Goal: Information Seeking & Learning: Learn about a topic

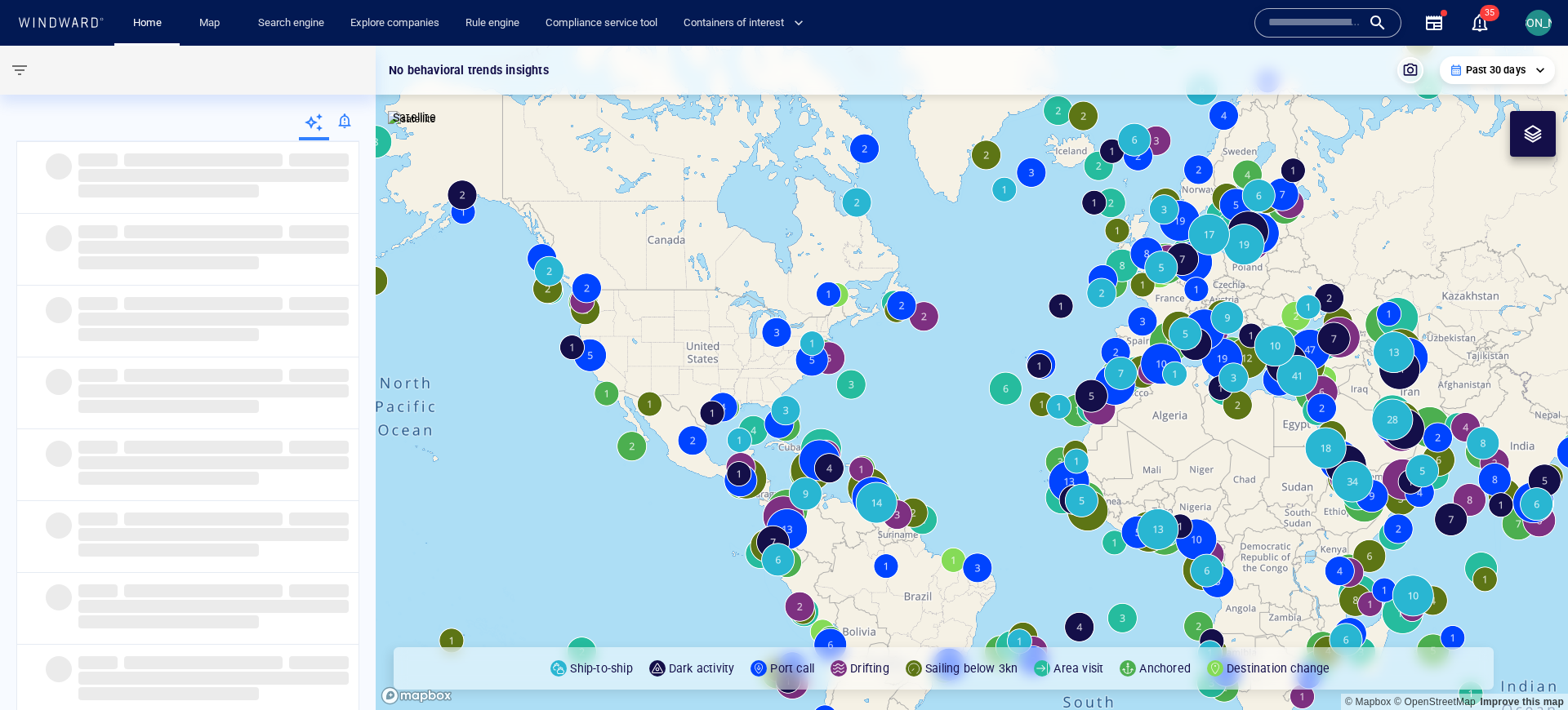
click at [340, 118] on div at bounding box center [343, 124] width 30 height 33
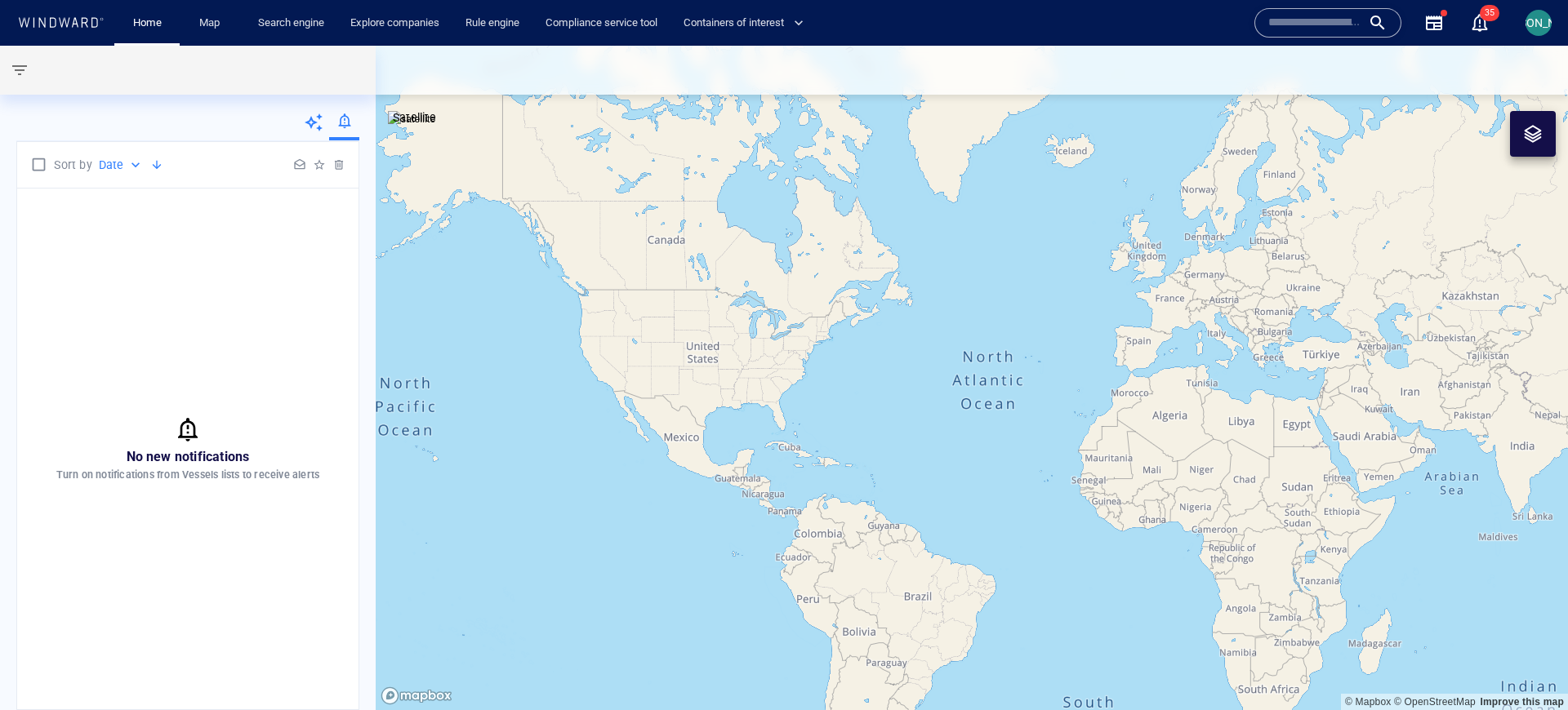
click at [320, 122] on icon at bounding box center [314, 123] width 20 height 20
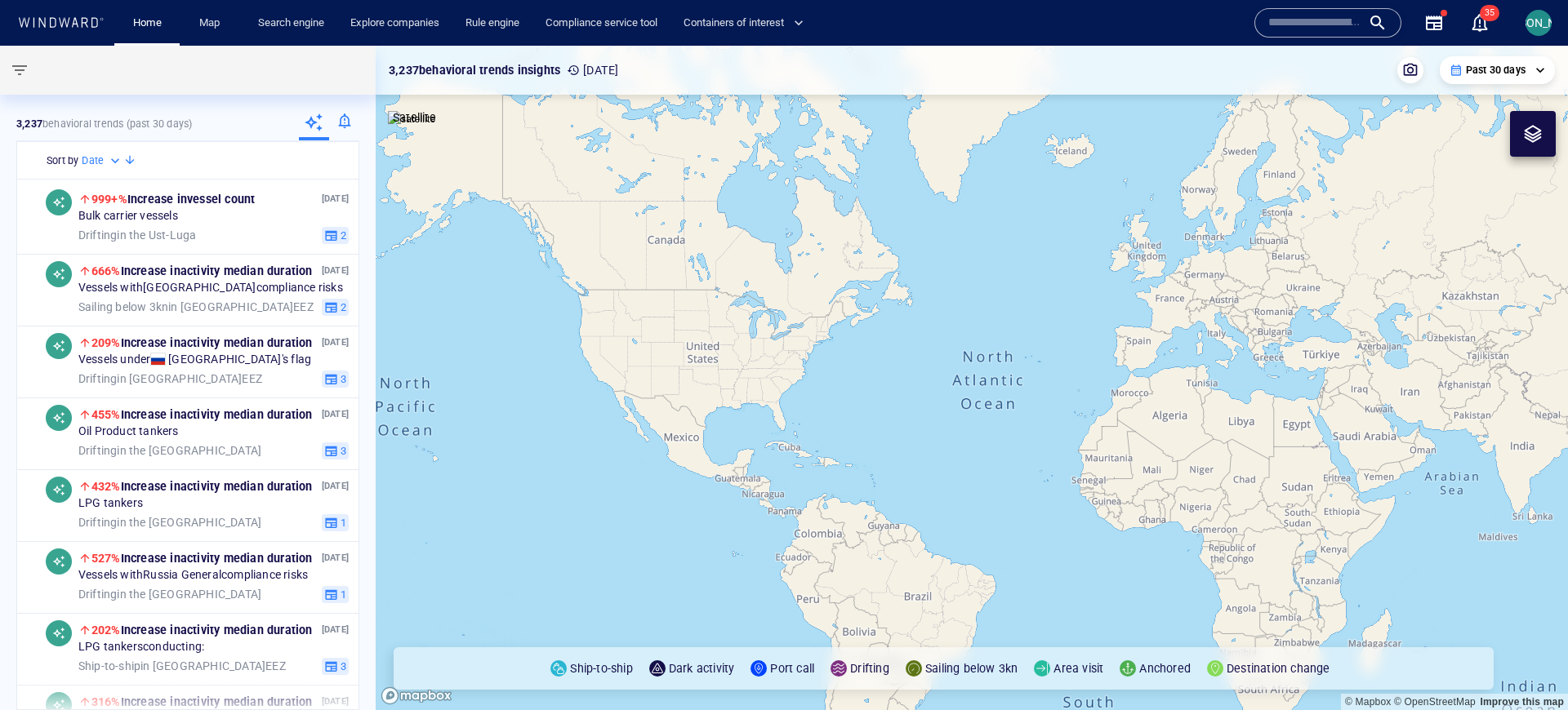
click at [346, 127] on div at bounding box center [343, 124] width 30 height 33
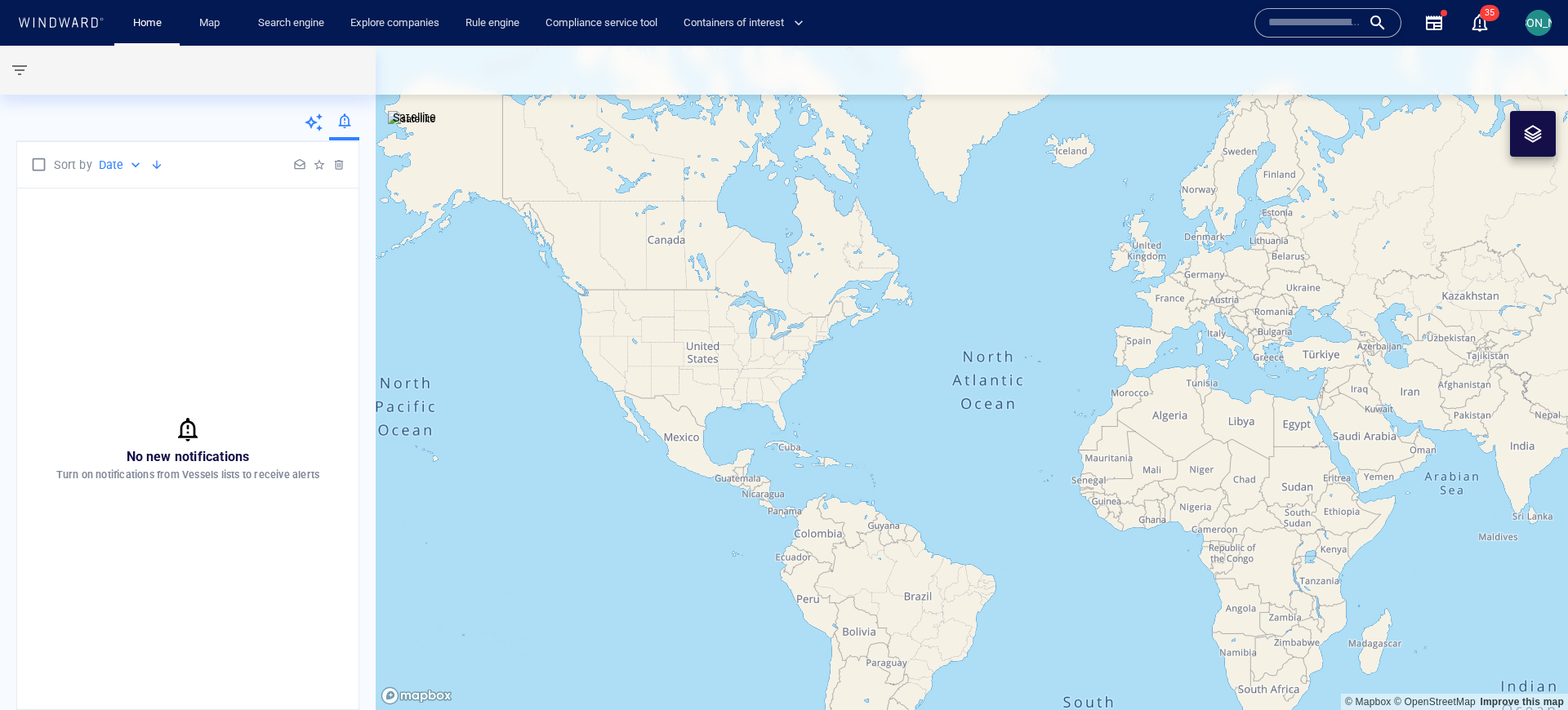
click at [318, 117] on icon at bounding box center [314, 123] width 20 height 20
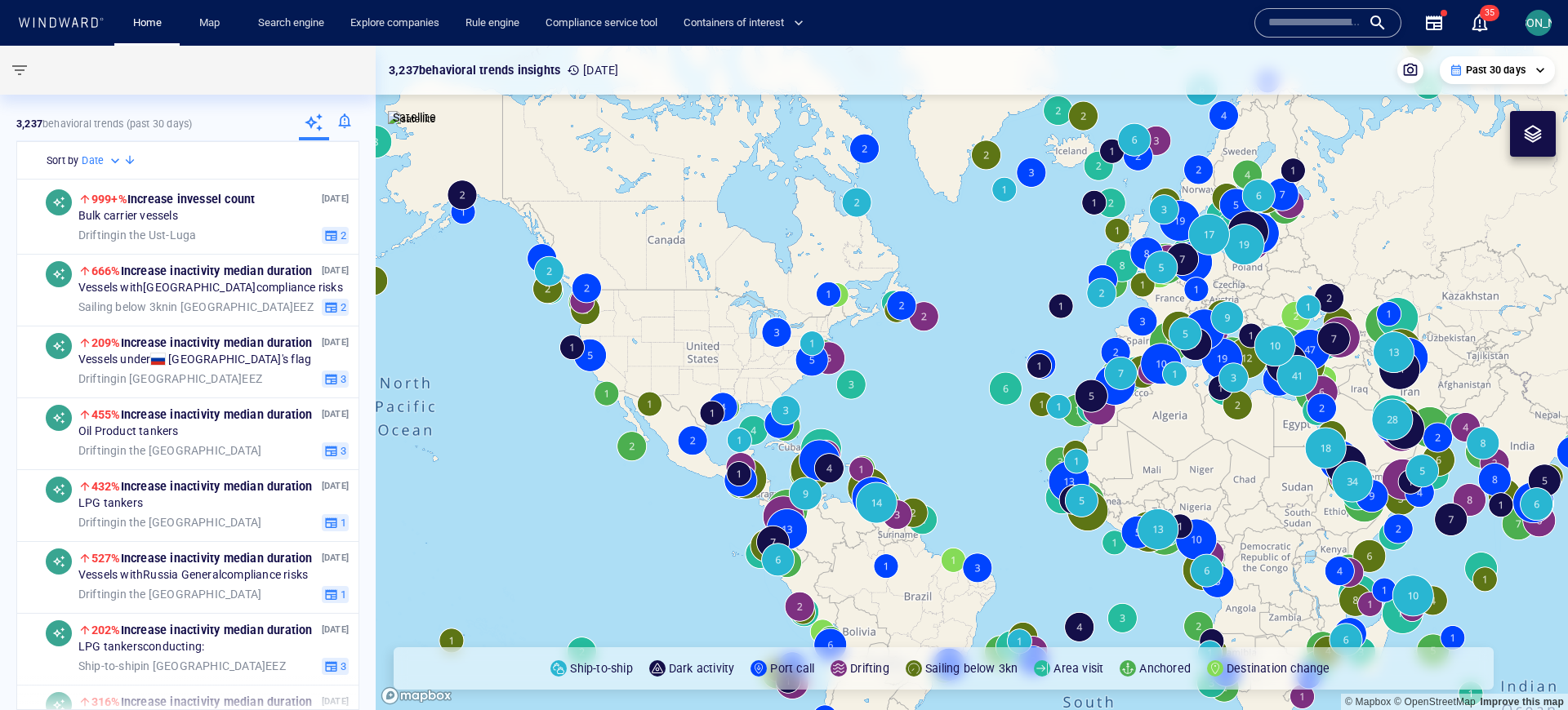
click at [341, 123] on div at bounding box center [343, 124] width 30 height 33
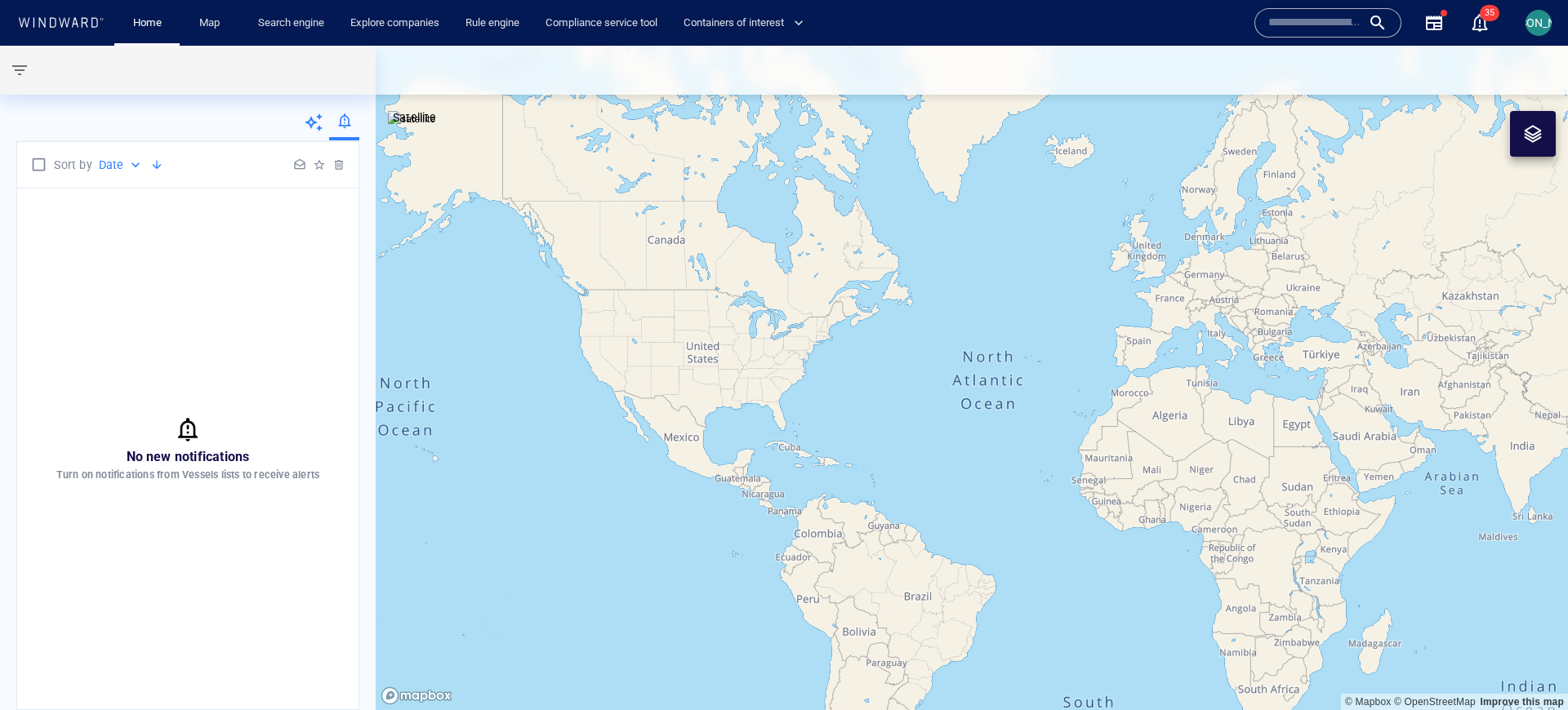
click at [311, 123] on icon at bounding box center [314, 123] width 20 height 20
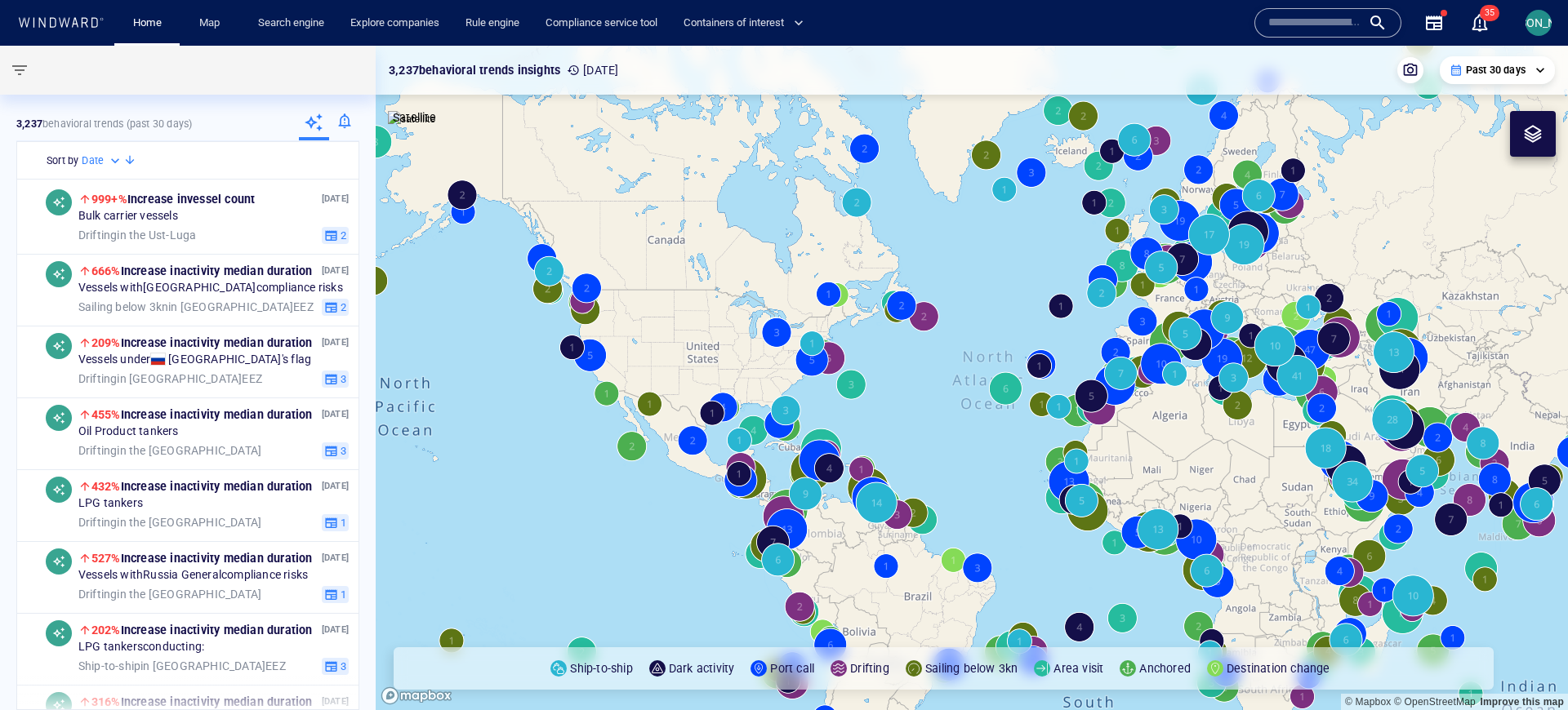
click at [348, 123] on div at bounding box center [343, 124] width 30 height 33
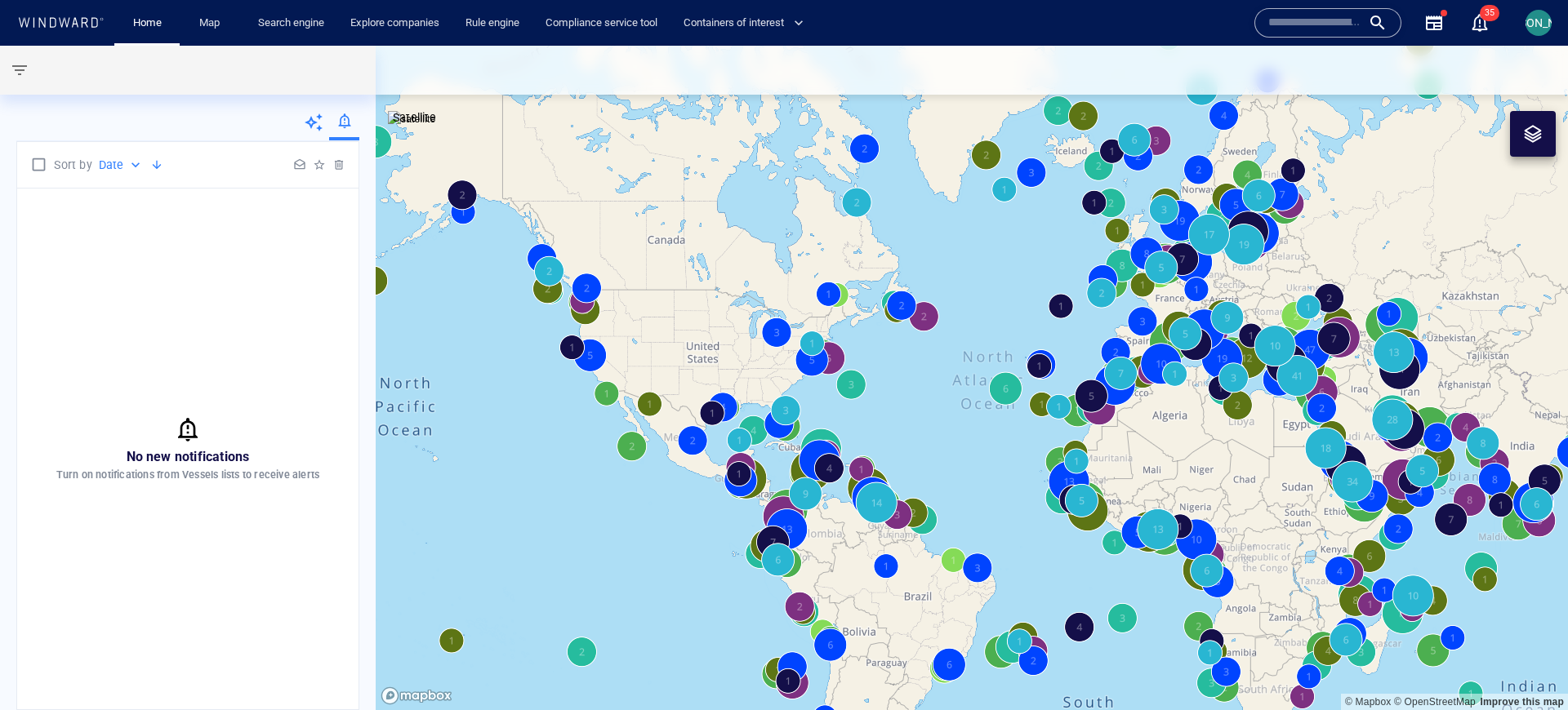
click at [331, 123] on div at bounding box center [343, 124] width 30 height 33
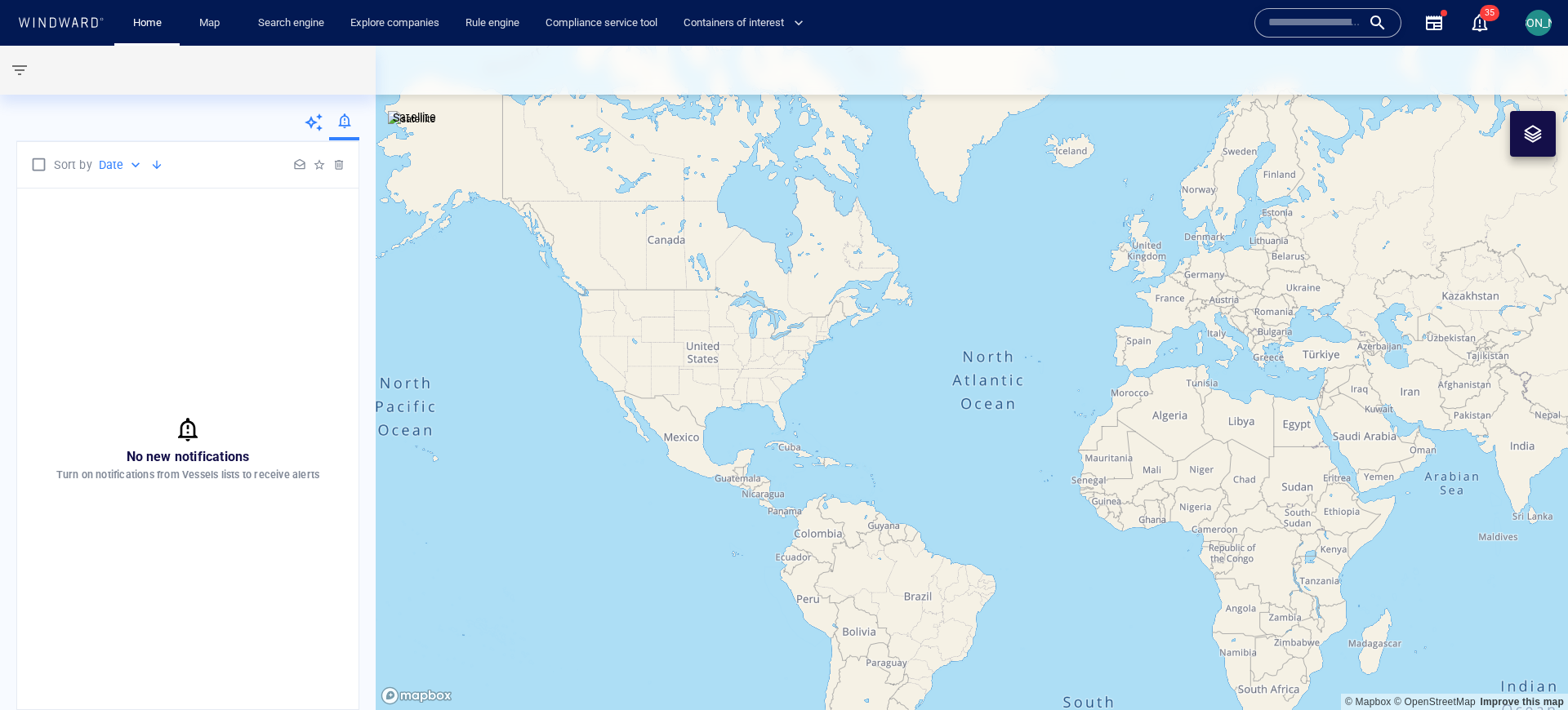
click at [312, 122] on icon at bounding box center [314, 123] width 20 height 20
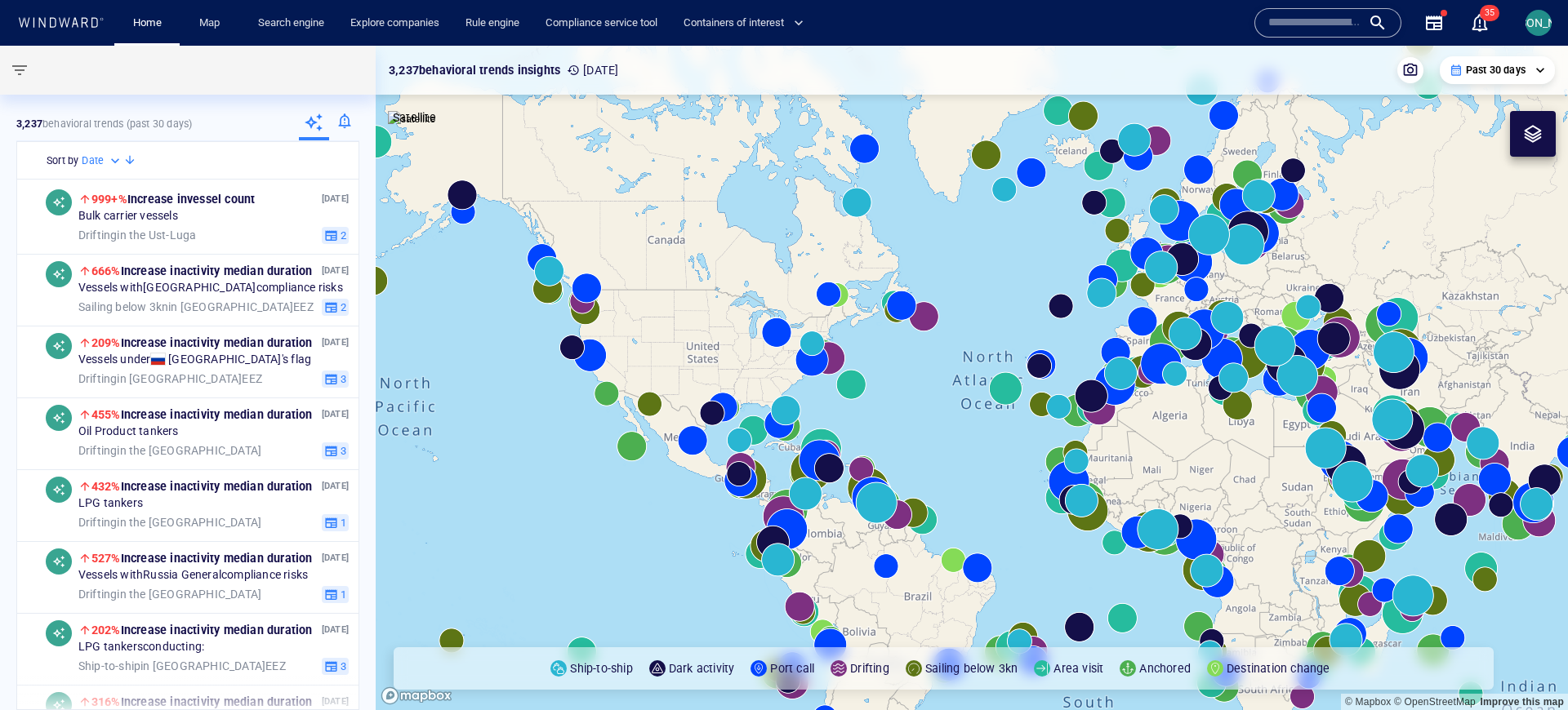
click at [334, 121] on div at bounding box center [343, 124] width 30 height 33
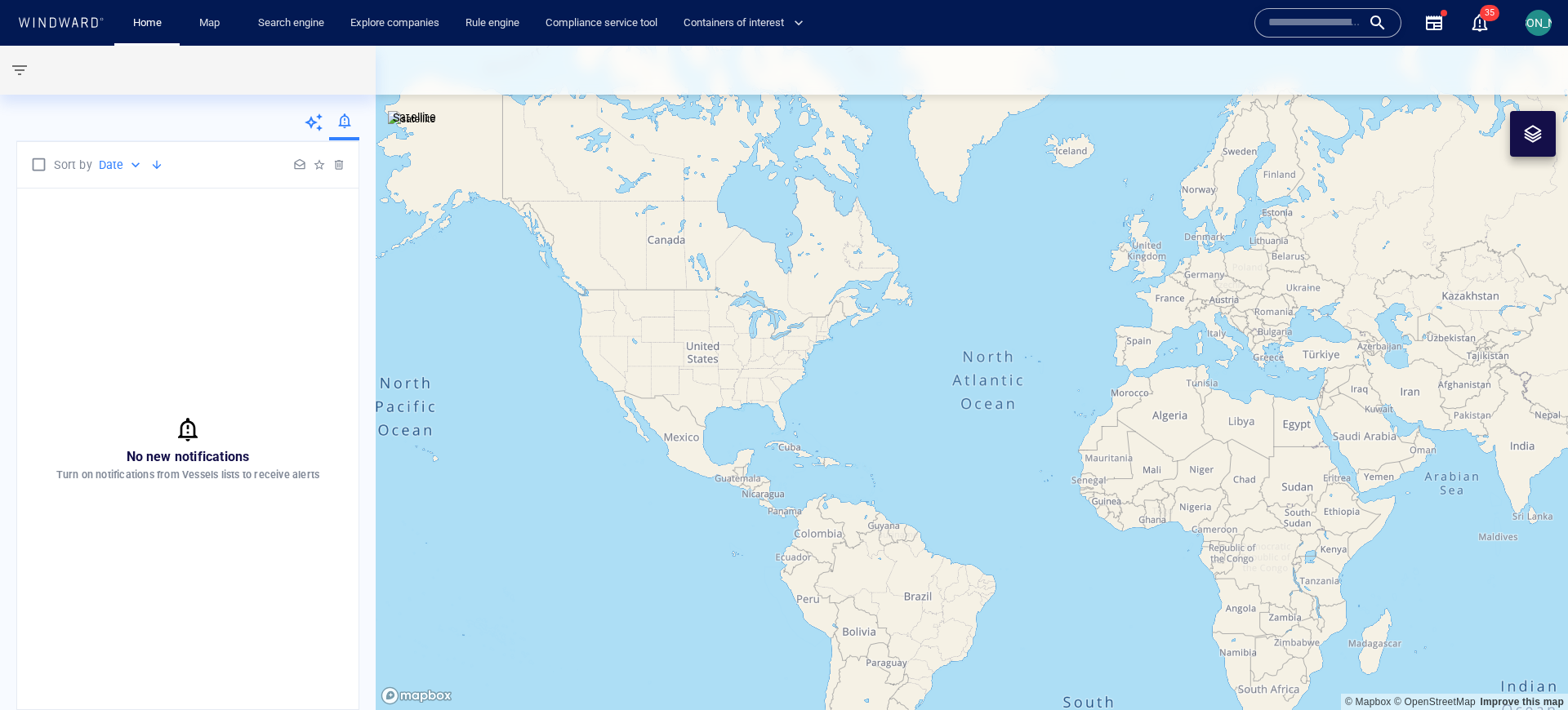
click at [313, 120] on icon at bounding box center [314, 123] width 20 height 20
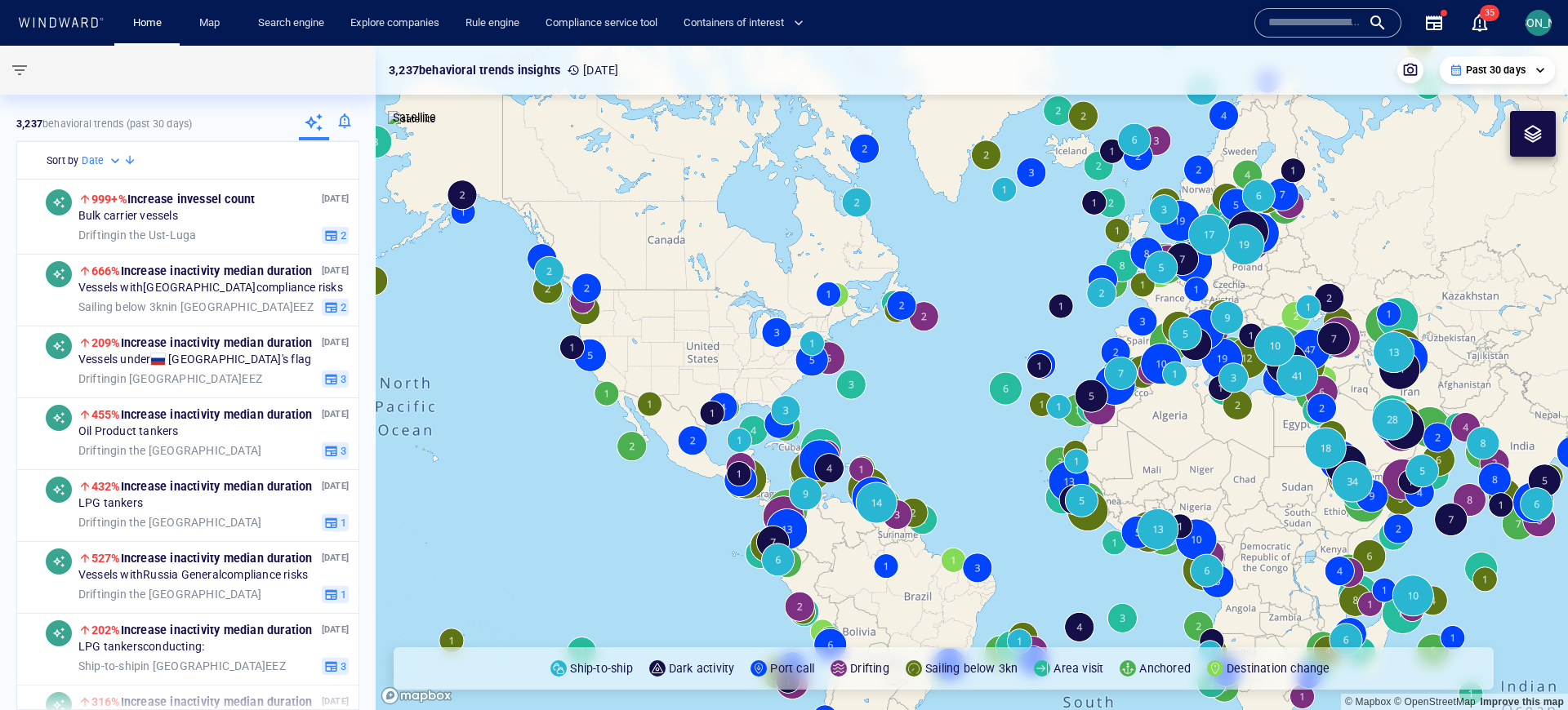
click at [341, 117] on div at bounding box center [343, 124] width 30 height 33
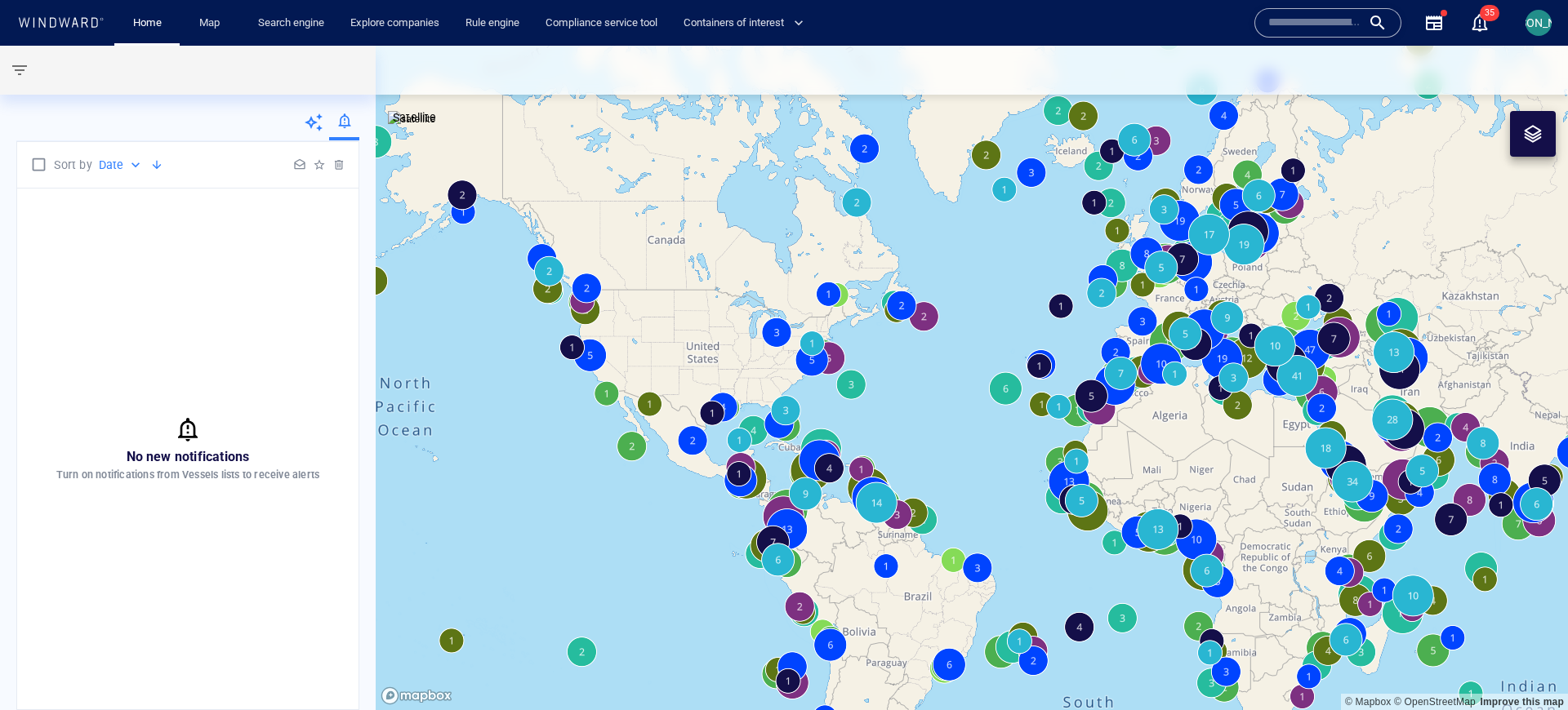
click at [326, 118] on div at bounding box center [313, 124] width 30 height 33
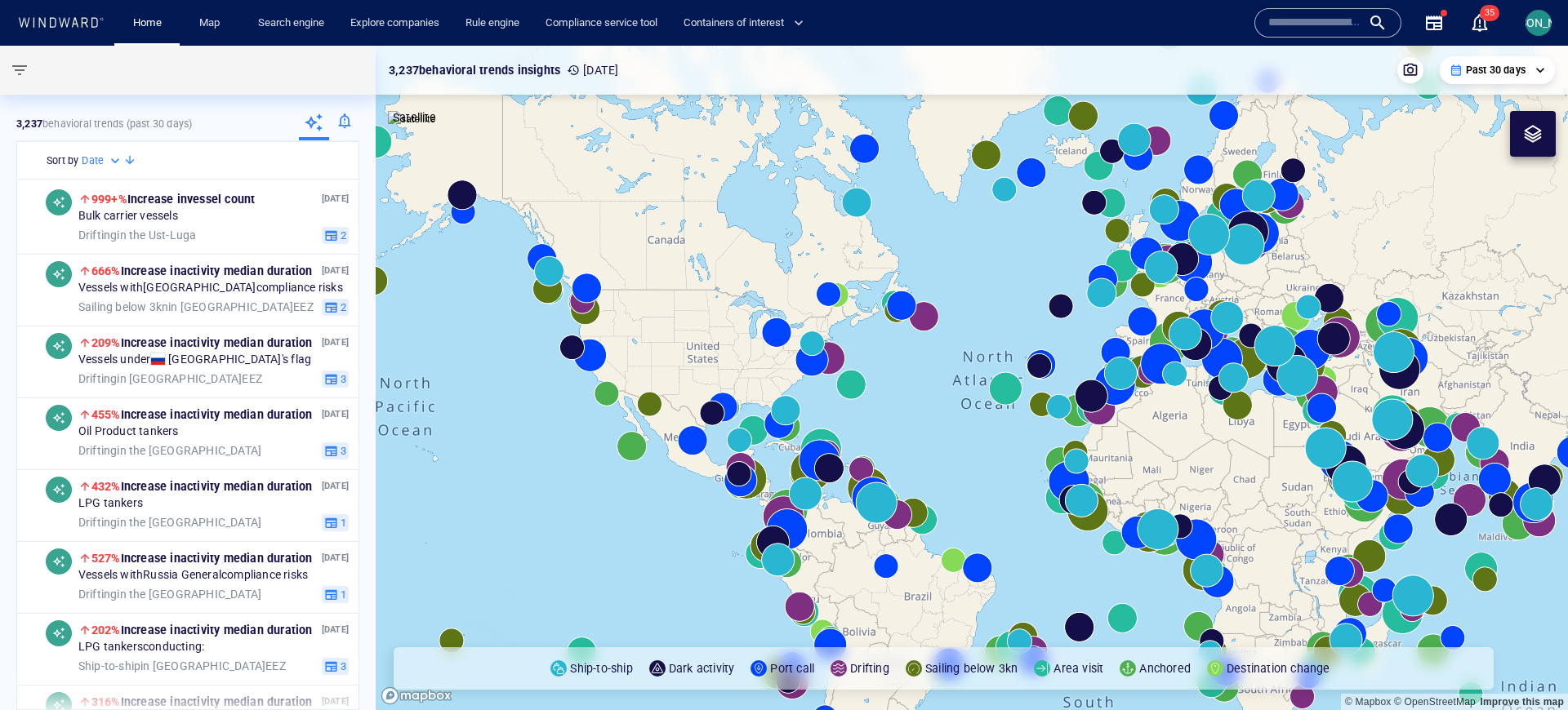
click at [344, 117] on div at bounding box center [343, 124] width 30 height 33
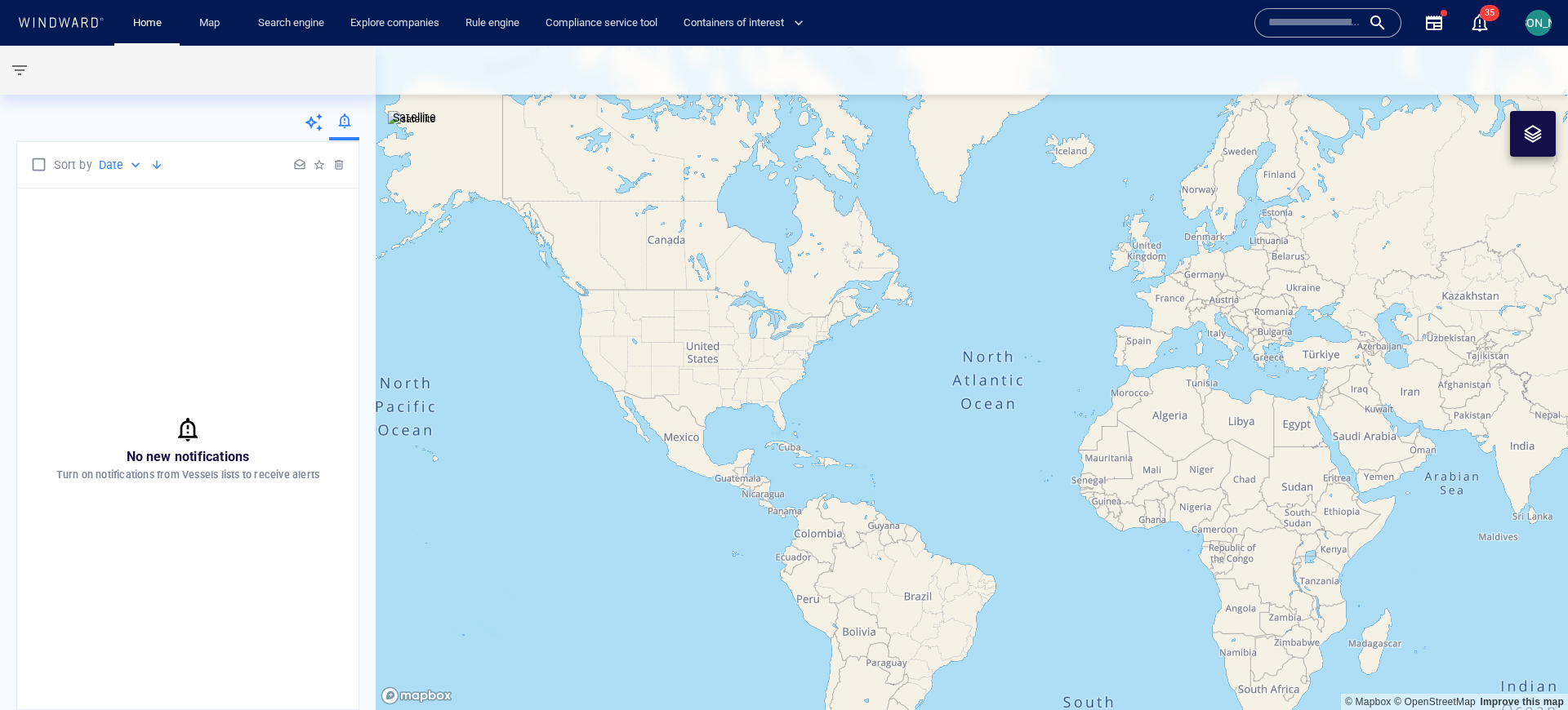
click at [323, 118] on span at bounding box center [314, 123] width 20 height 20
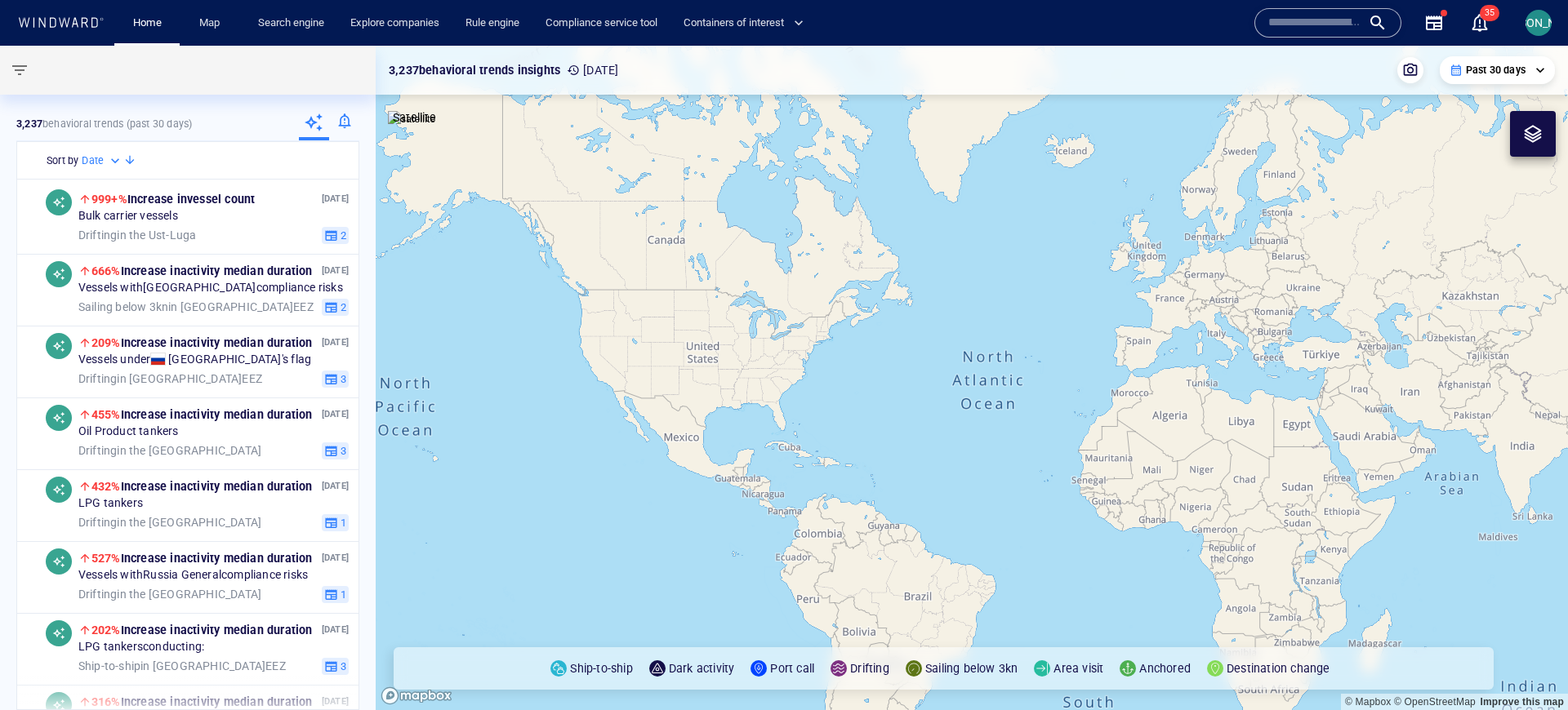
click at [346, 119] on div at bounding box center [343, 124] width 30 height 33
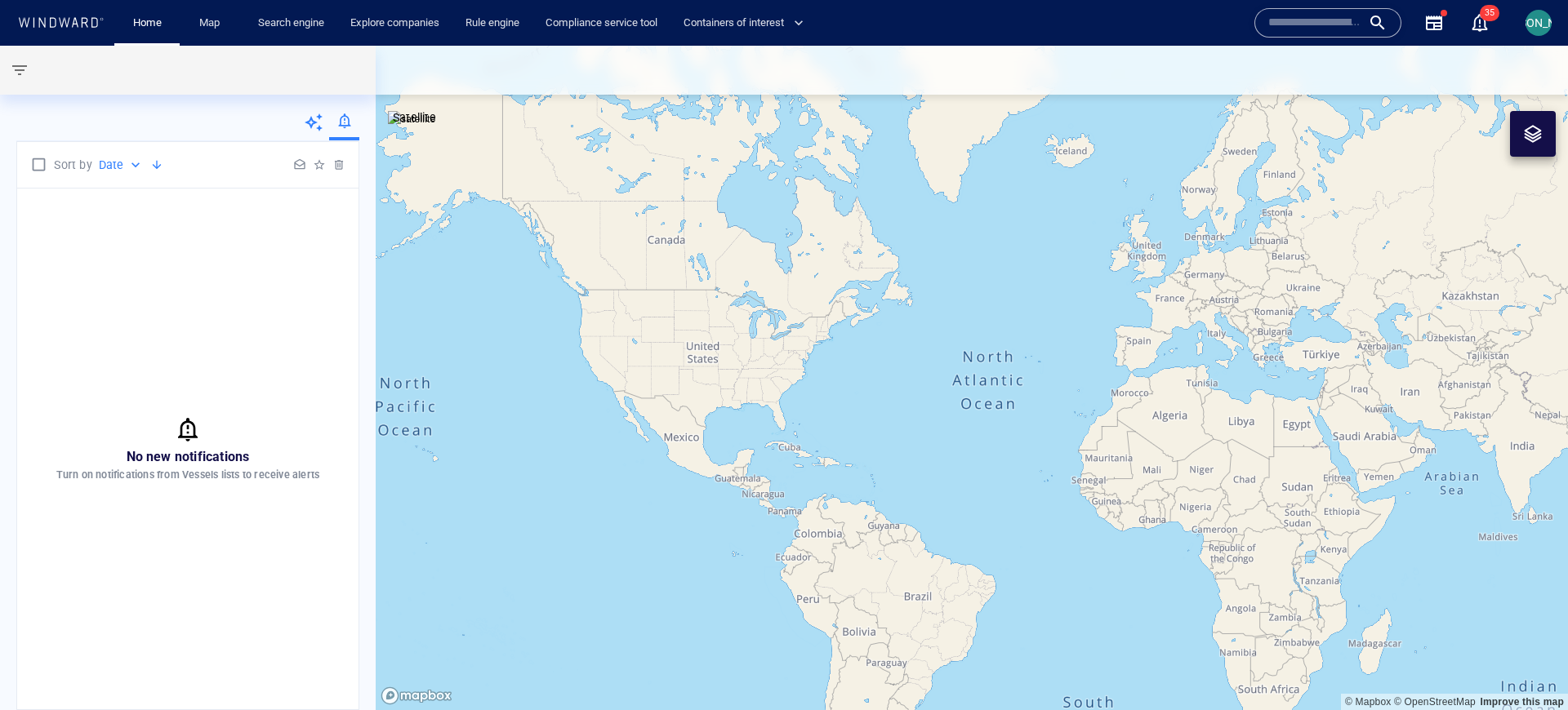
click at [321, 120] on icon at bounding box center [314, 123] width 20 height 20
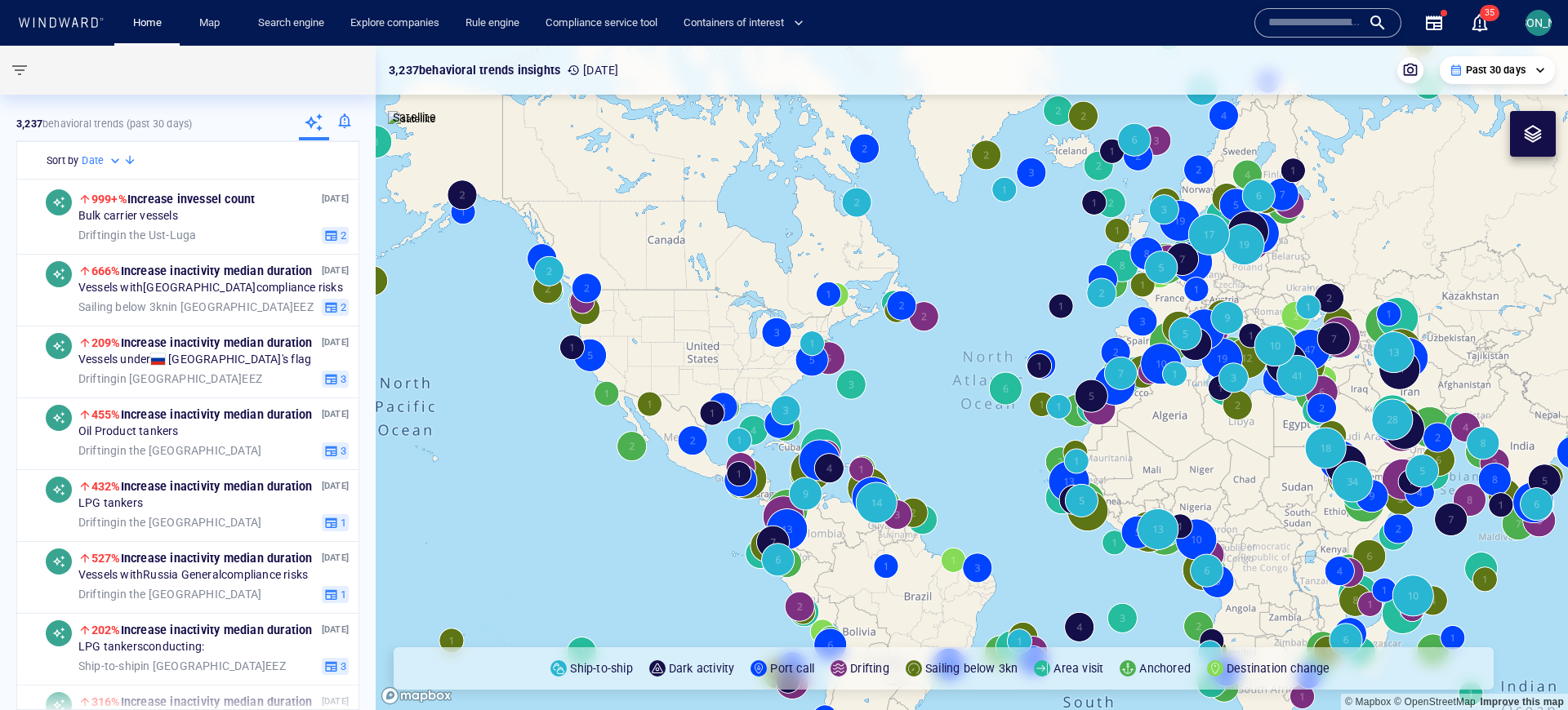
click at [338, 119] on div at bounding box center [343, 124] width 30 height 33
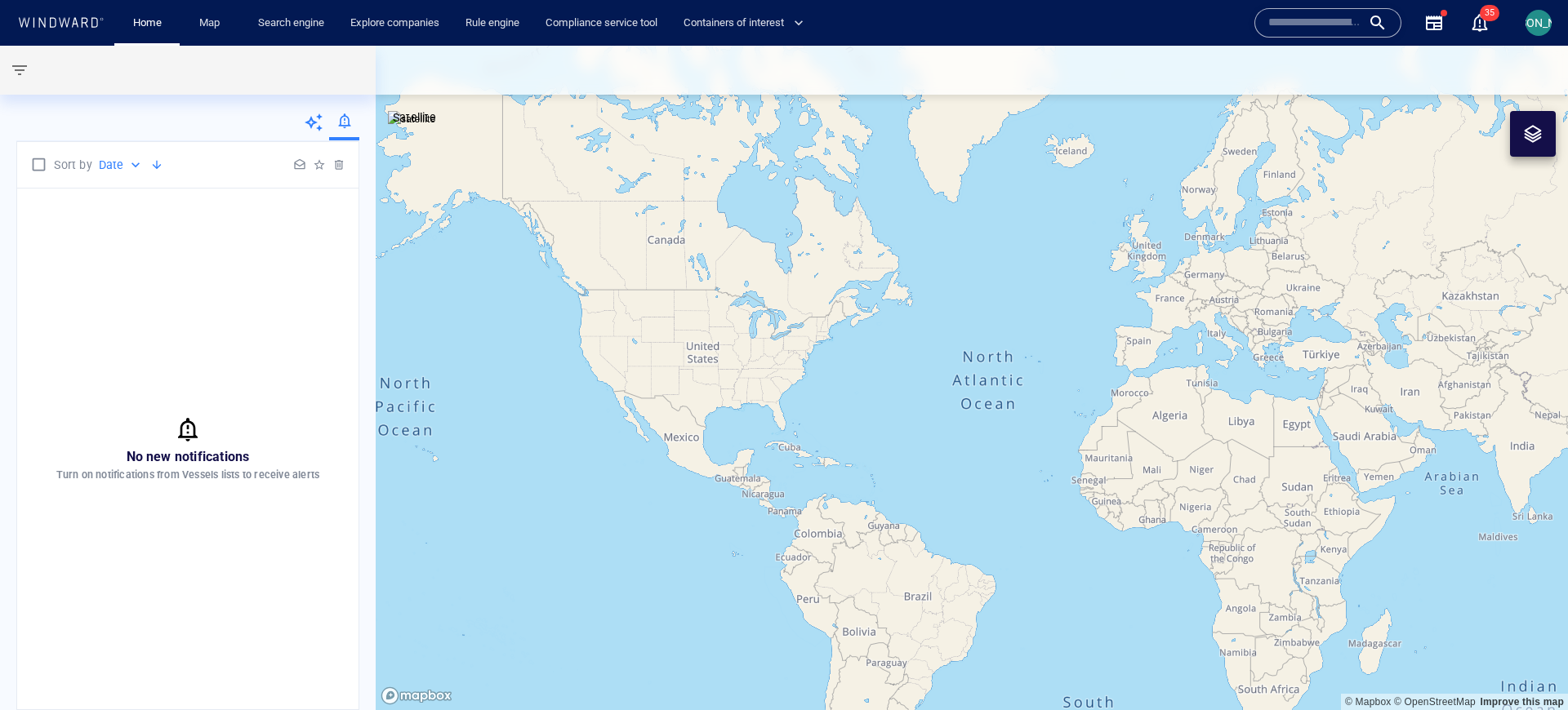
click at [321, 121] on icon at bounding box center [314, 123] width 20 height 20
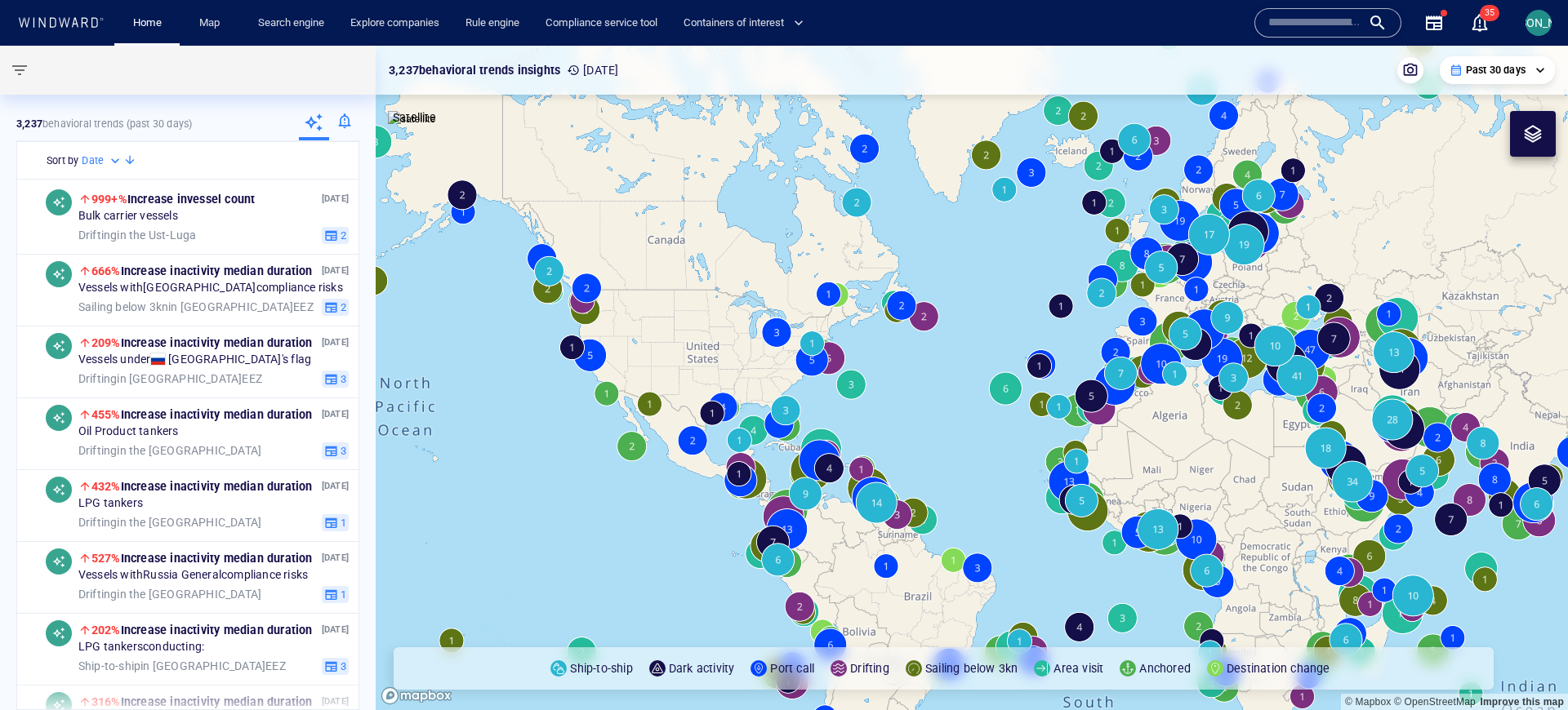
click at [329, 121] on div at bounding box center [343, 124] width 30 height 33
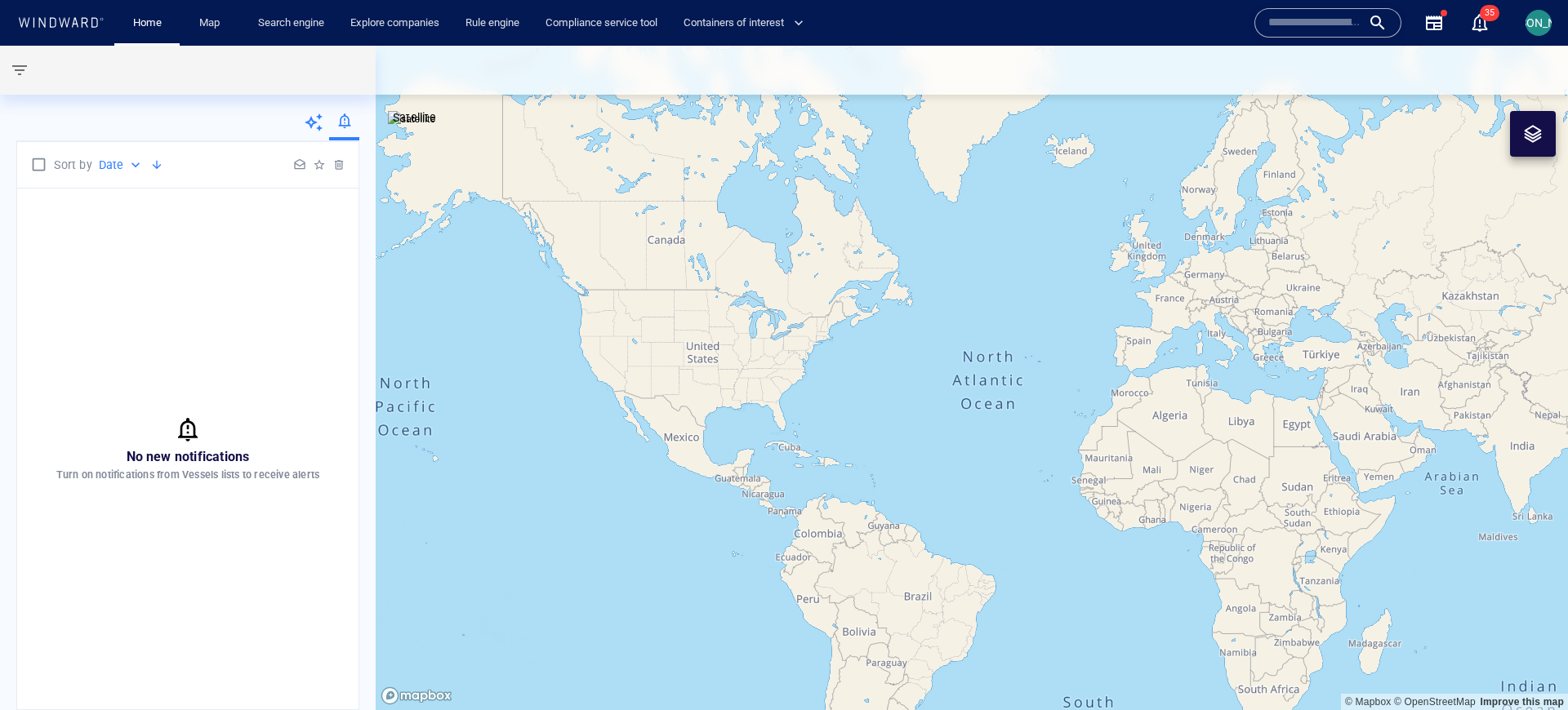
click at [184, 451] on span "No new notifications" at bounding box center [188, 456] width 123 height 15
click at [215, 390] on div "No new notifications Turn on notifications from Vessels lists to receive alerts" at bounding box center [188, 449] width 341 height 521
click at [314, 116] on icon at bounding box center [314, 123] width 20 height 20
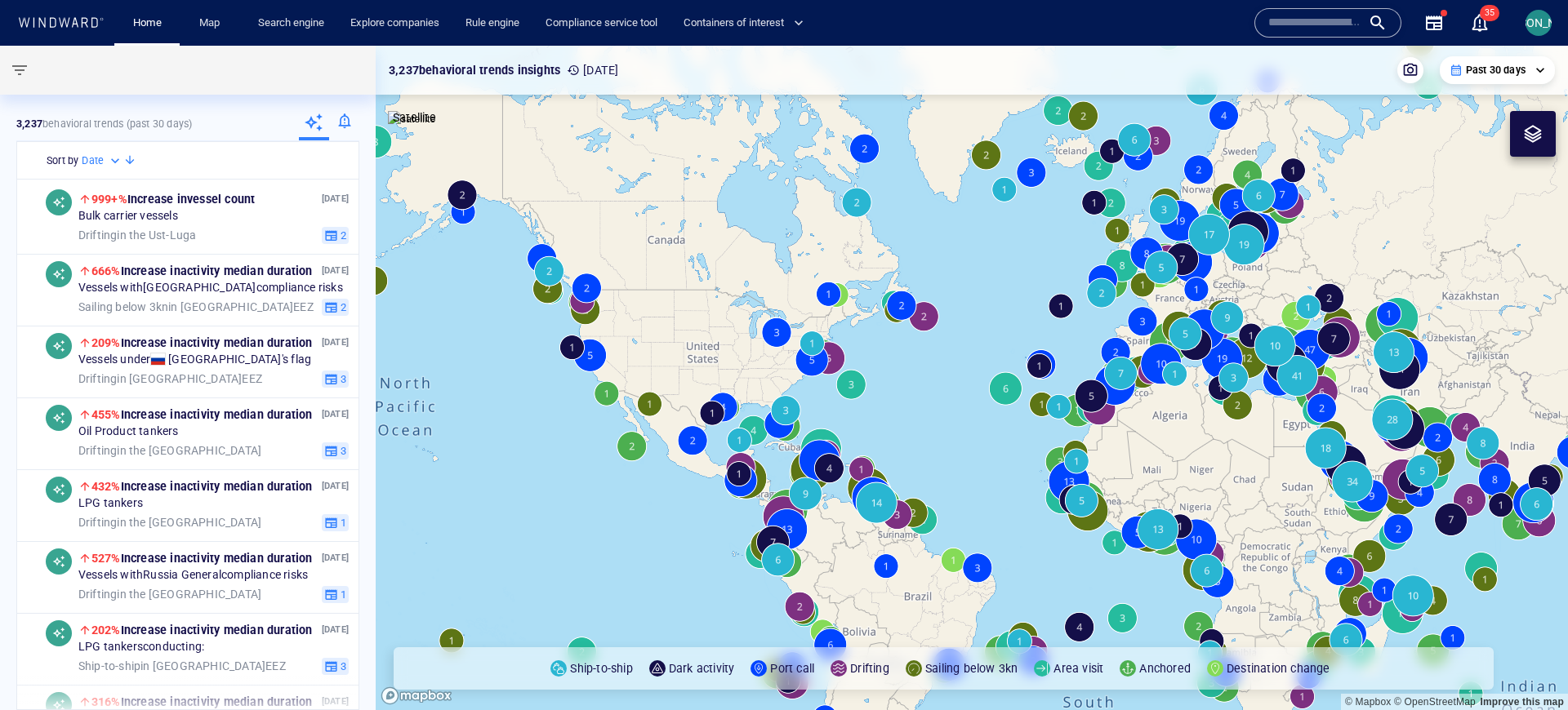
click at [329, 119] on div at bounding box center [343, 124] width 30 height 33
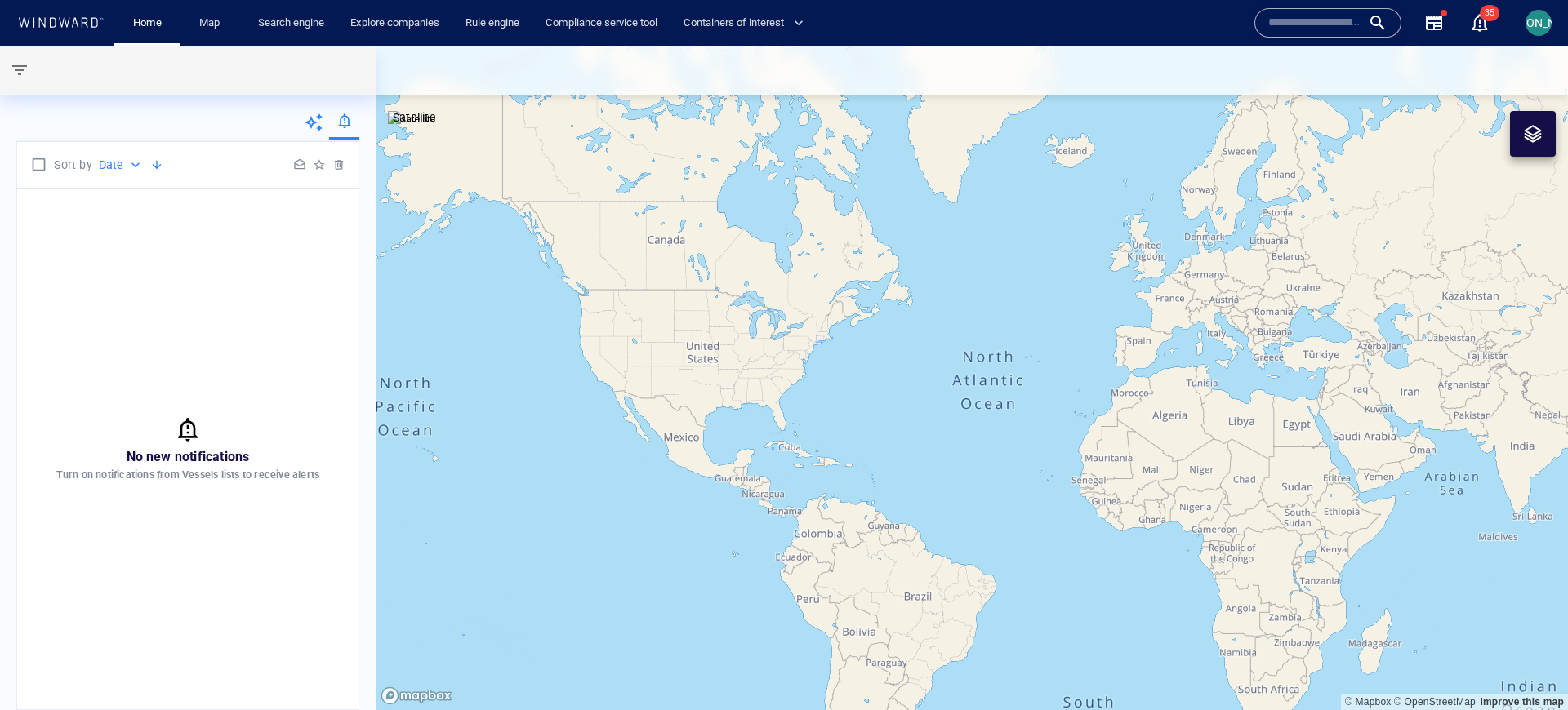
click at [319, 120] on icon at bounding box center [314, 123] width 20 height 20
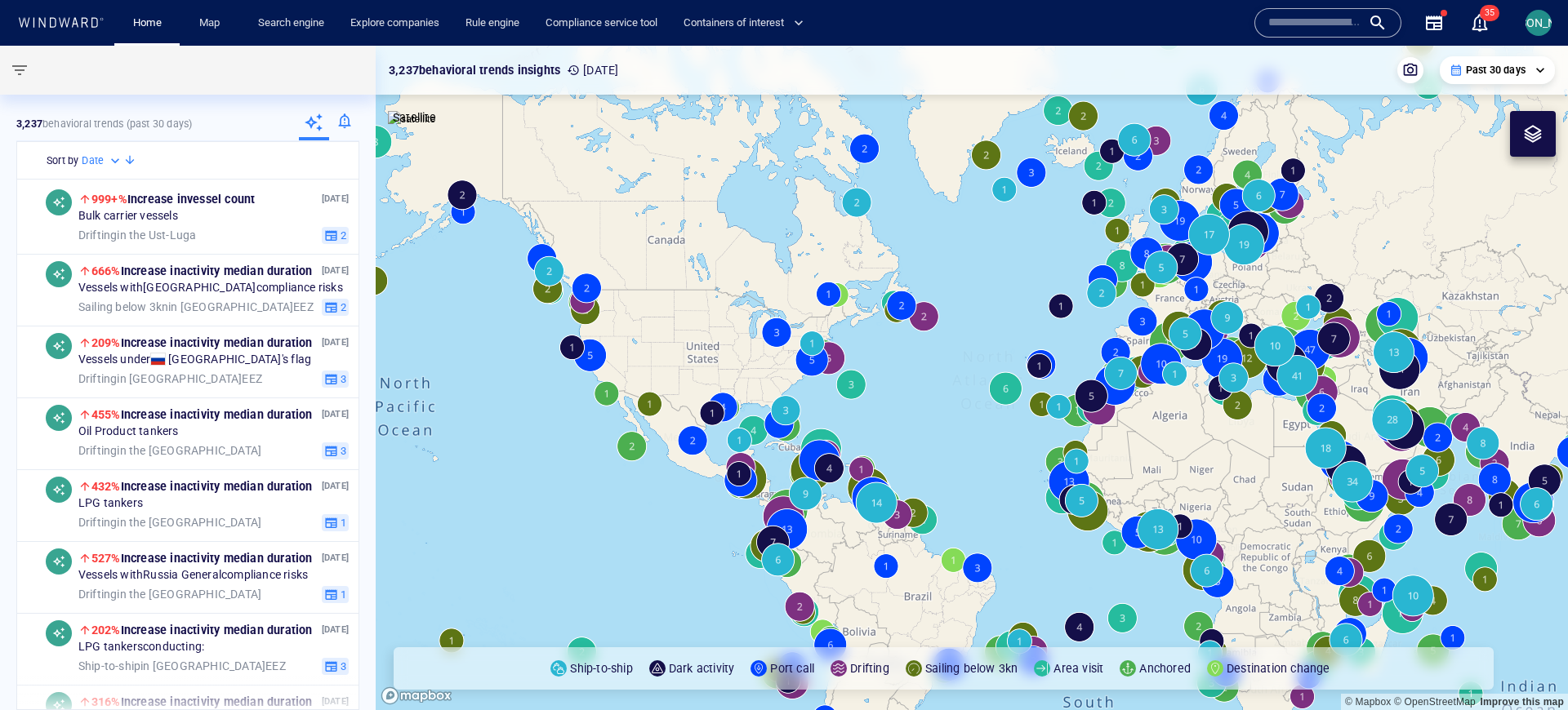
click at [333, 119] on div at bounding box center [343, 124] width 30 height 33
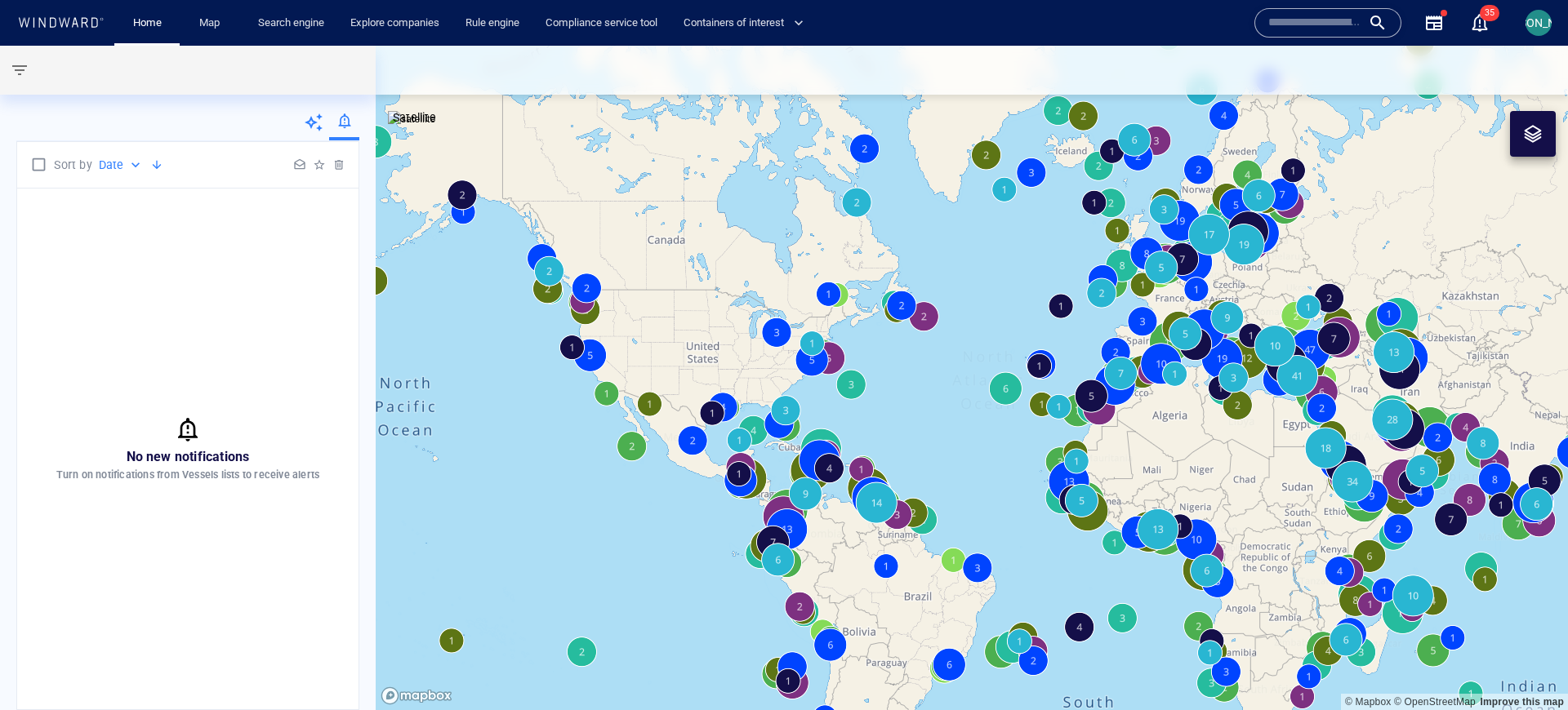
click at [319, 118] on icon at bounding box center [314, 123] width 18 height 18
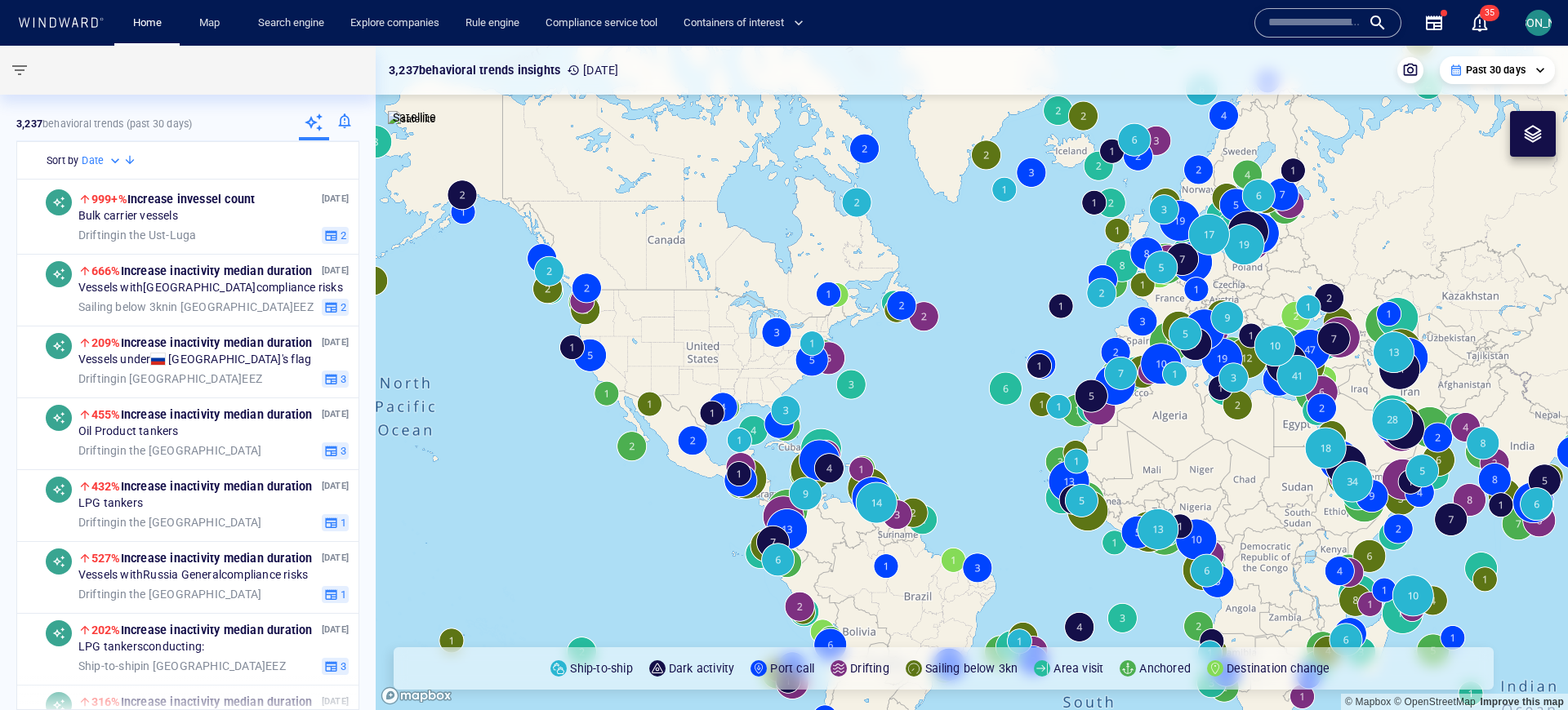
click at [340, 119] on div at bounding box center [343, 124] width 30 height 33
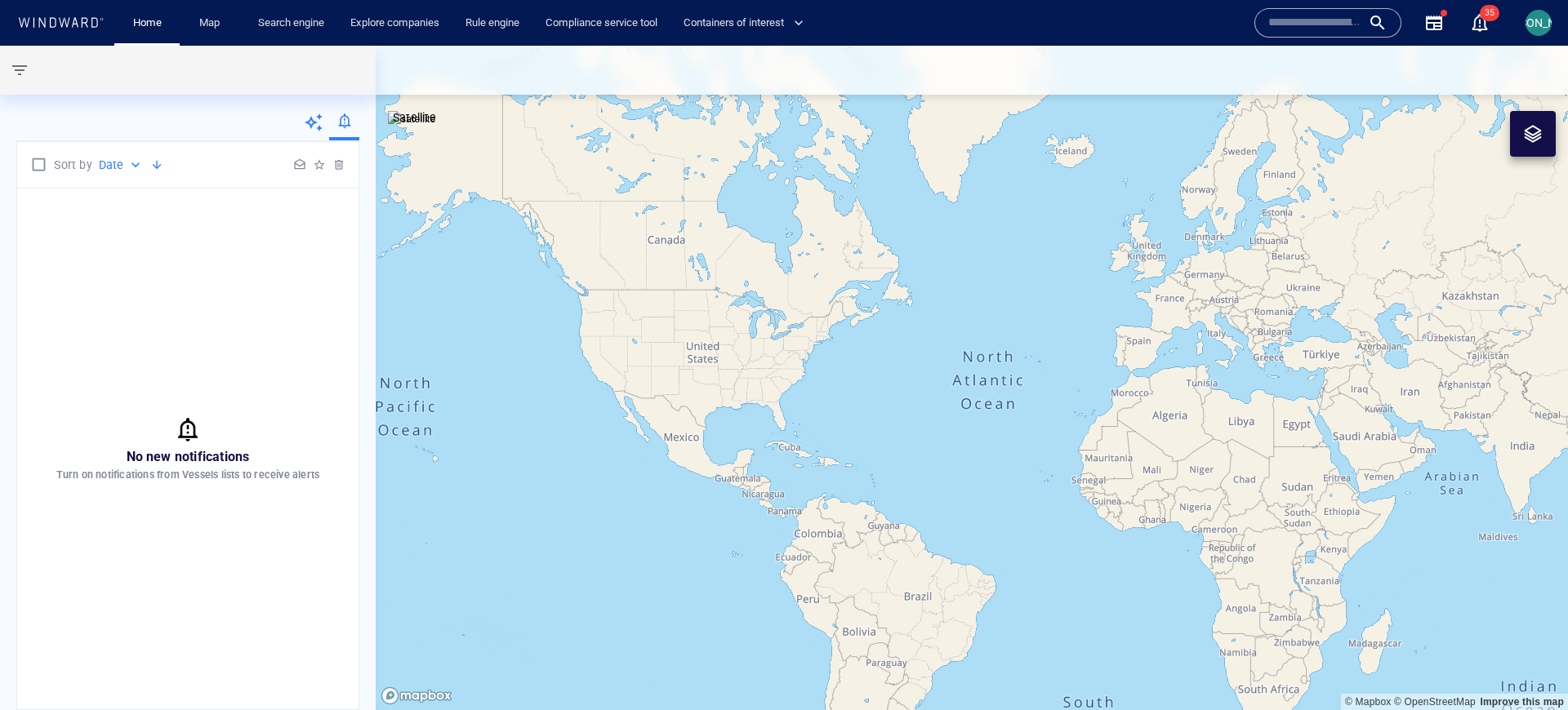
click at [317, 124] on icon at bounding box center [314, 123] width 20 height 20
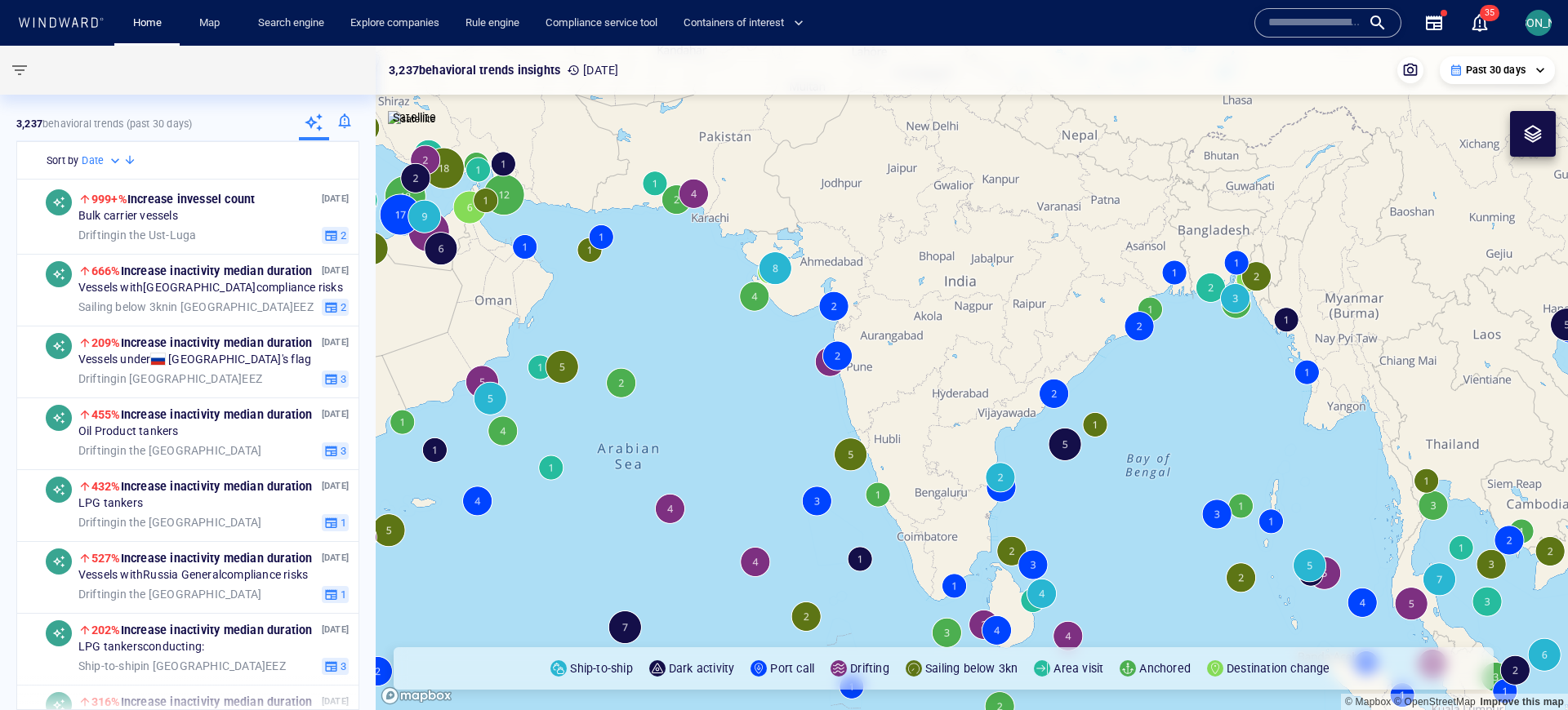
drag, startPoint x: 963, startPoint y: 424, endPoint x: 958, endPoint y: 380, distance: 44.3
click at [958, 380] on canvas "Map" at bounding box center [972, 378] width 1193 height 664
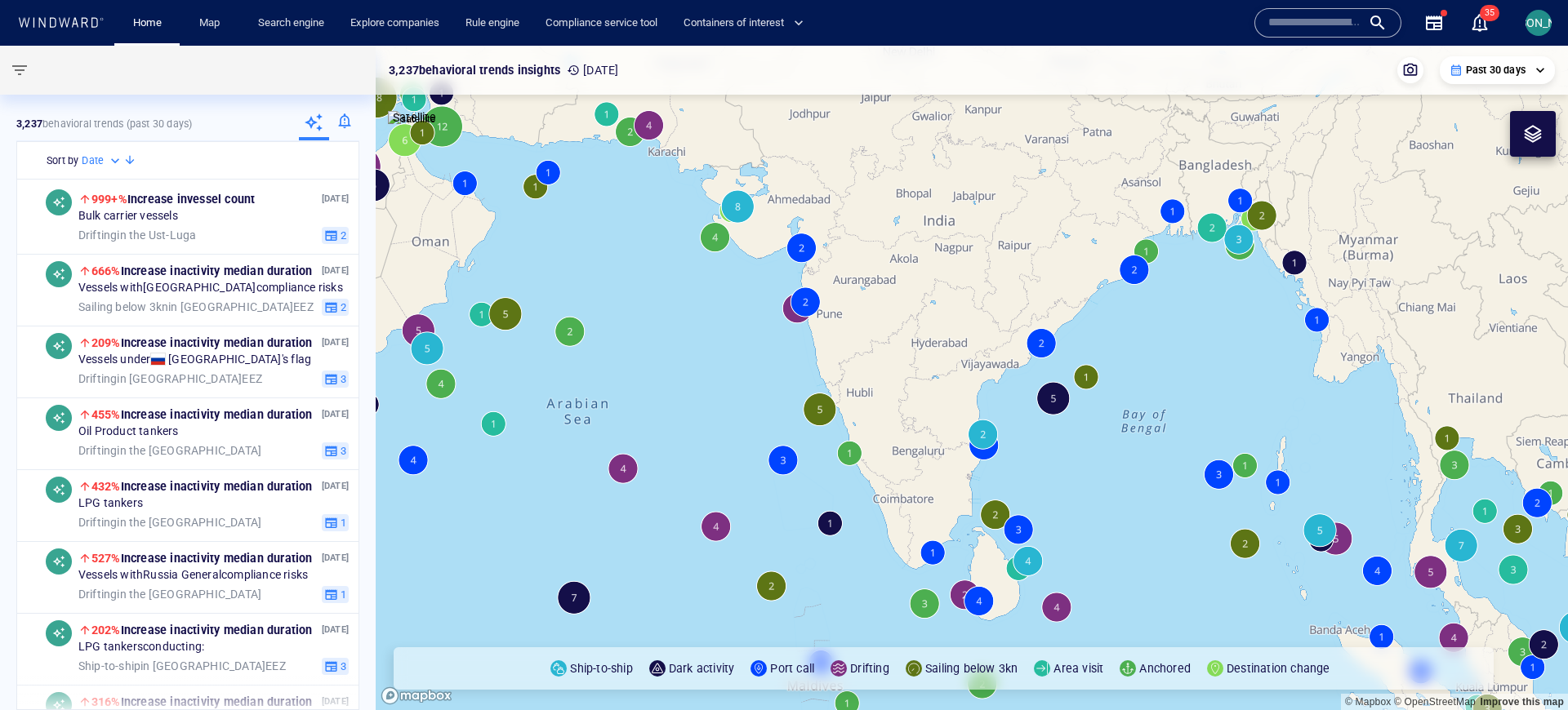
drag, startPoint x: 973, startPoint y: 385, endPoint x: 961, endPoint y: 370, distance: 19.2
click at [961, 370] on canvas "Map" at bounding box center [972, 378] width 1193 height 664
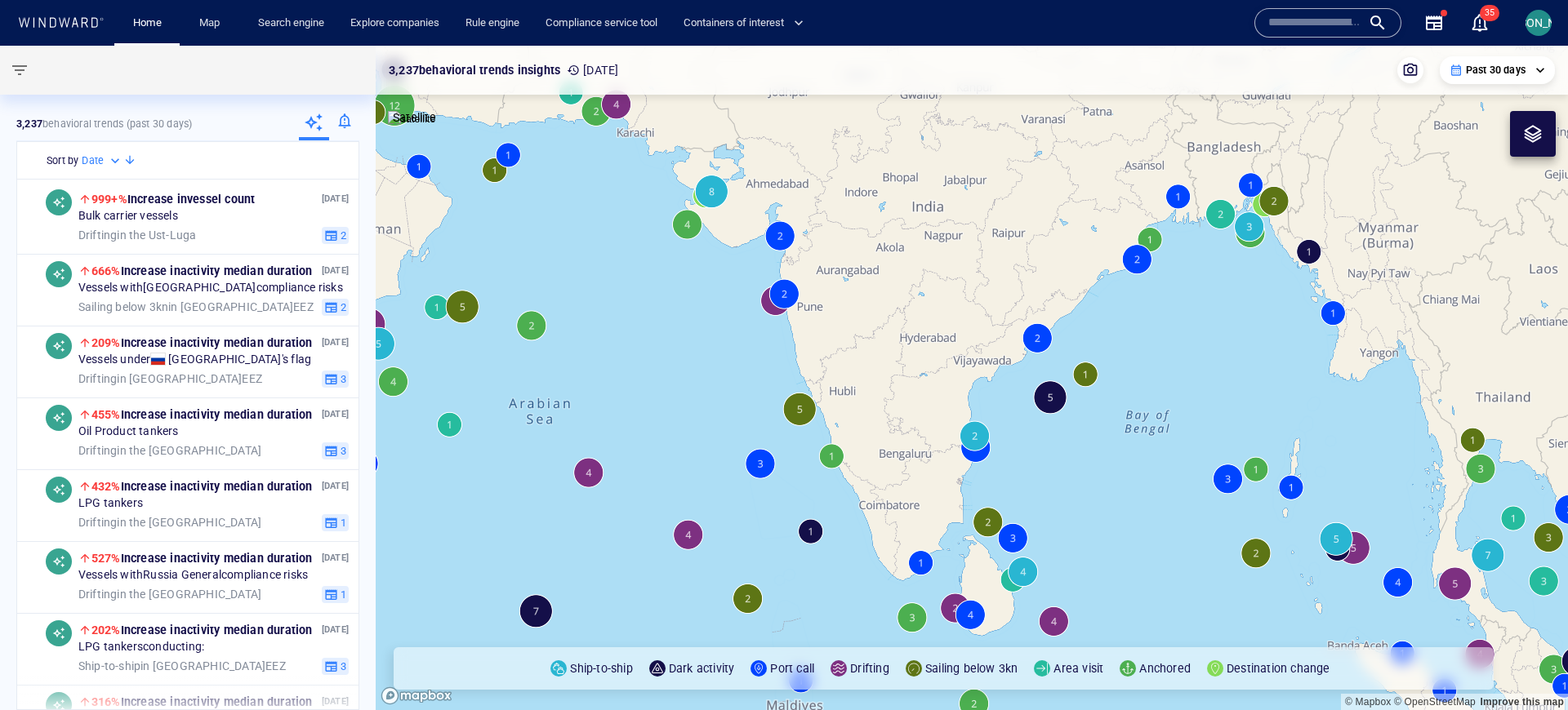
drag, startPoint x: 956, startPoint y: 356, endPoint x: 912, endPoint y: 345, distance: 45.4
click at [912, 345] on canvas "Map" at bounding box center [972, 378] width 1193 height 664
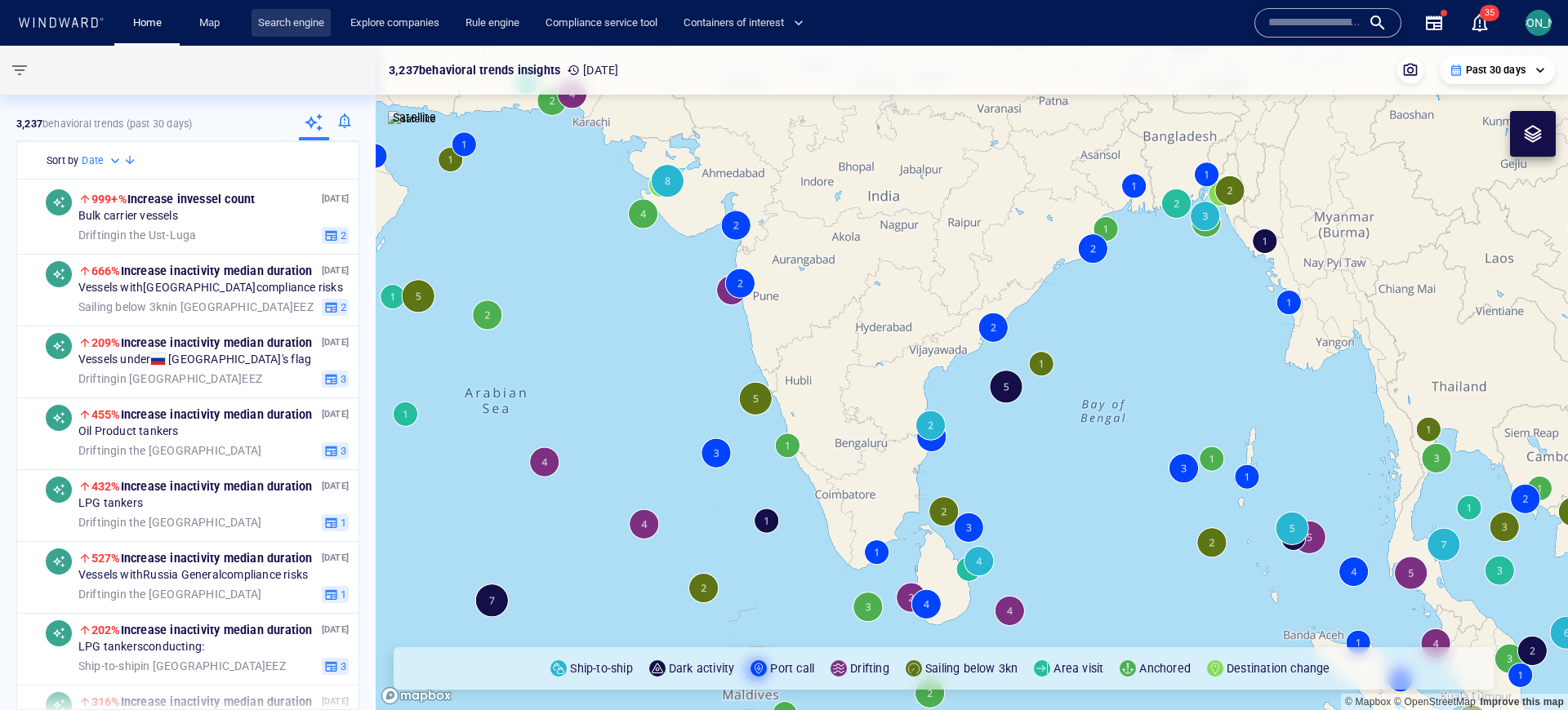
click at [281, 22] on link "Search engine" at bounding box center [290, 23] width 79 height 28
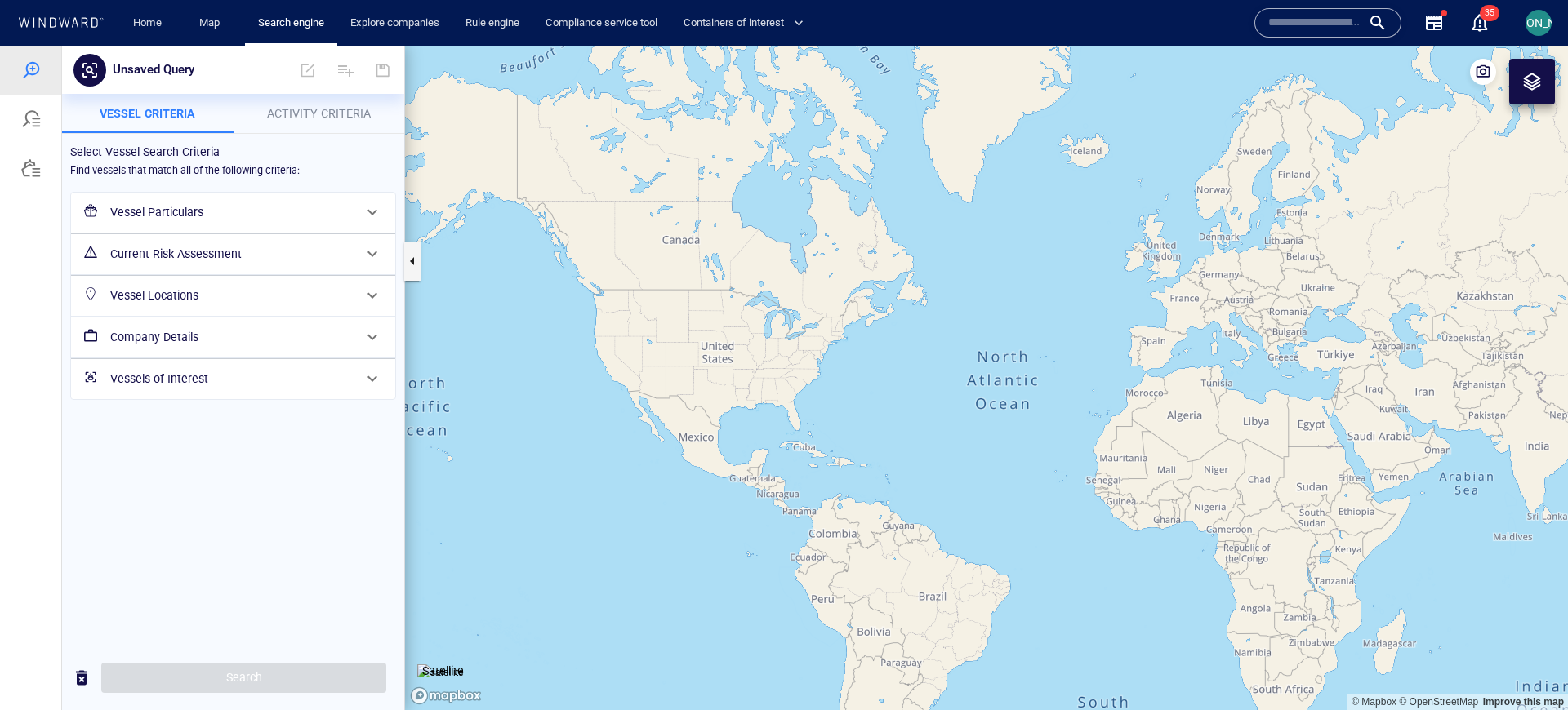
click at [284, 266] on div "Current Risk Assessment" at bounding box center [231, 254] width 256 height 34
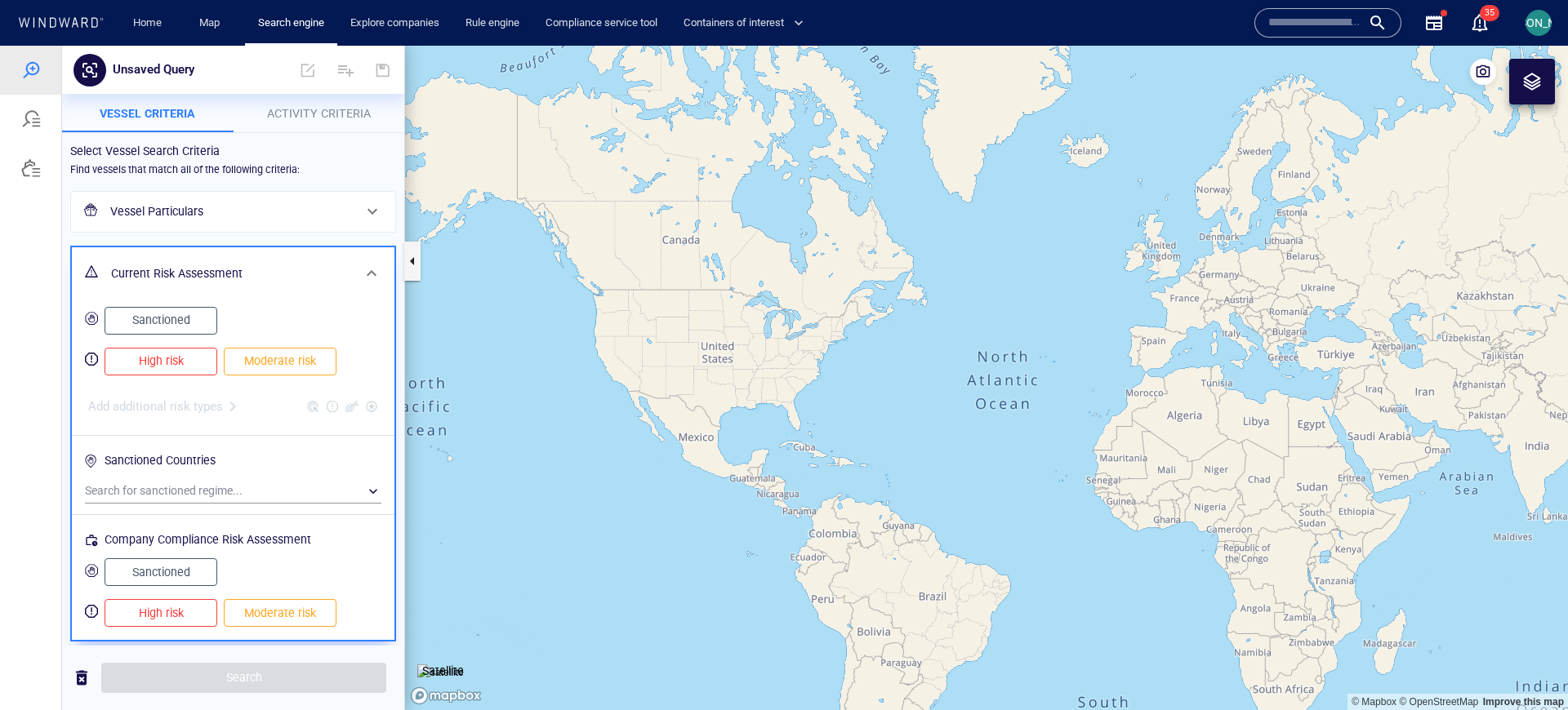
click at [225, 205] on h6 "Vessel Particulars" at bounding box center [231, 212] width 242 height 20
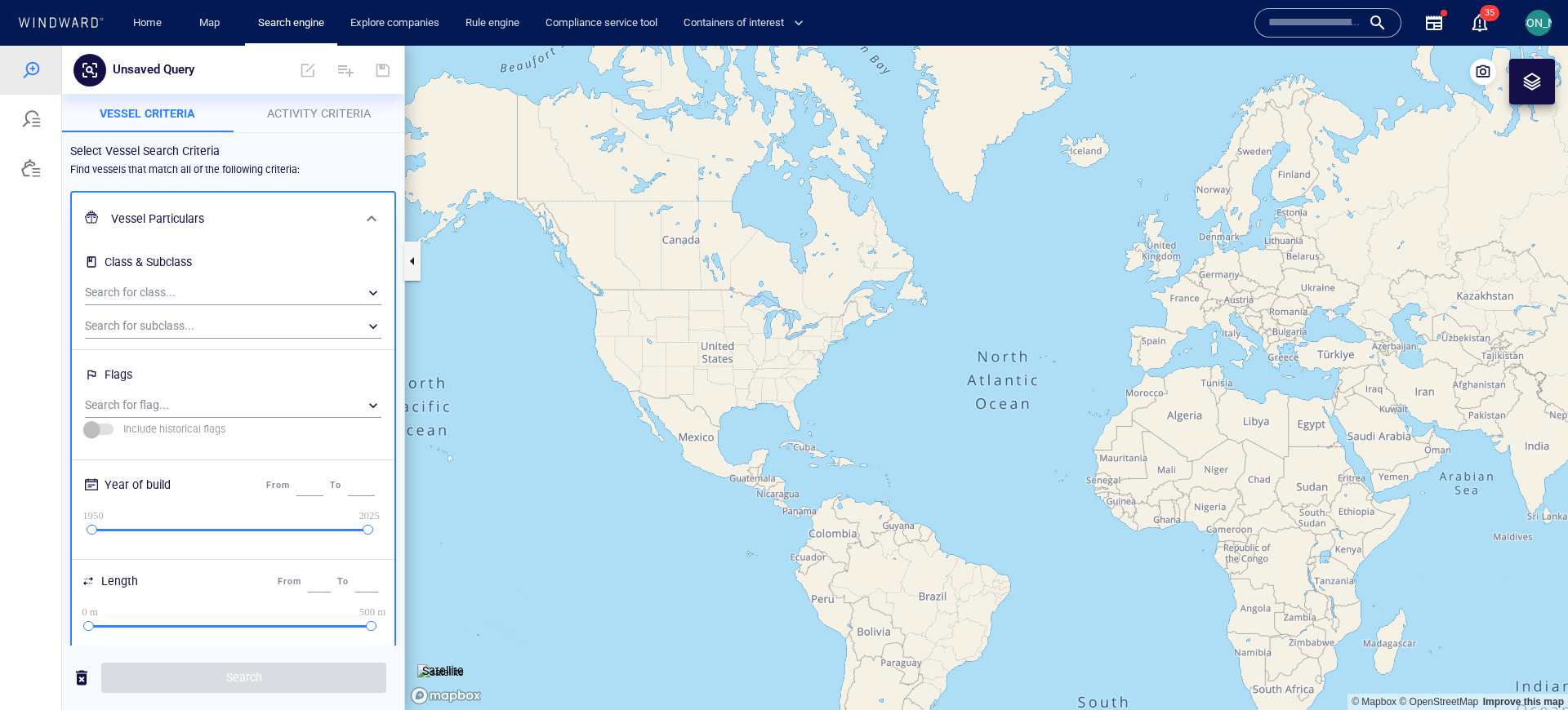
click at [229, 219] on h6 "Vessel Particulars" at bounding box center [231, 219] width 241 height 20
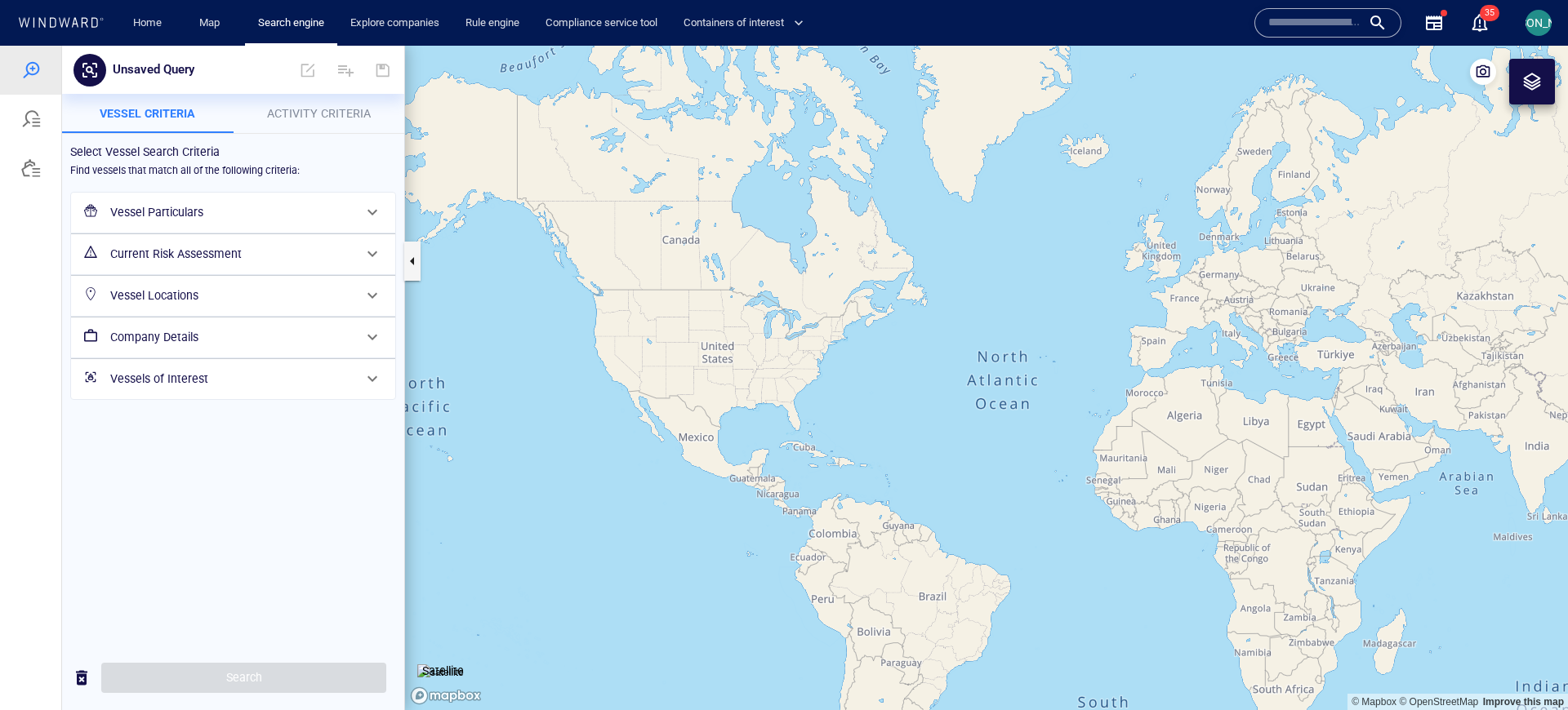
click at [231, 253] on h6 "Current Risk Assessment" at bounding box center [231, 254] width 242 height 20
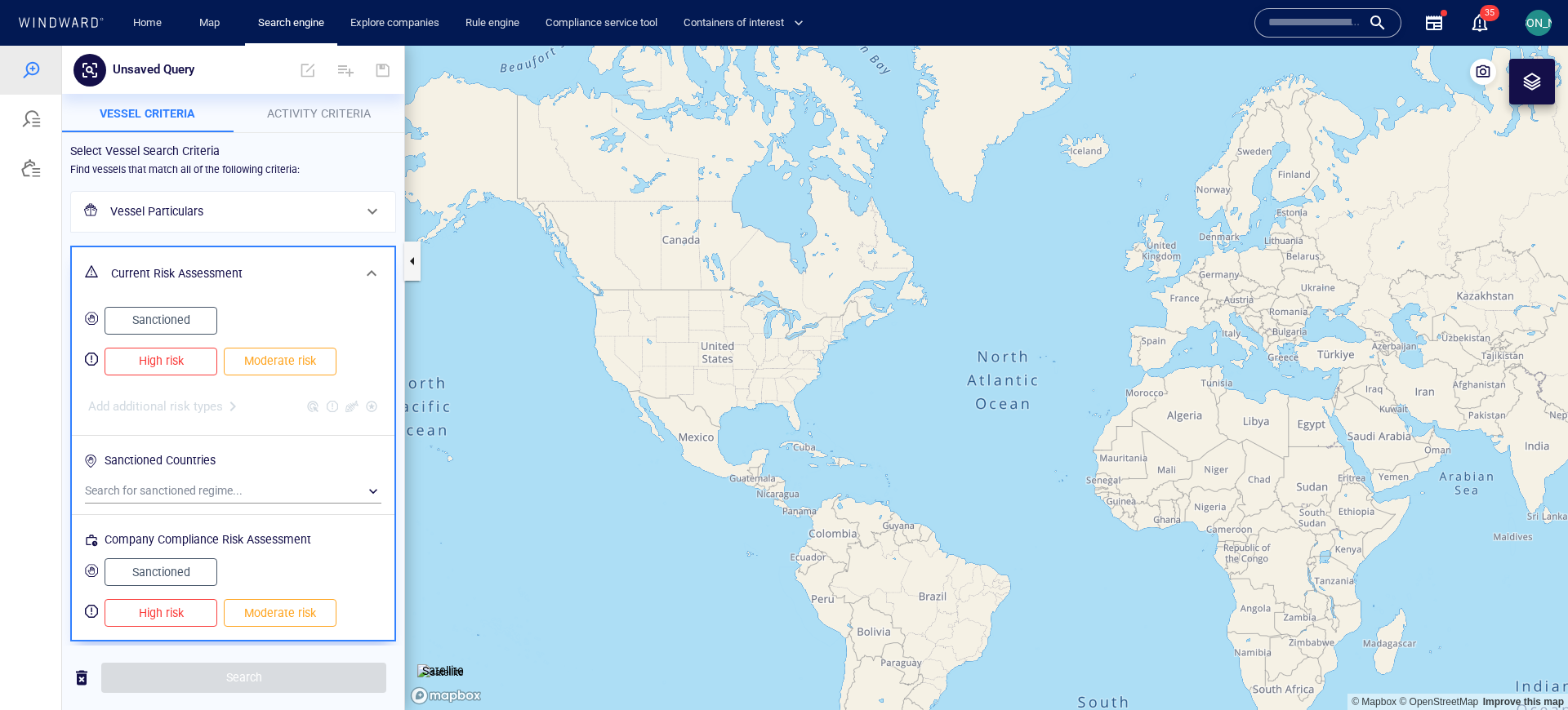
click at [229, 281] on h6 "Current Risk Assessment" at bounding box center [231, 274] width 241 height 20
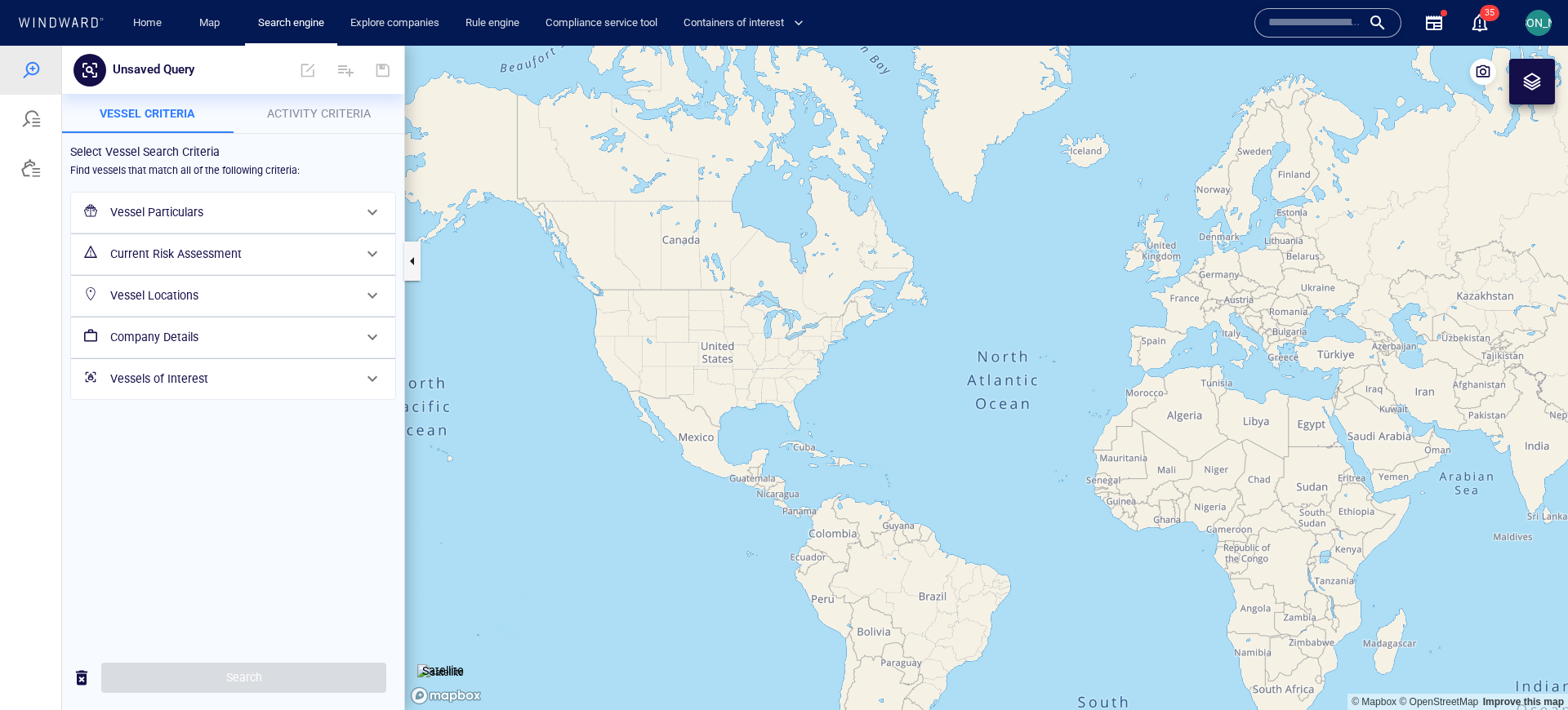
click at [218, 254] on h6 "Current Risk Assessment" at bounding box center [231, 254] width 242 height 20
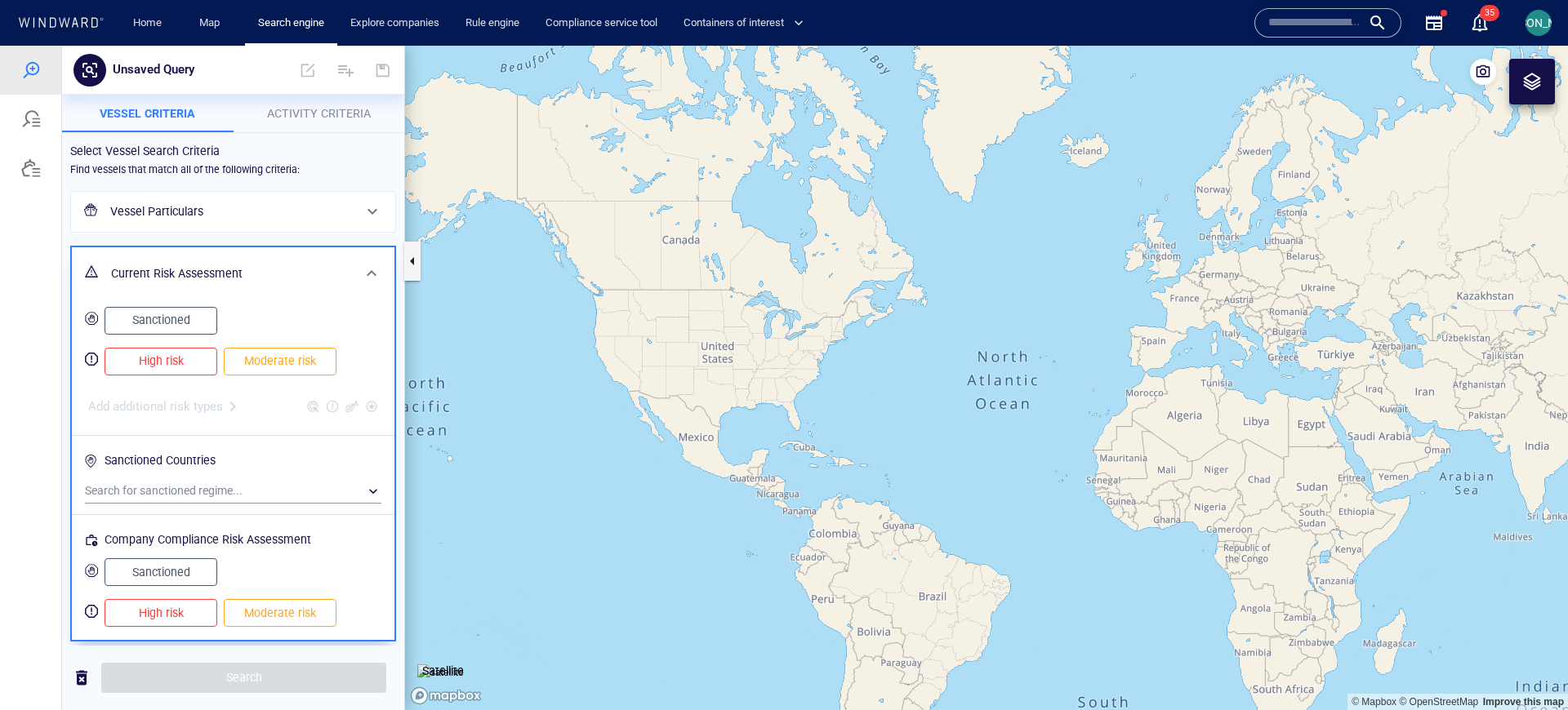
click at [315, 295] on div "Current Risk Assessment" at bounding box center [233, 274] width 322 height 53
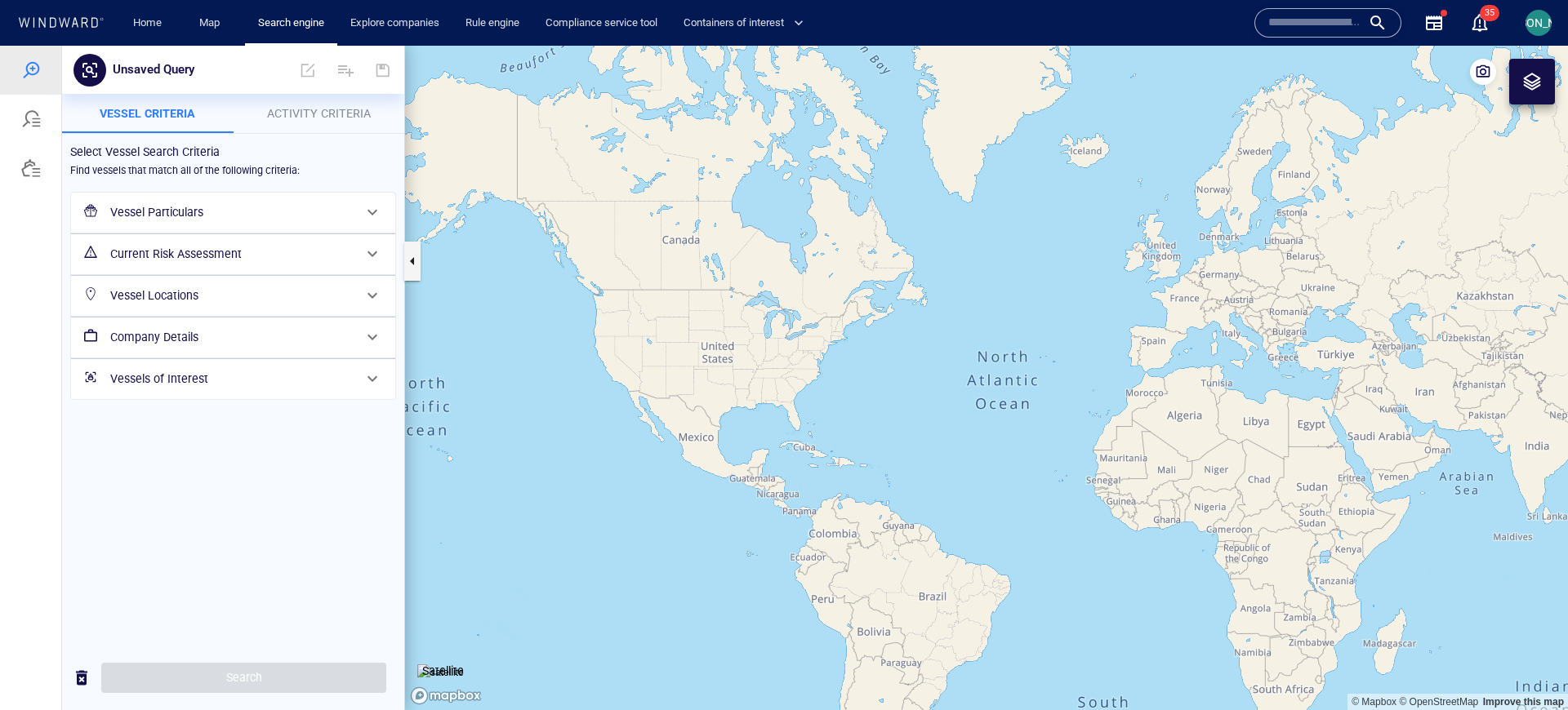
click at [205, 249] on h6 "Current Risk Assessment" at bounding box center [231, 254] width 242 height 20
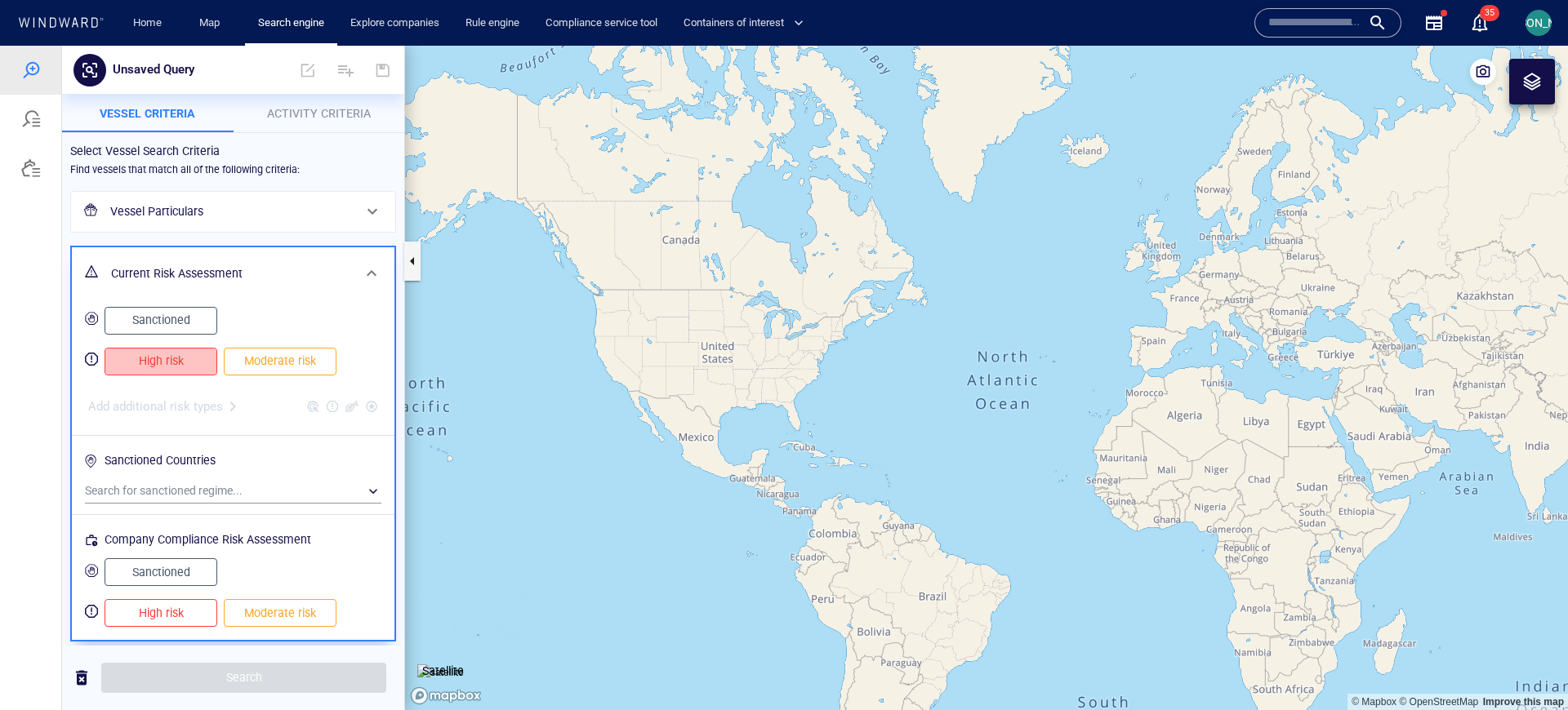
click at [170, 360] on span "High risk" at bounding box center [161, 361] width 78 height 20
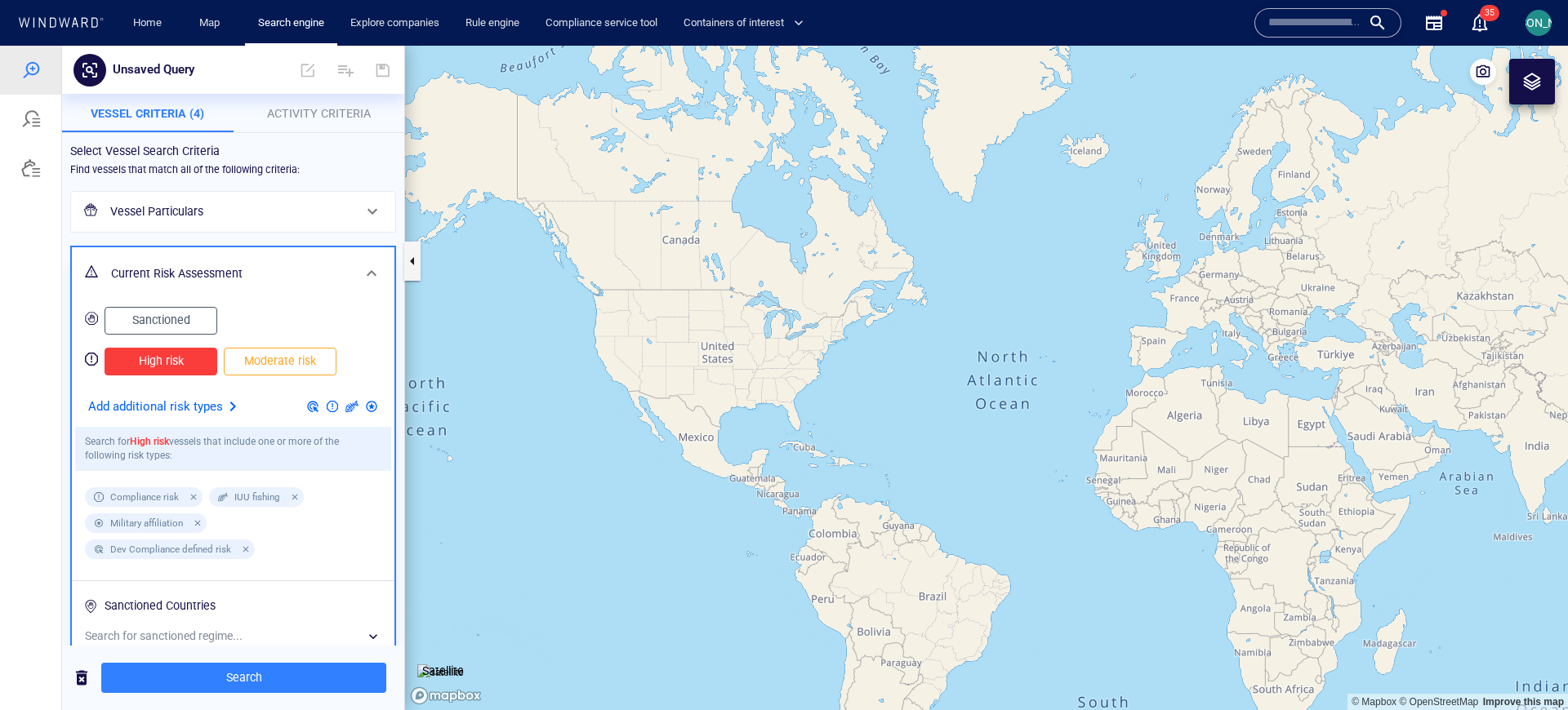
click at [270, 353] on span "Moderate risk" at bounding box center [280, 361] width 78 height 20
click at [178, 320] on span "Sanctioned" at bounding box center [161, 320] width 78 height 20
click at [169, 358] on span "High risk" at bounding box center [161, 361] width 78 height 20
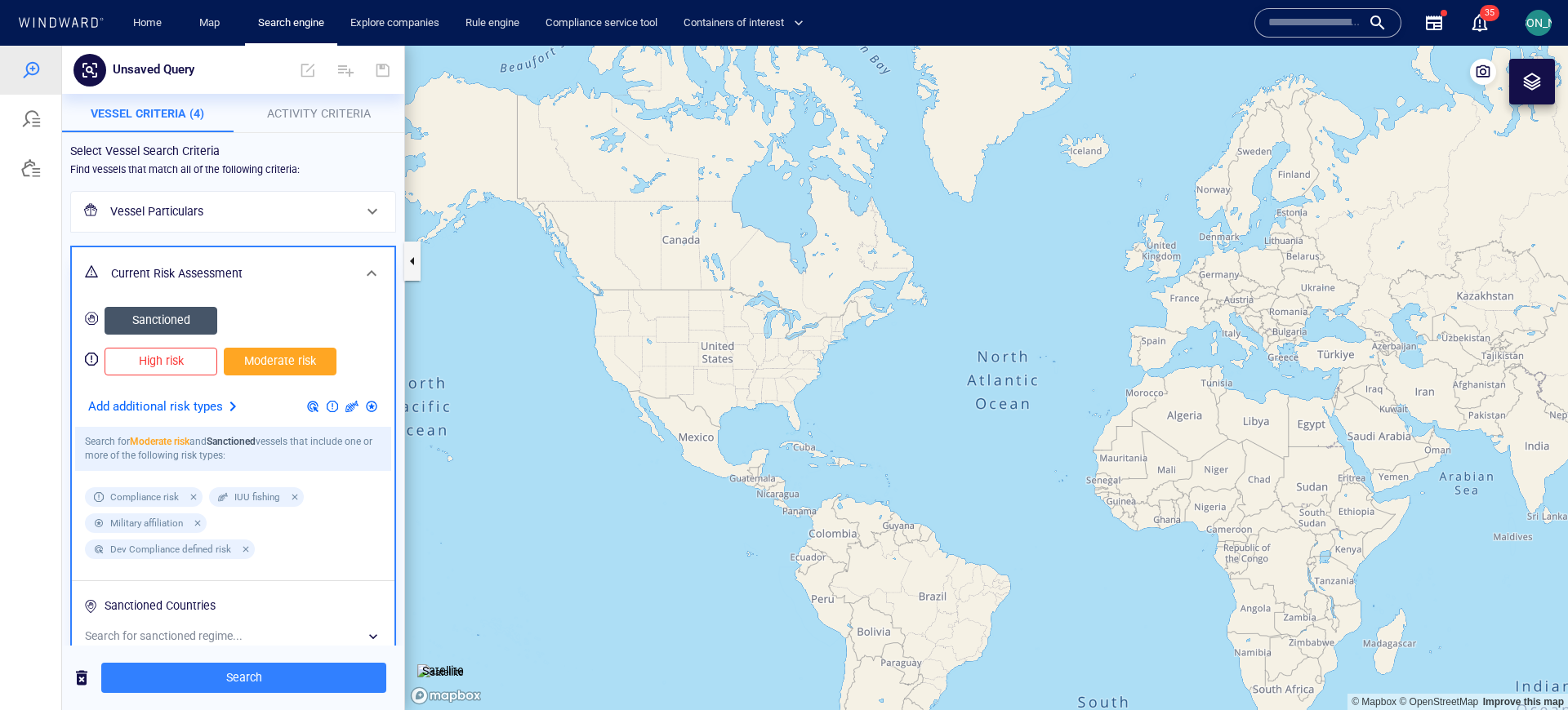
click at [295, 363] on span "Moderate risk" at bounding box center [280, 361] width 78 height 20
click at [173, 312] on span "Sanctioned" at bounding box center [161, 320] width 78 height 20
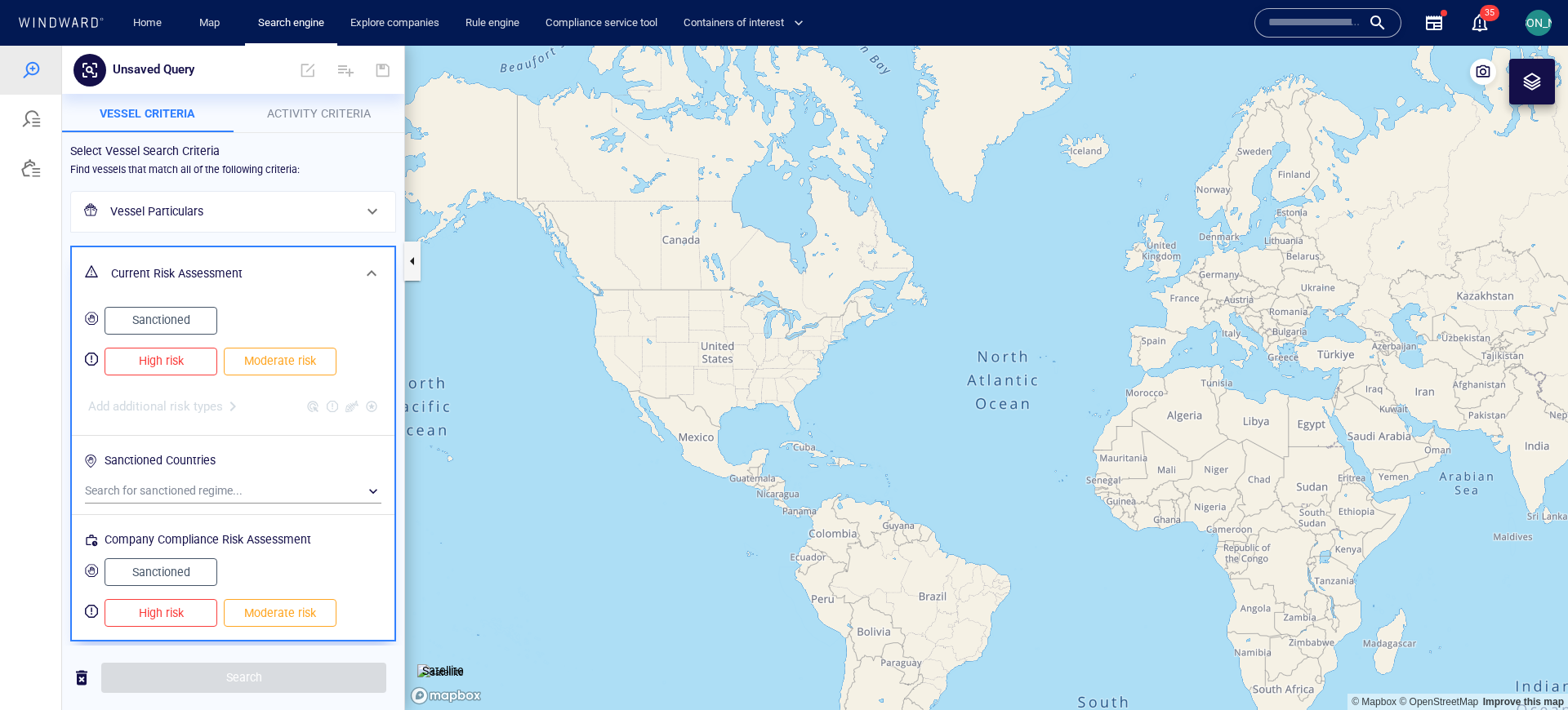
click at [175, 316] on span "Sanctioned" at bounding box center [161, 320] width 78 height 20
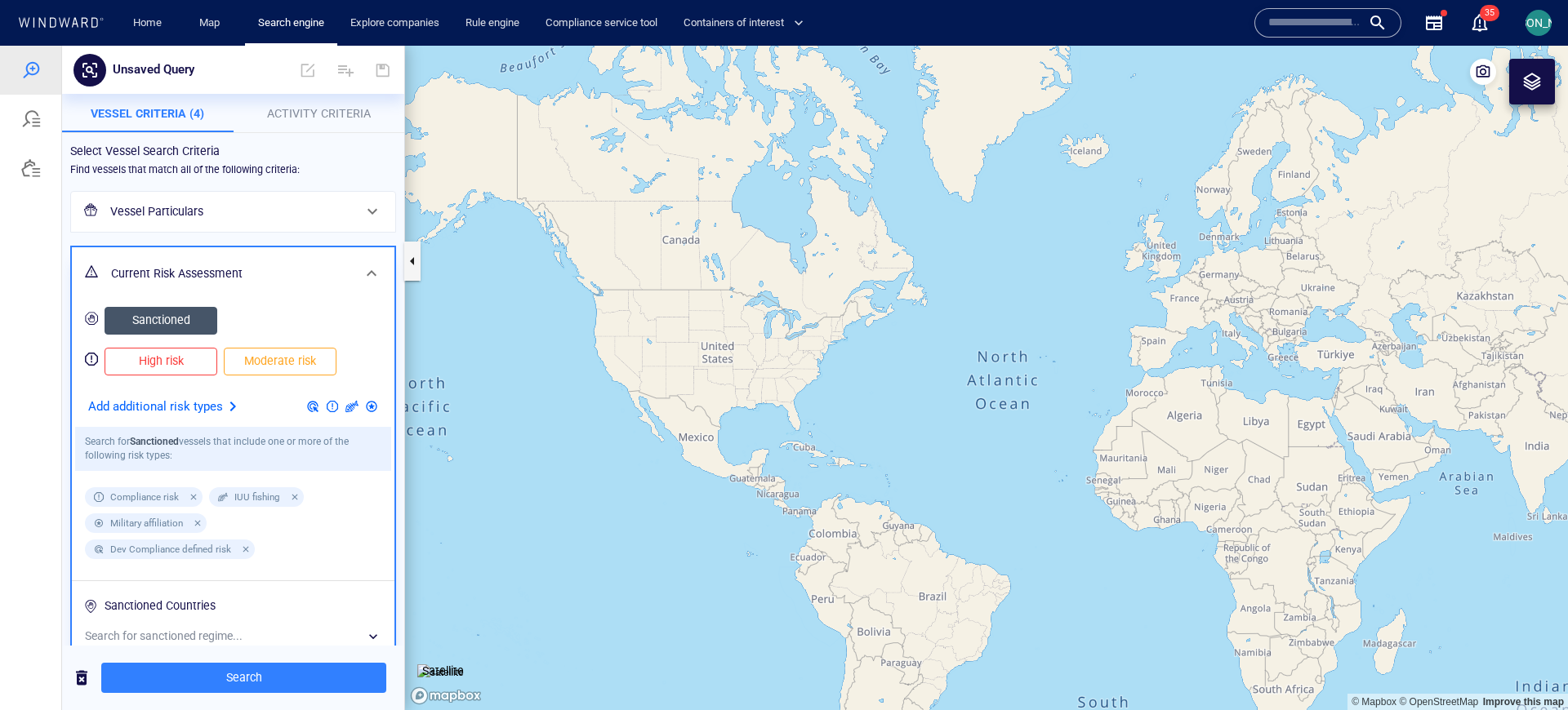
click at [177, 324] on span "Sanctioned" at bounding box center [161, 320] width 78 height 20
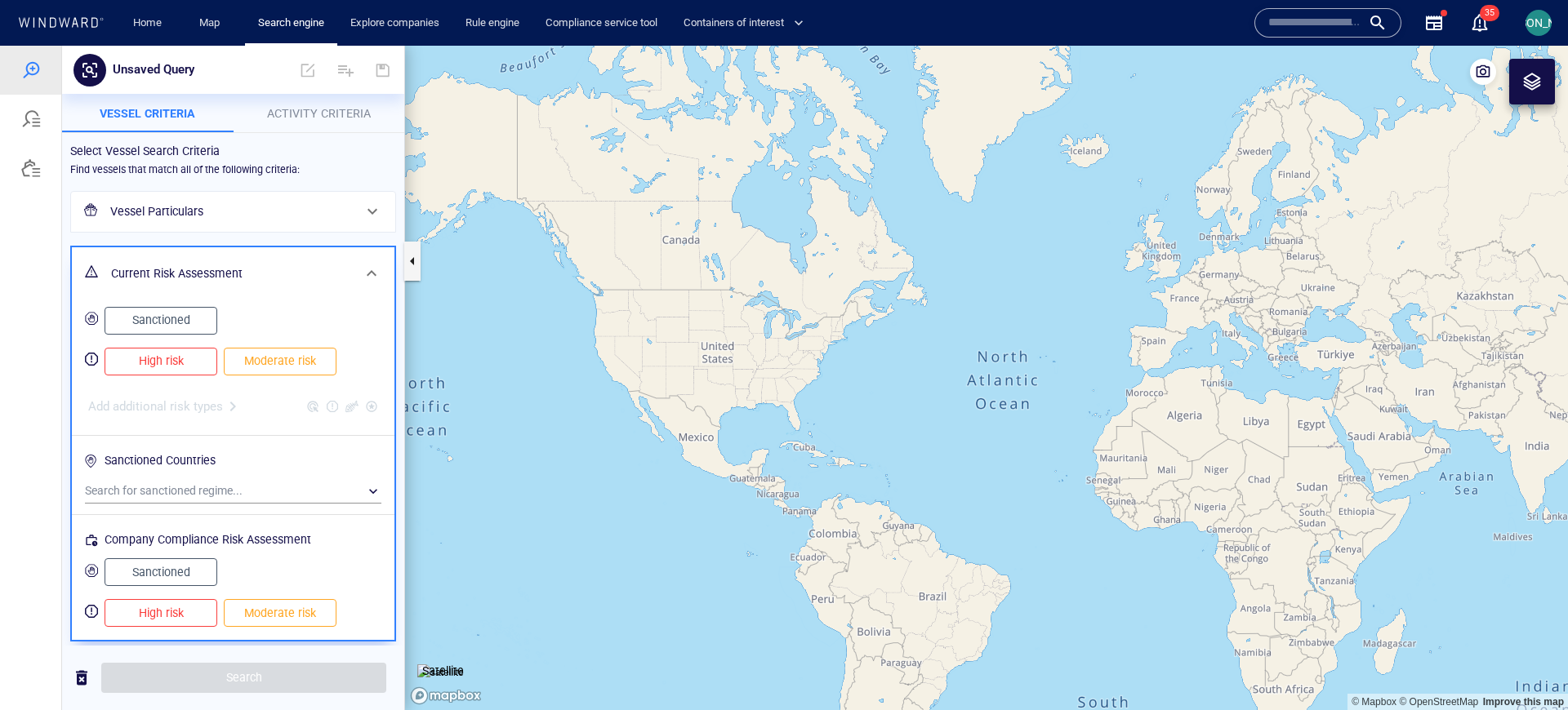
click at [183, 319] on span "Sanctioned" at bounding box center [161, 320] width 78 height 20
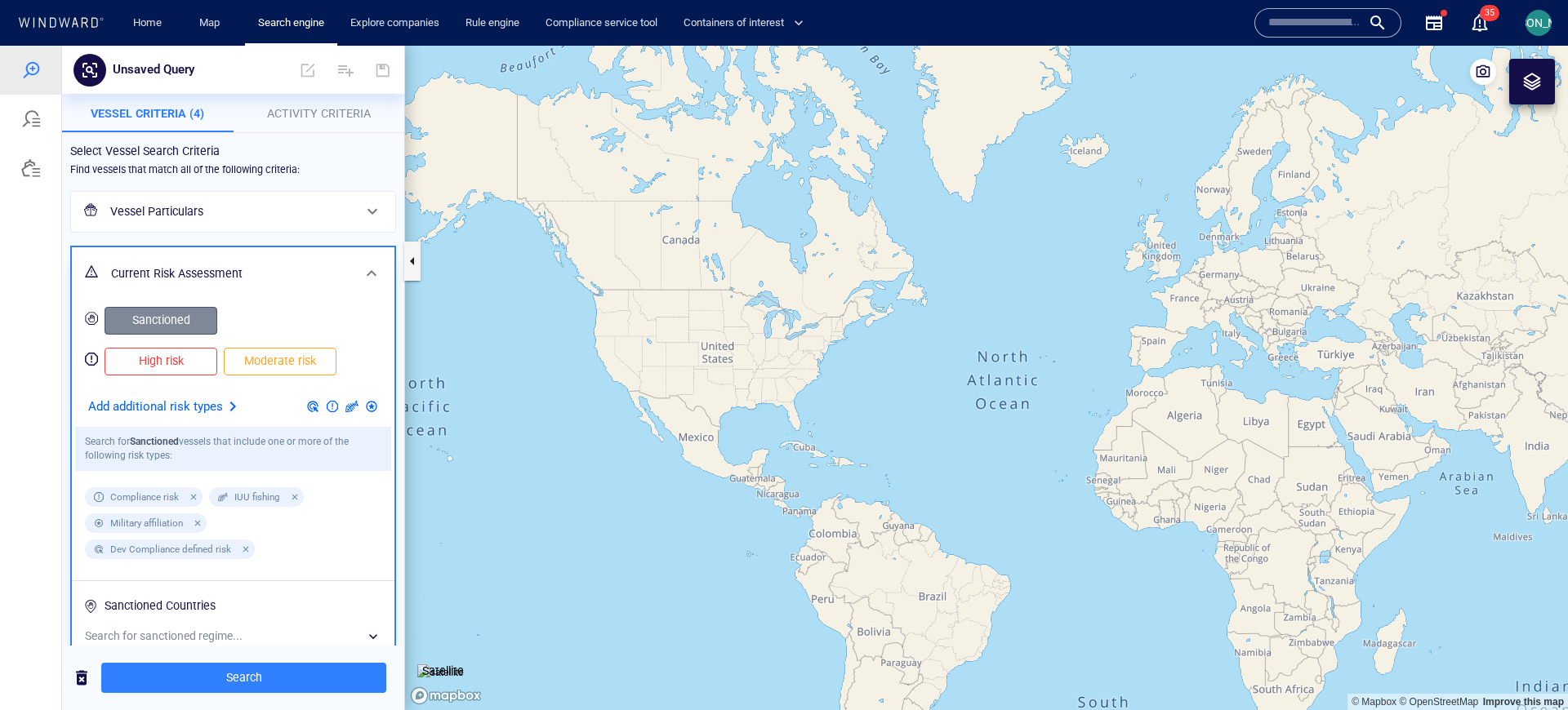
click at [180, 326] on span "Sanctioned" at bounding box center [161, 320] width 78 height 20
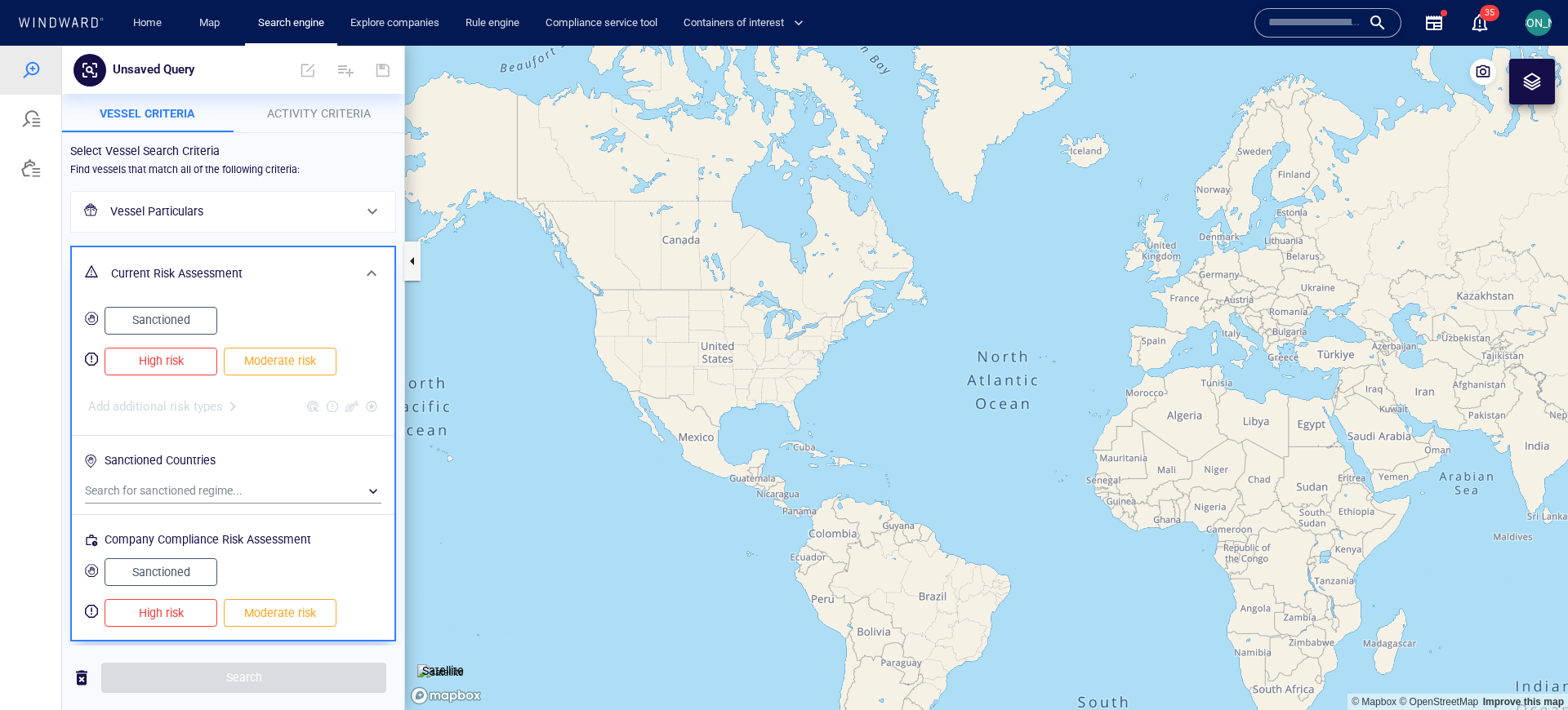
click at [169, 353] on span "High risk" at bounding box center [161, 361] width 78 height 20
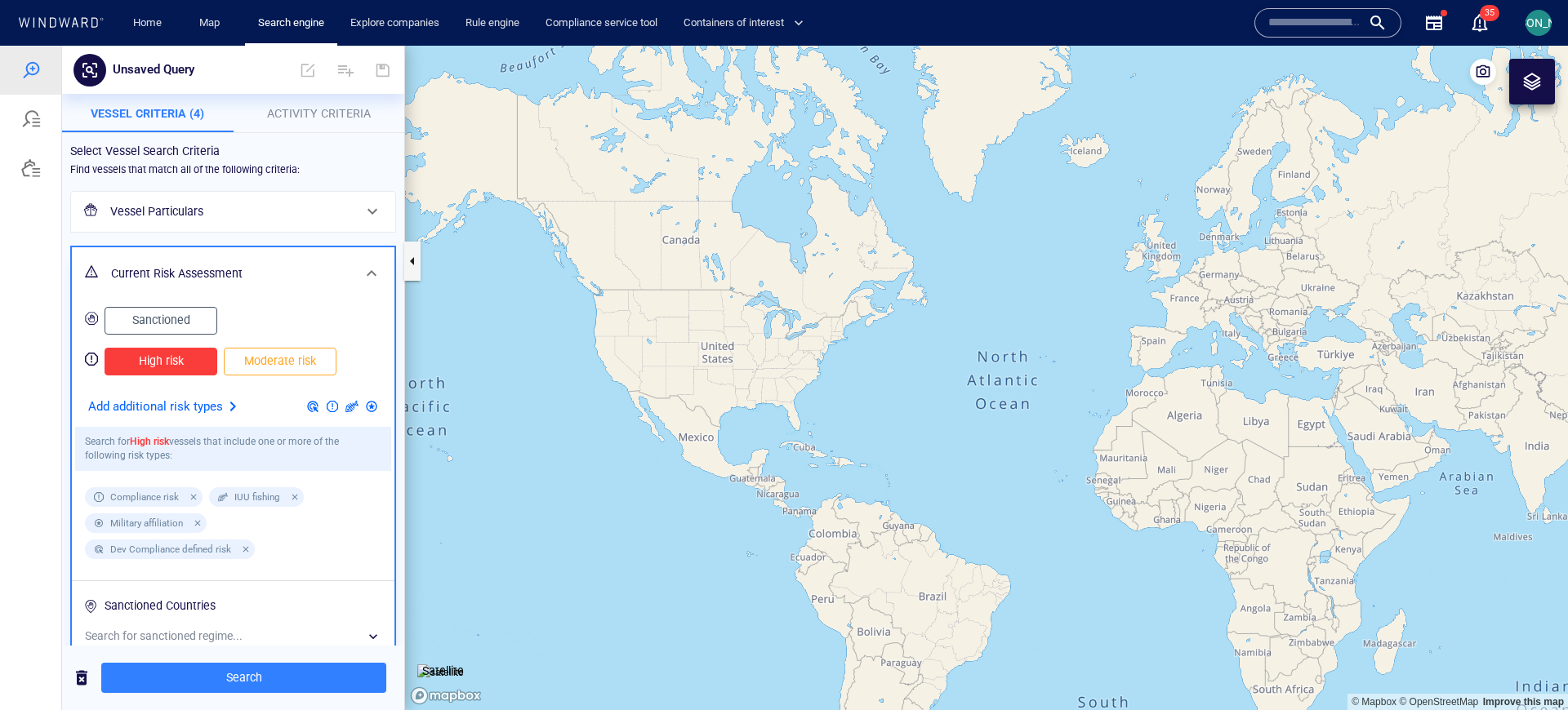
click at [261, 361] on span "Moderate risk" at bounding box center [280, 361] width 78 height 20
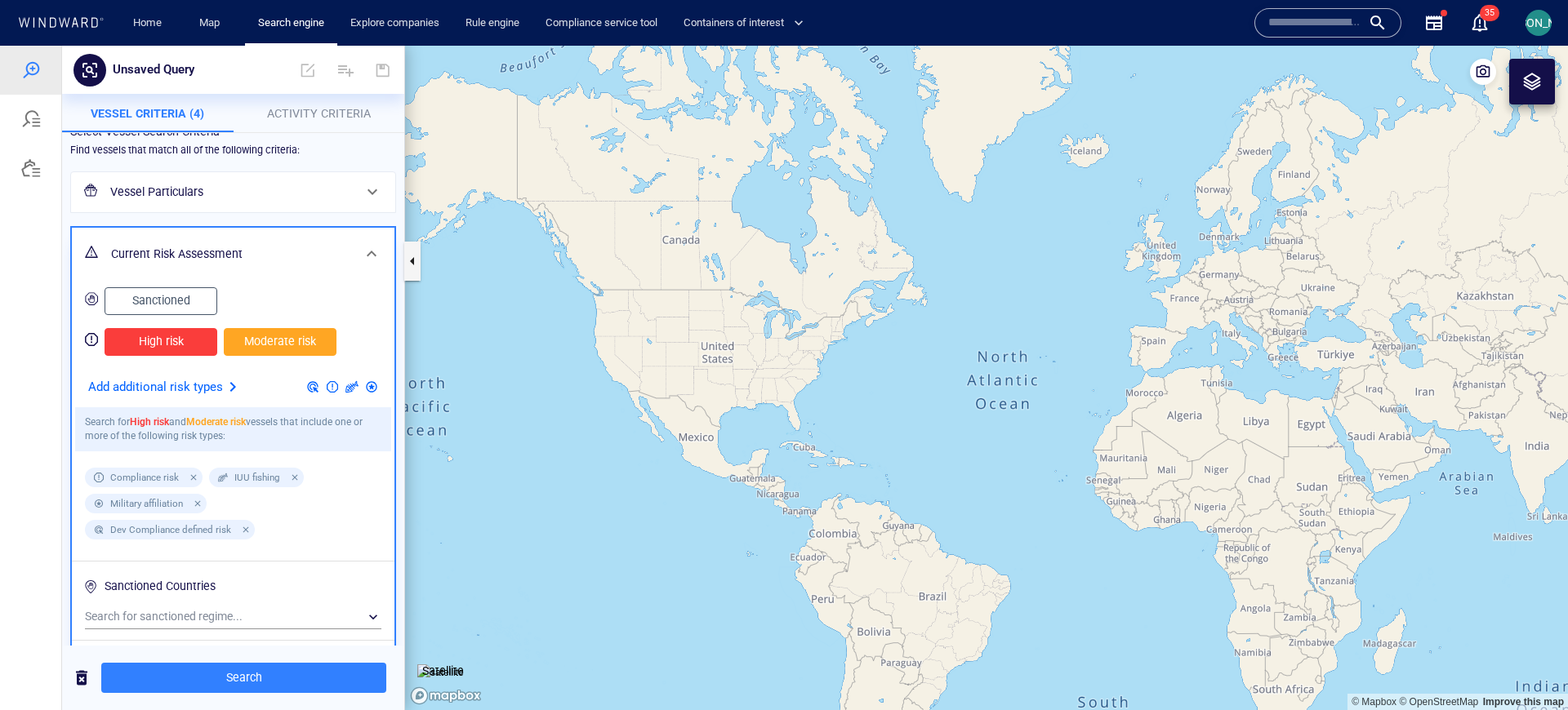
scroll to position [30, 0]
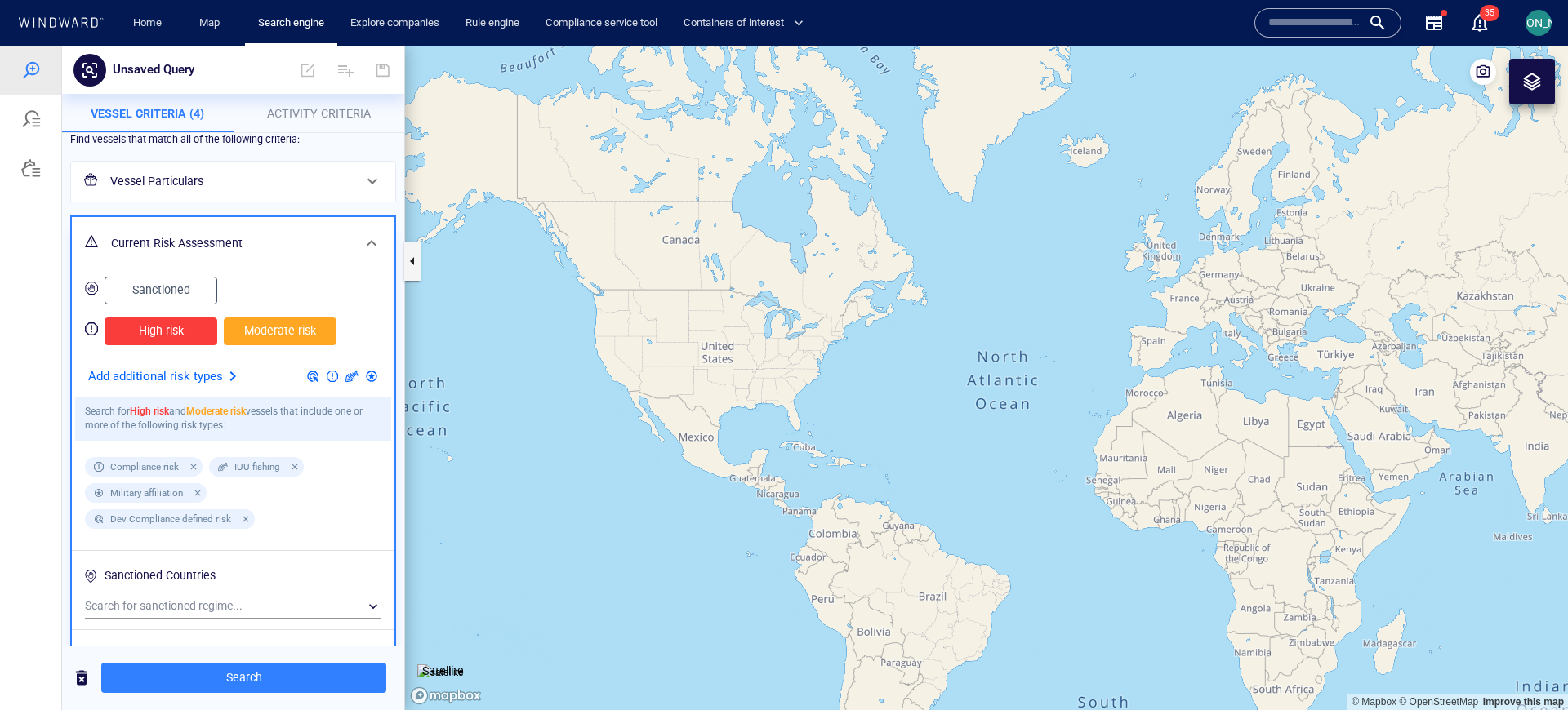
click at [180, 332] on span "High risk" at bounding box center [161, 331] width 78 height 20
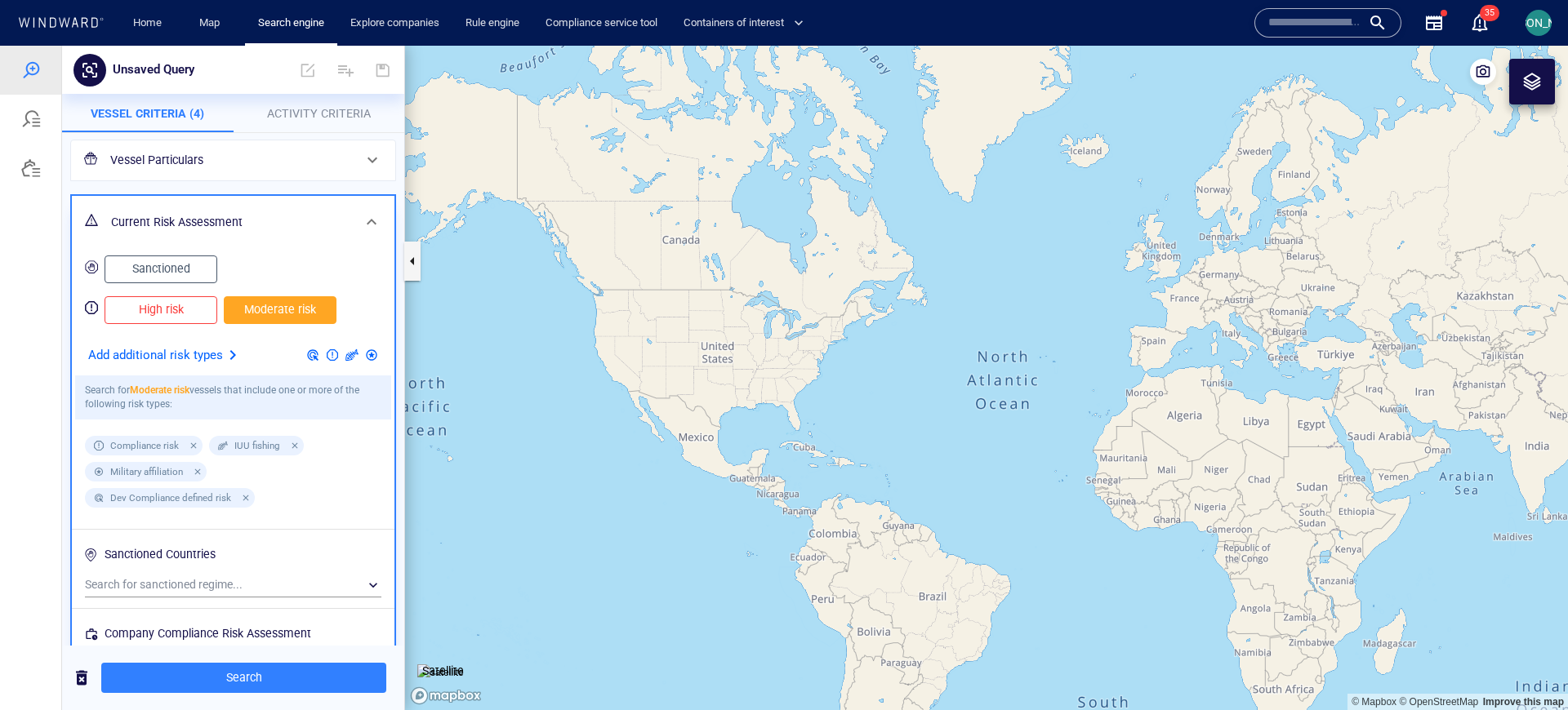
scroll to position [62, 0]
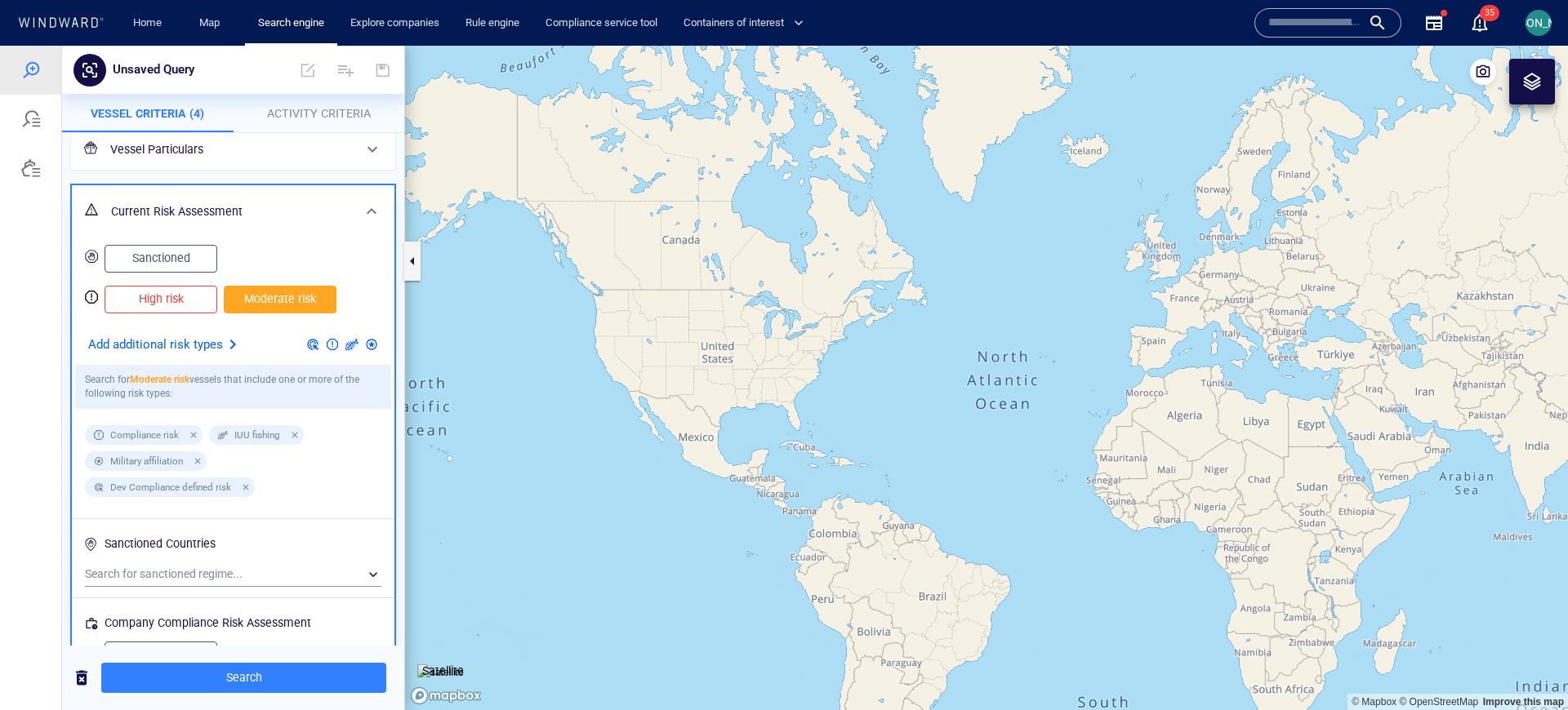
click at [170, 298] on span "High risk" at bounding box center [161, 299] width 78 height 20
click at [215, 344] on p "Add additional risk types" at bounding box center [156, 345] width 135 height 21
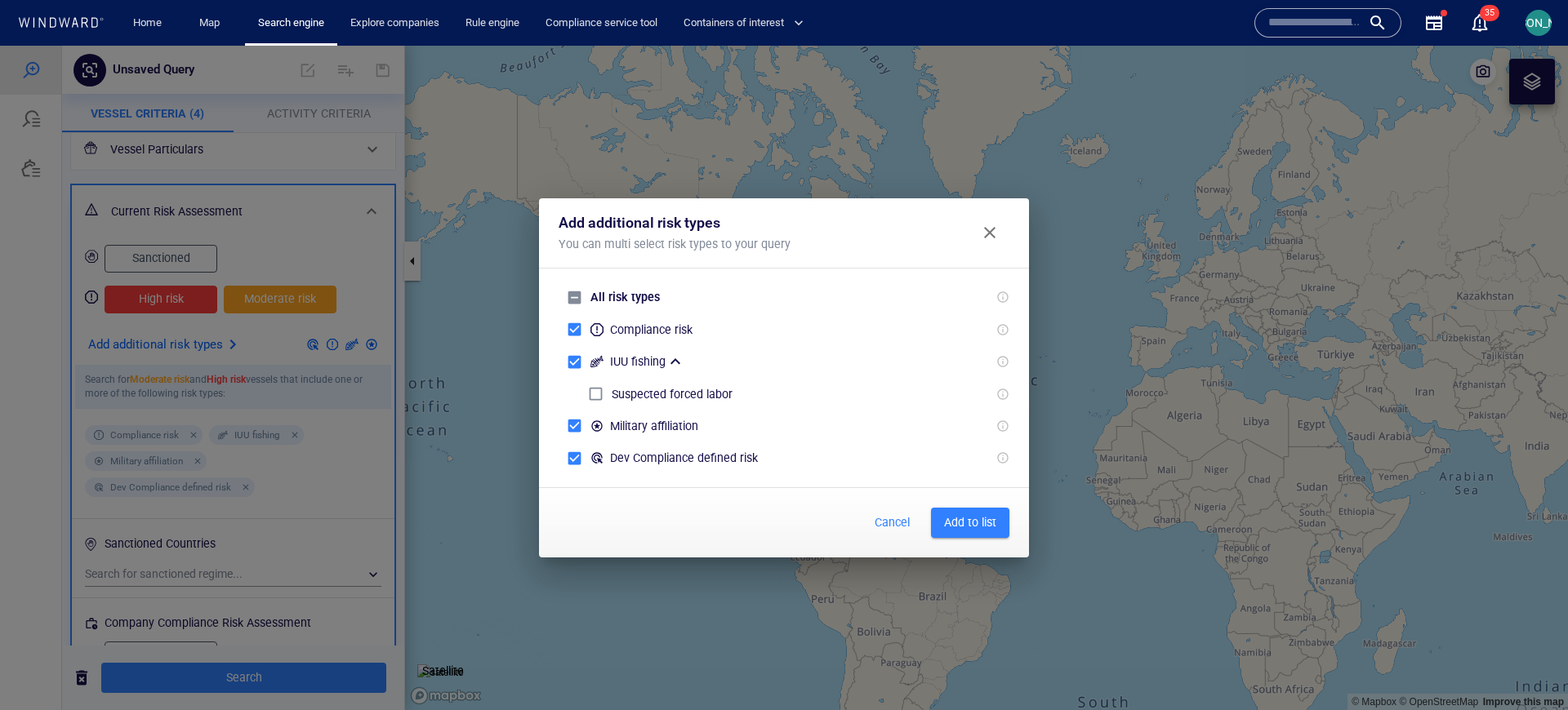
click at [215, 344] on div "Add additional risk types You can multi select risk types to your query All ris…" at bounding box center [784, 378] width 1568 height 664
click at [995, 237] on span "Close" at bounding box center [990, 233] width 20 height 20
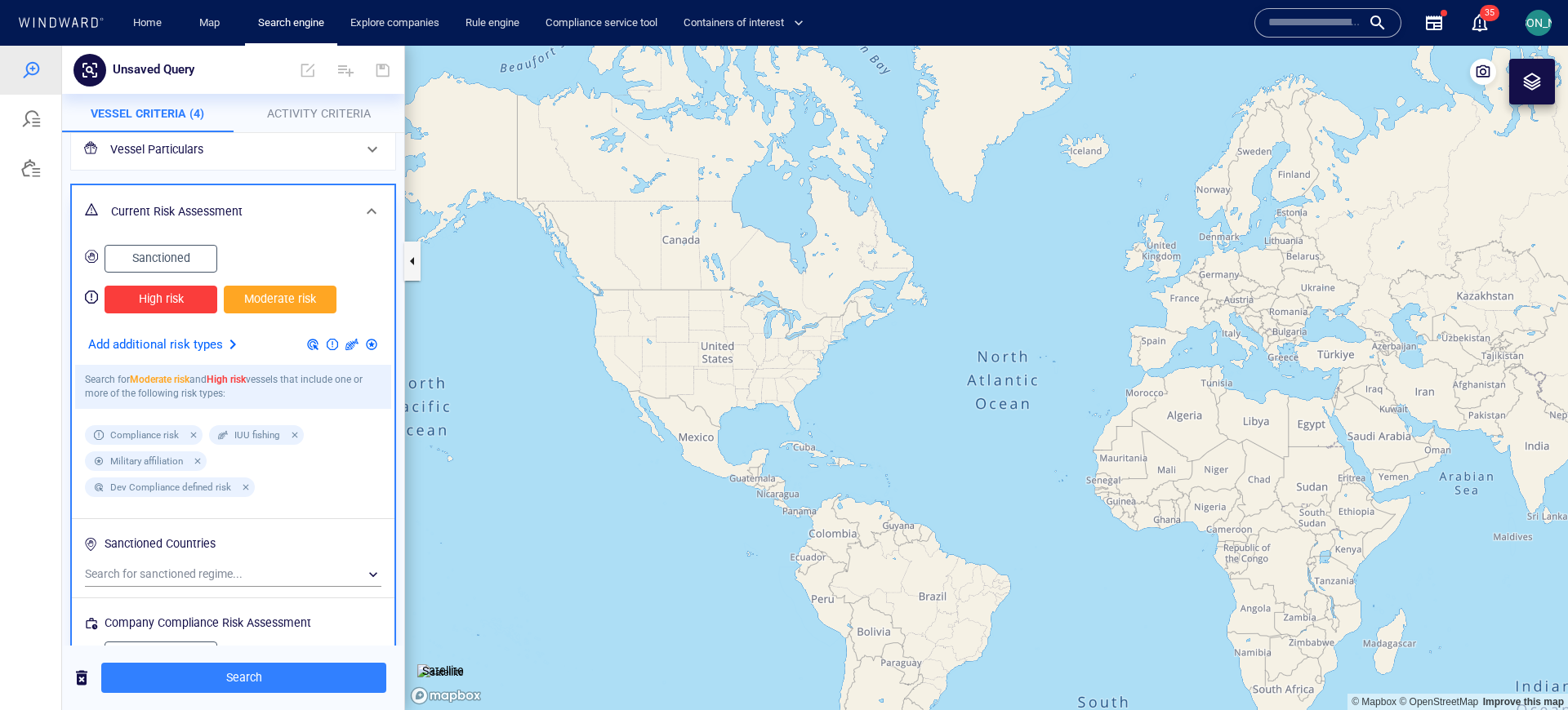
click at [187, 309] on span "High risk" at bounding box center [161, 299] width 78 height 20
click at [288, 307] on span "Moderate risk" at bounding box center [280, 299] width 78 height 20
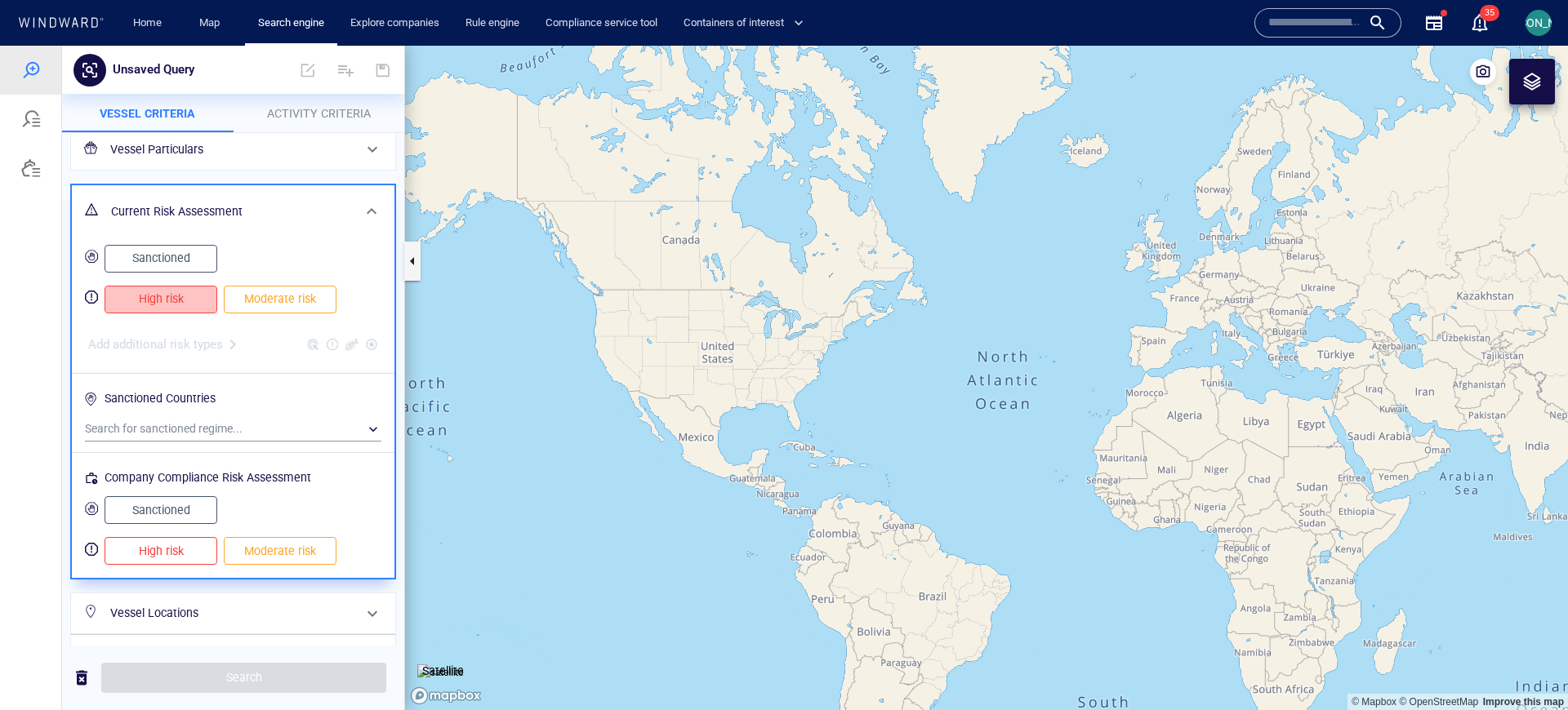
click at [185, 305] on span "High risk" at bounding box center [161, 299] width 78 height 20
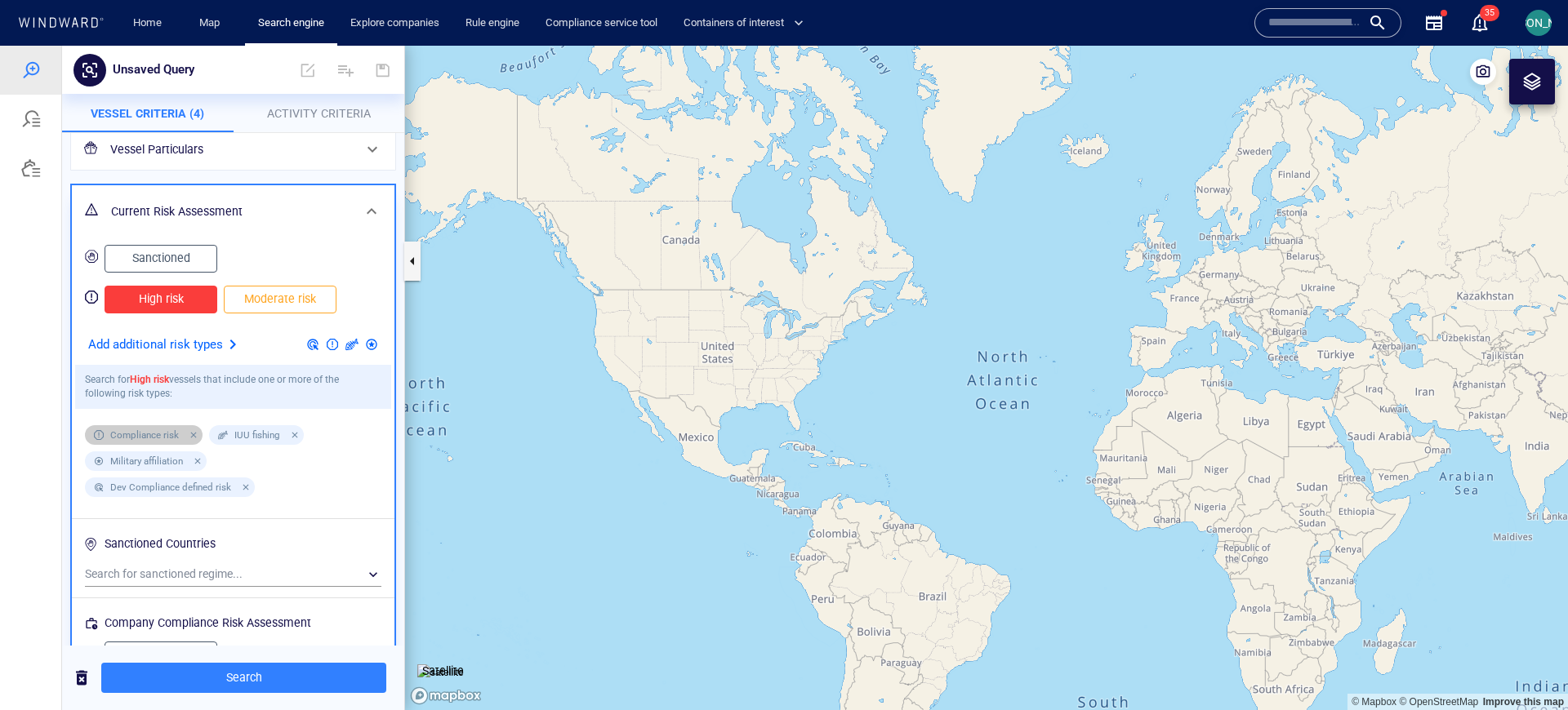
click at [194, 436] on div at bounding box center [191, 435] width 15 height 15
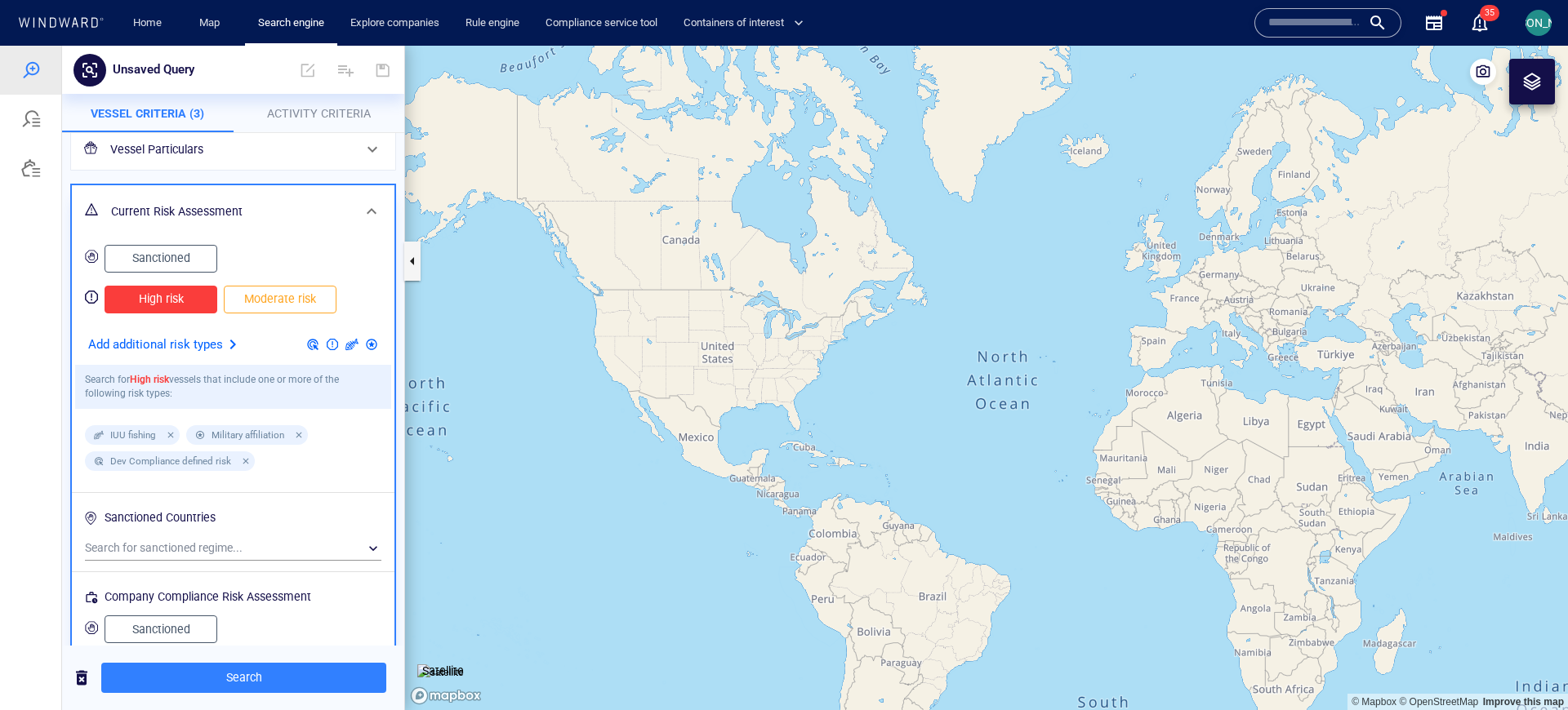
click at [194, 340] on p "Add additional risk types" at bounding box center [156, 345] width 135 height 21
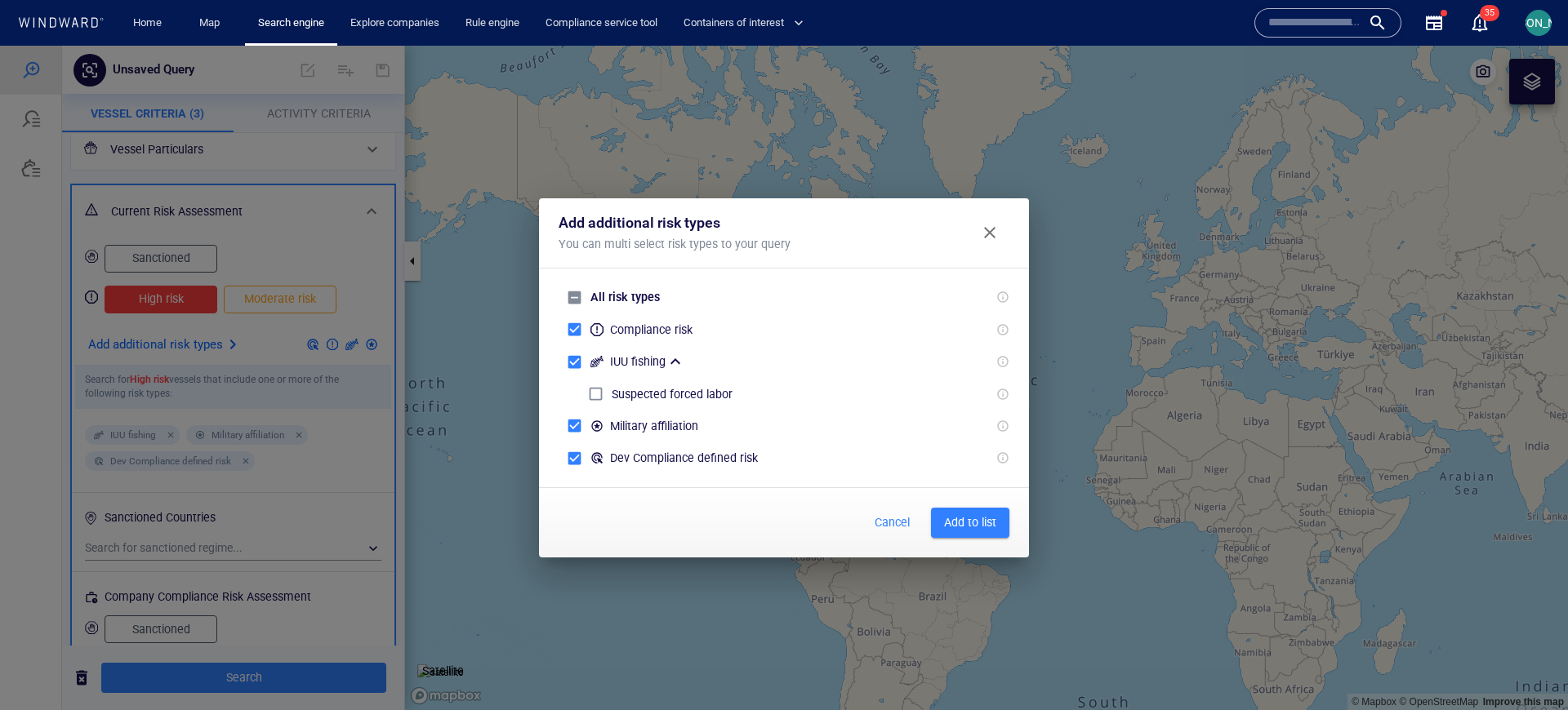
click at [987, 519] on span "Add to list" at bounding box center [970, 522] width 52 height 20
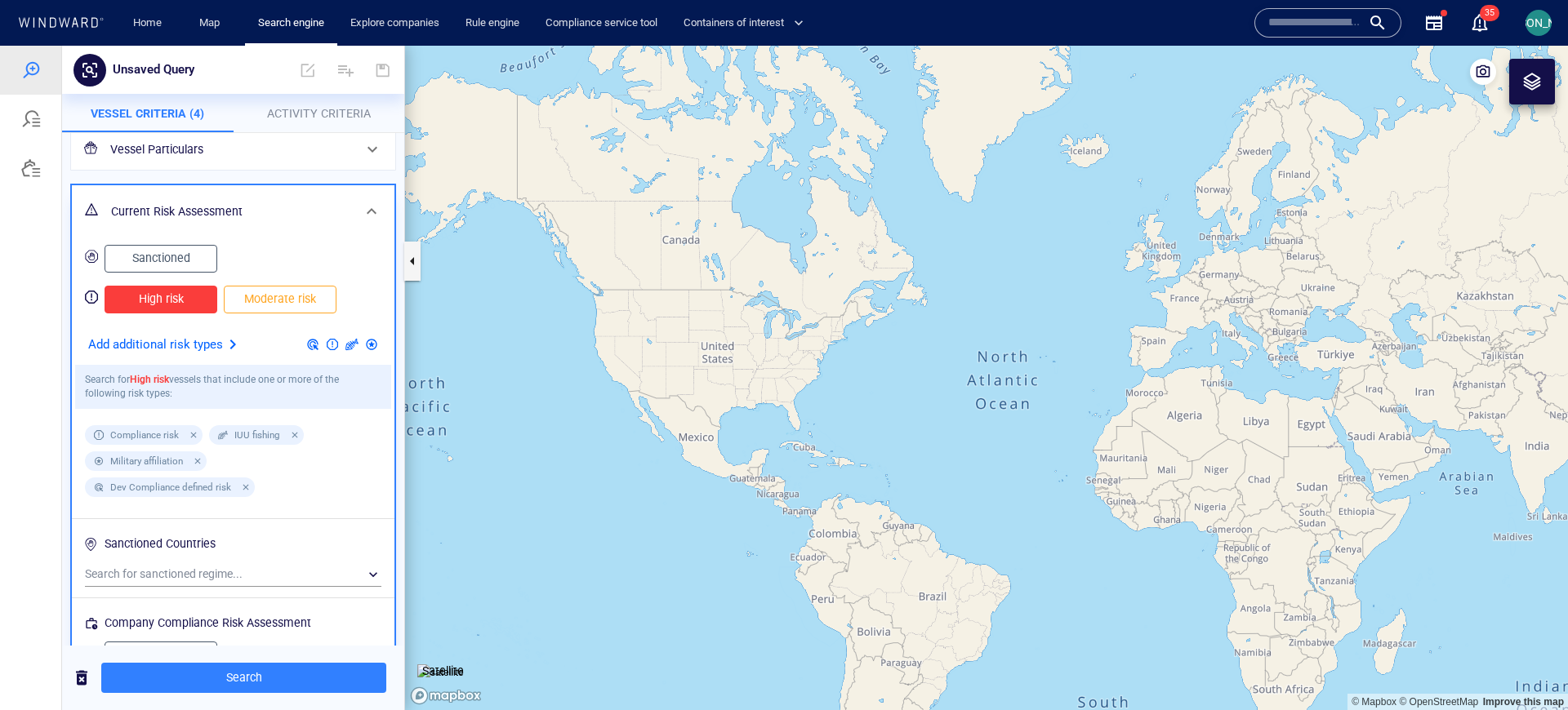
click at [218, 338] on p "Add additional risk types" at bounding box center [156, 345] width 135 height 21
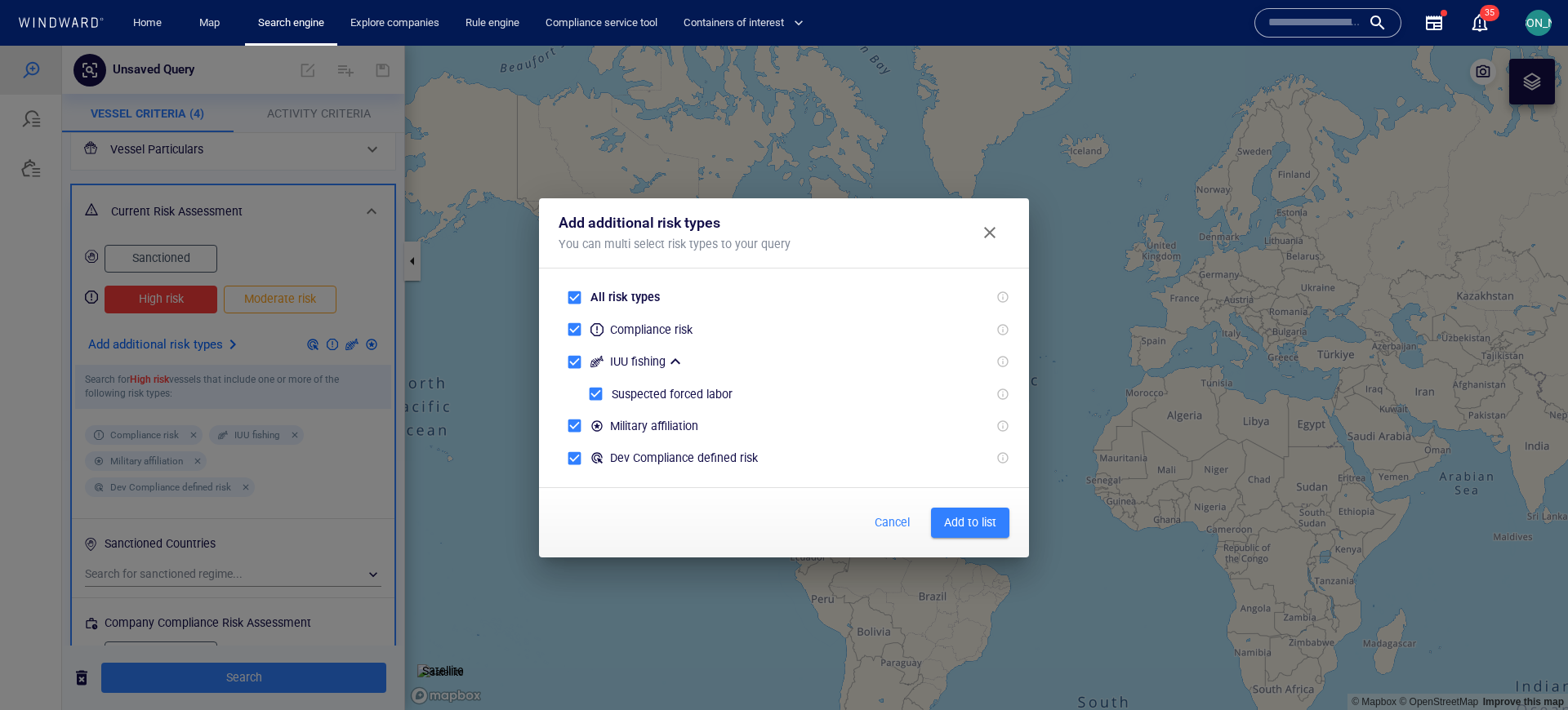
click at [982, 526] on span "Add to list" at bounding box center [970, 522] width 52 height 20
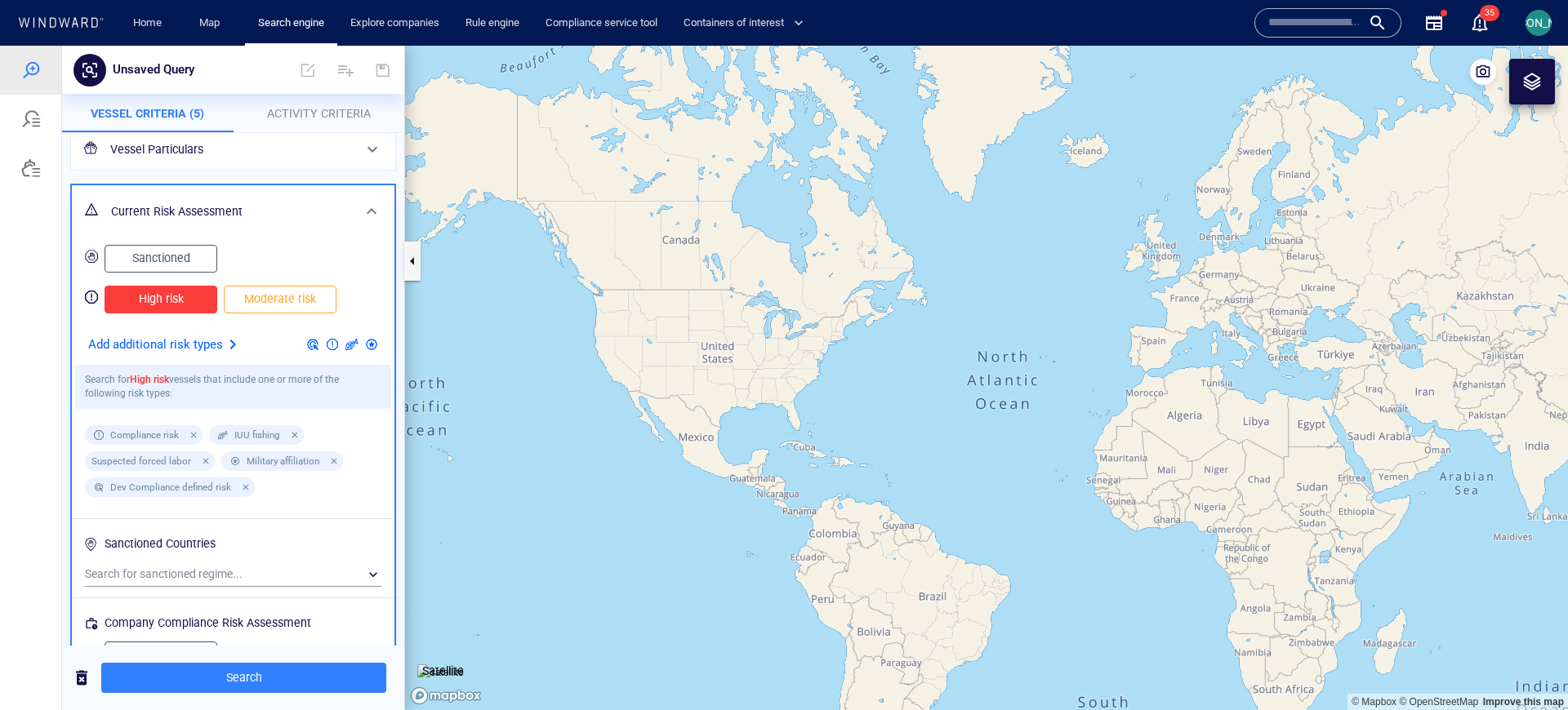
click at [303, 341] on div at bounding box center [313, 345] width 20 height 20
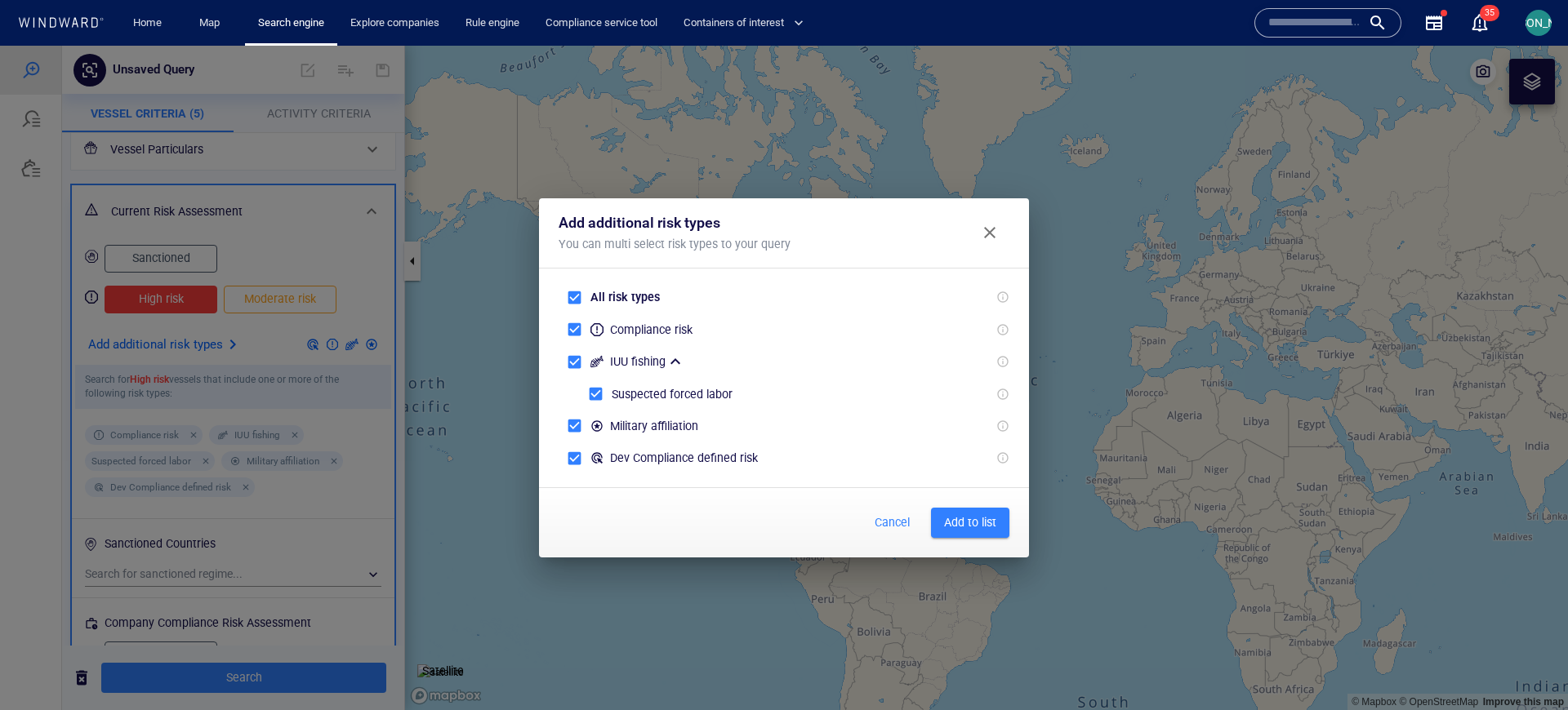
click at [298, 341] on div "Add additional risk types You can multi select risk types to your query All ris…" at bounding box center [784, 378] width 1568 height 664
click at [995, 234] on span "Close" at bounding box center [990, 233] width 20 height 20
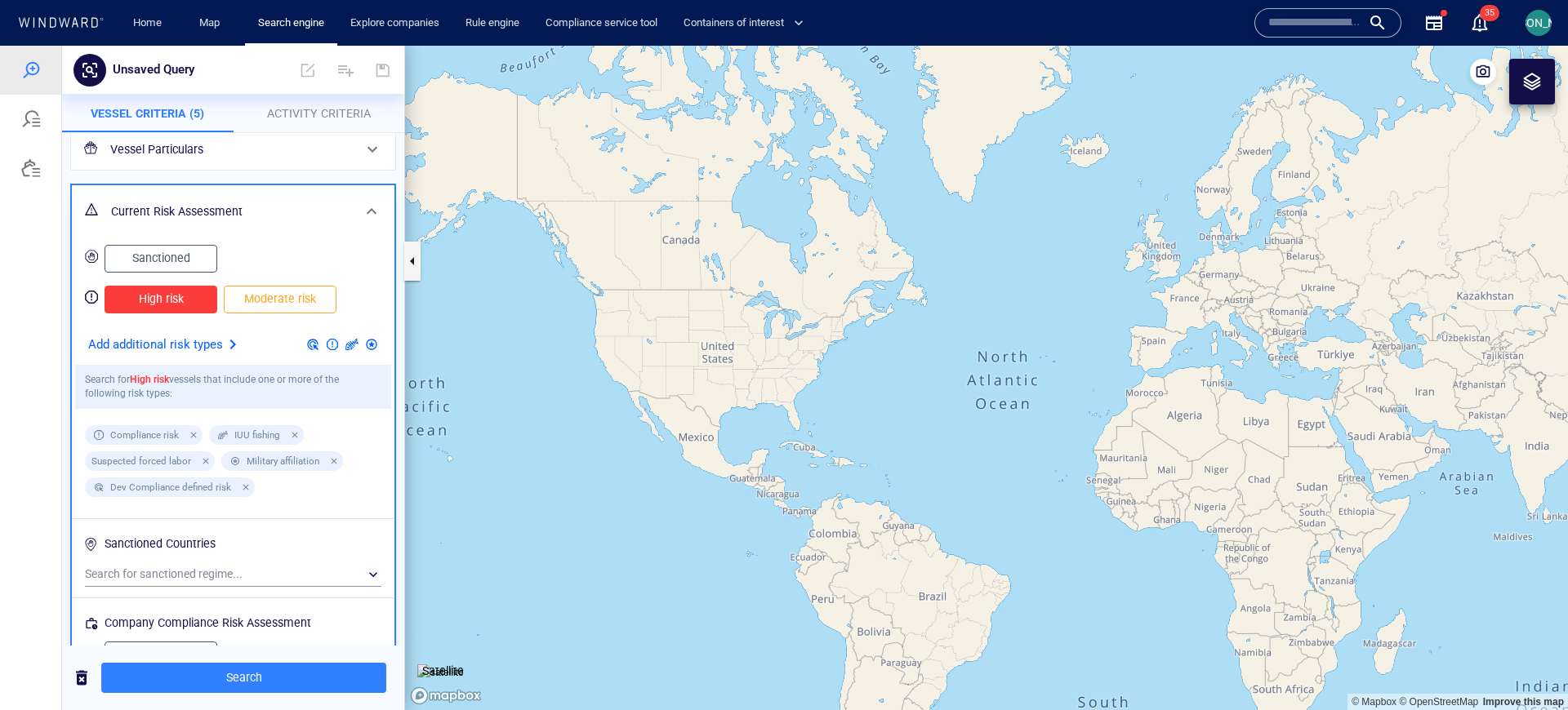
click at [171, 352] on p "Add additional risk types" at bounding box center [156, 345] width 135 height 21
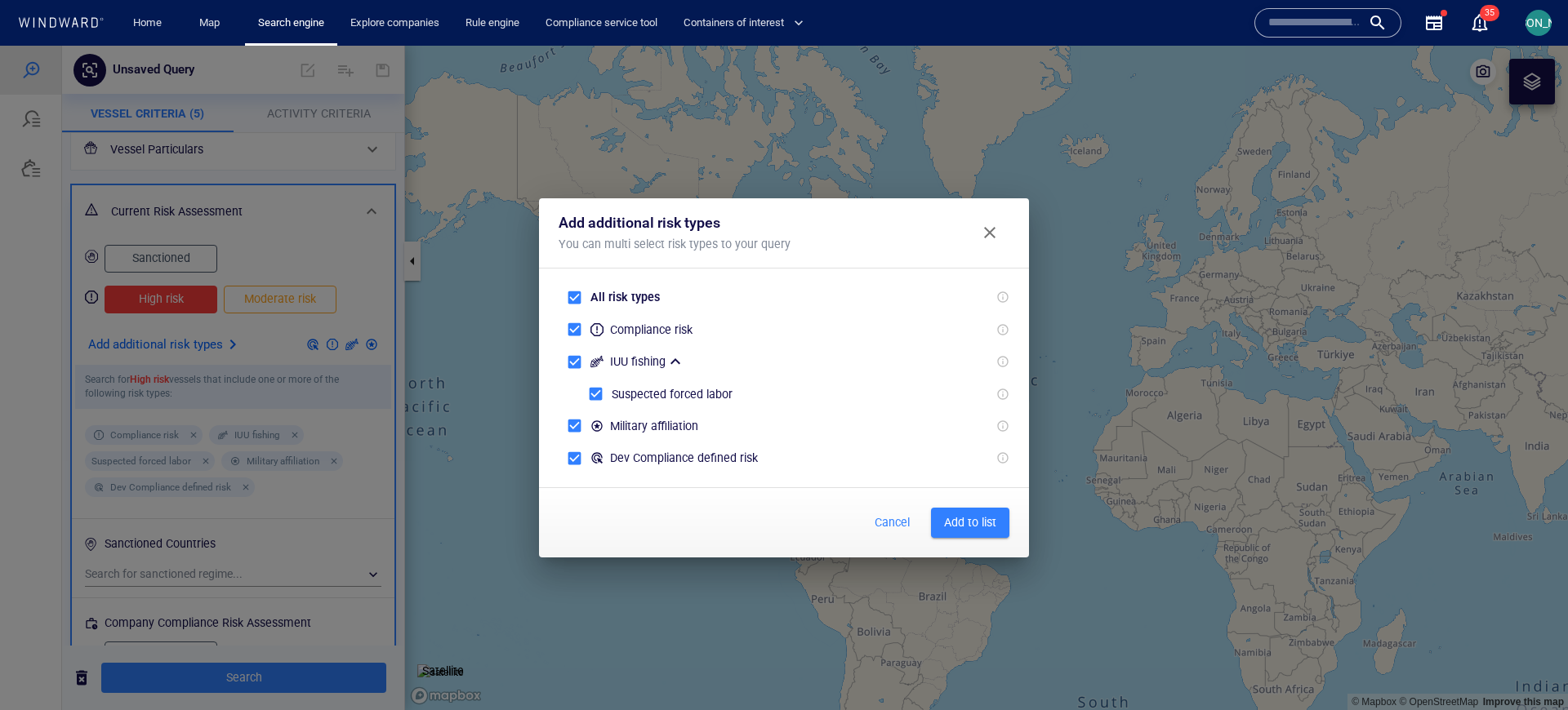
click at [979, 521] on span "Add to list" at bounding box center [970, 522] width 52 height 20
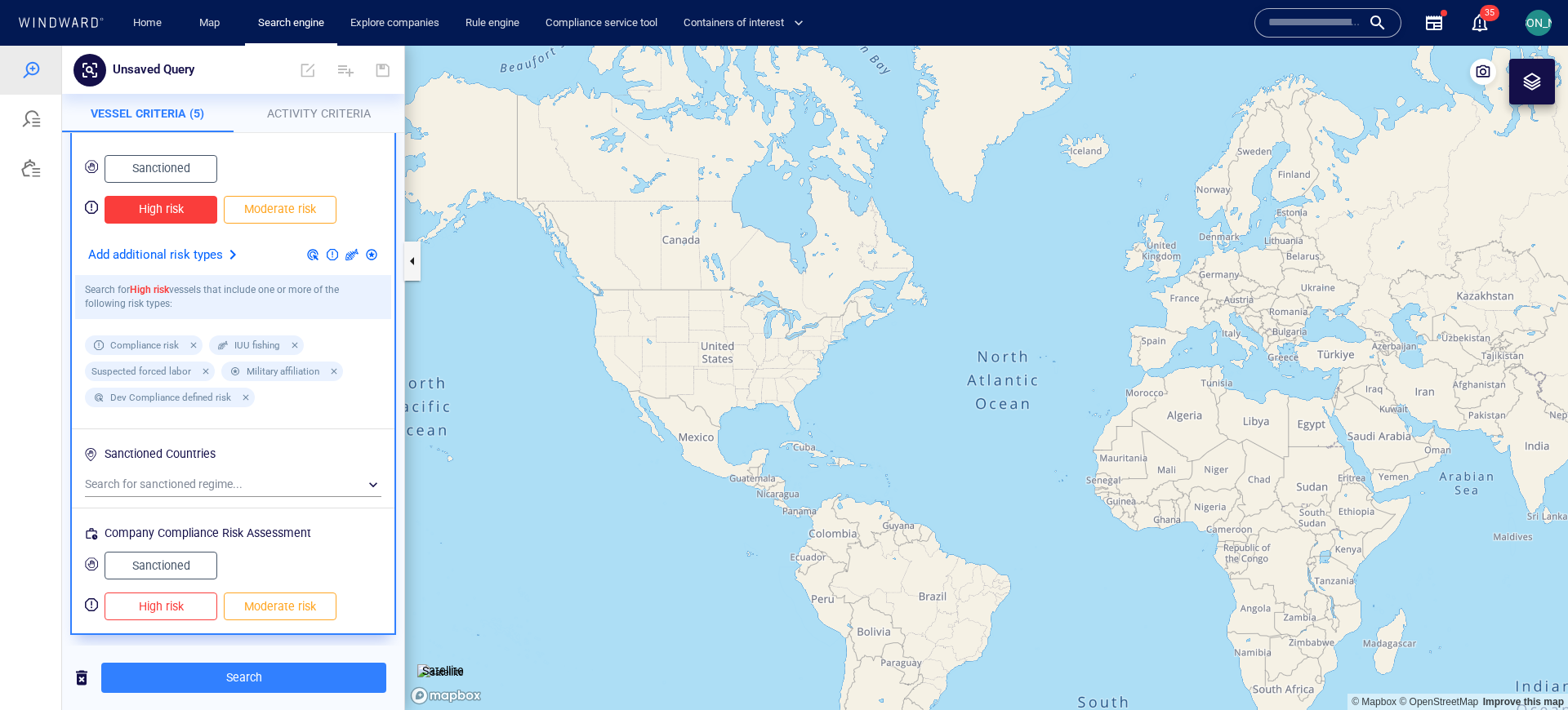
scroll to position [4, 0]
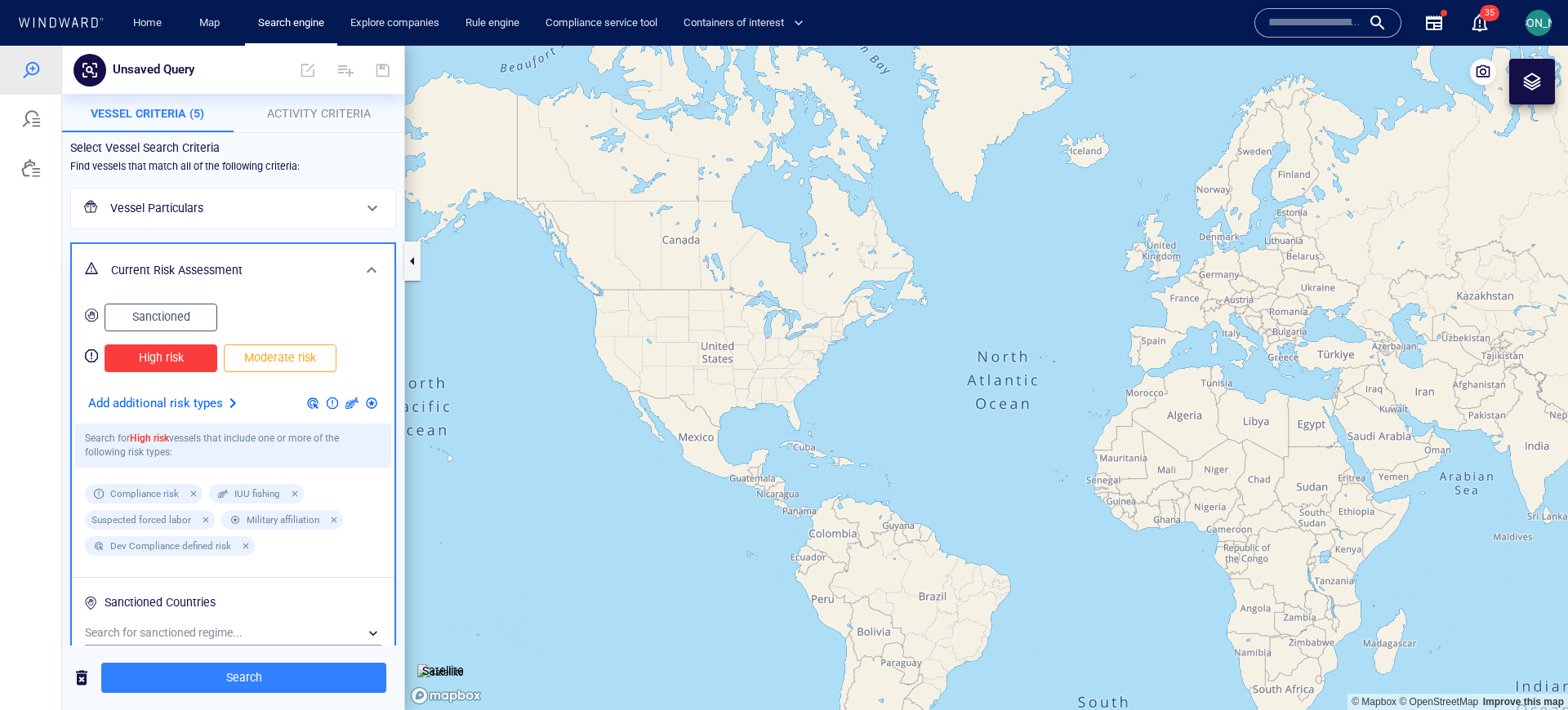
click at [327, 263] on h6 "Current Risk Assessment" at bounding box center [231, 270] width 241 height 20
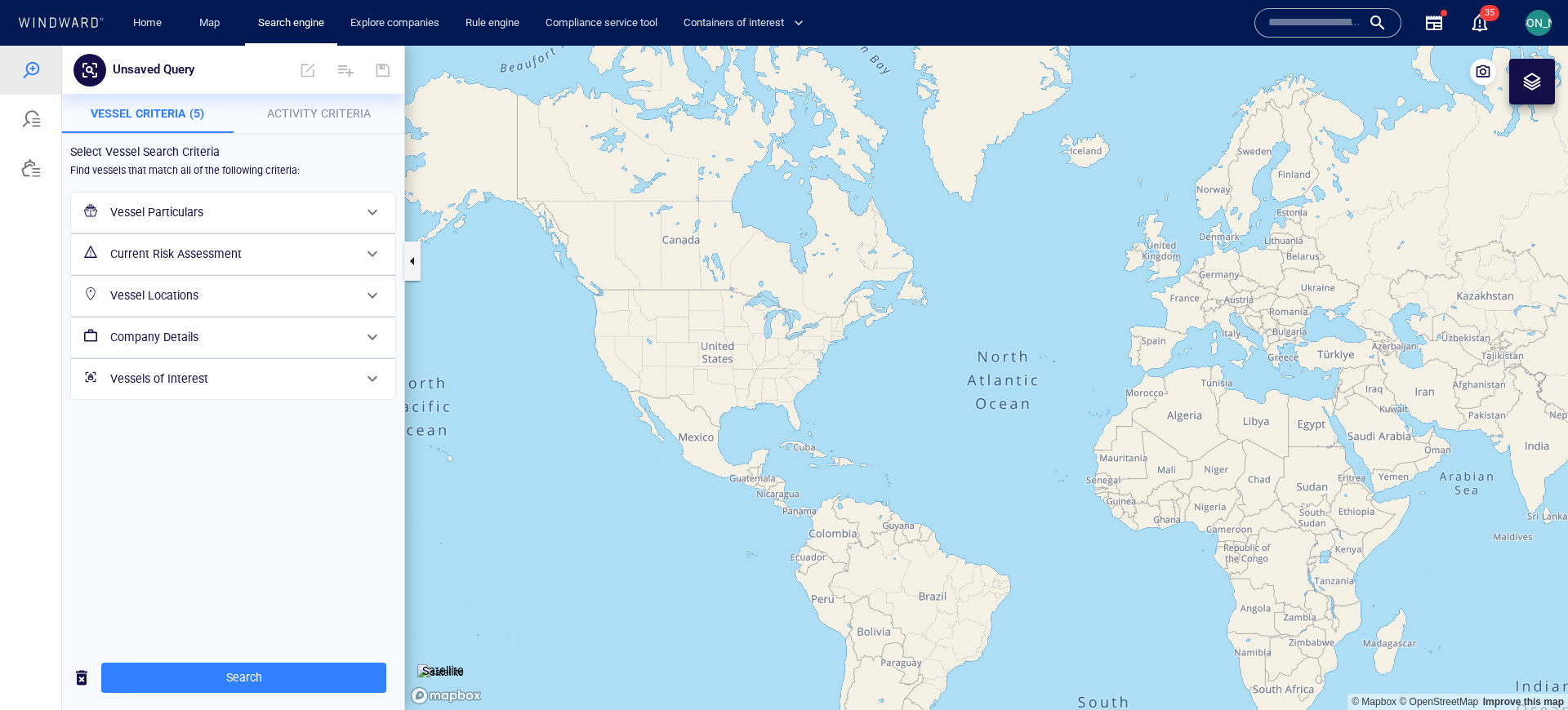
click at [326, 248] on h6 "Current Risk Assessment" at bounding box center [231, 254] width 242 height 20
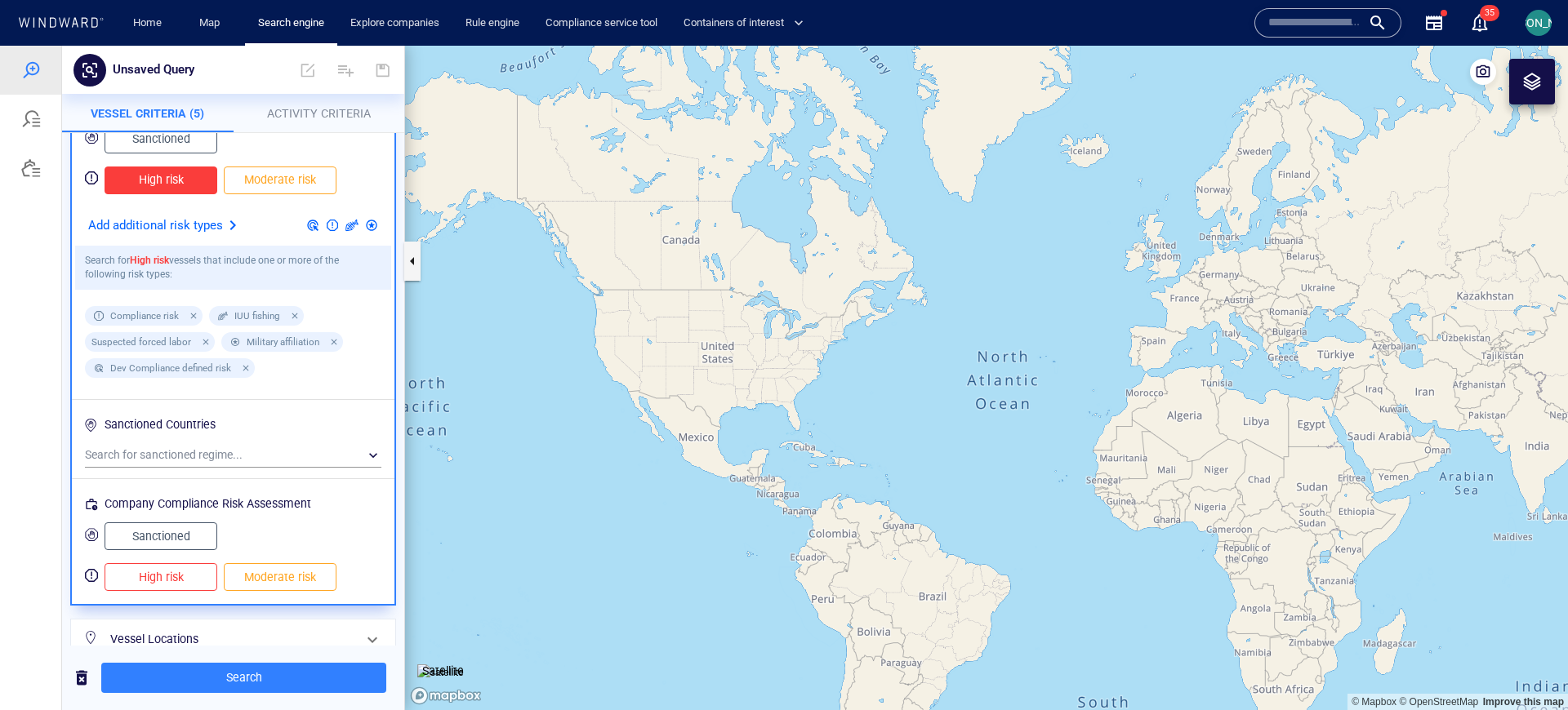
scroll to position [160, 0]
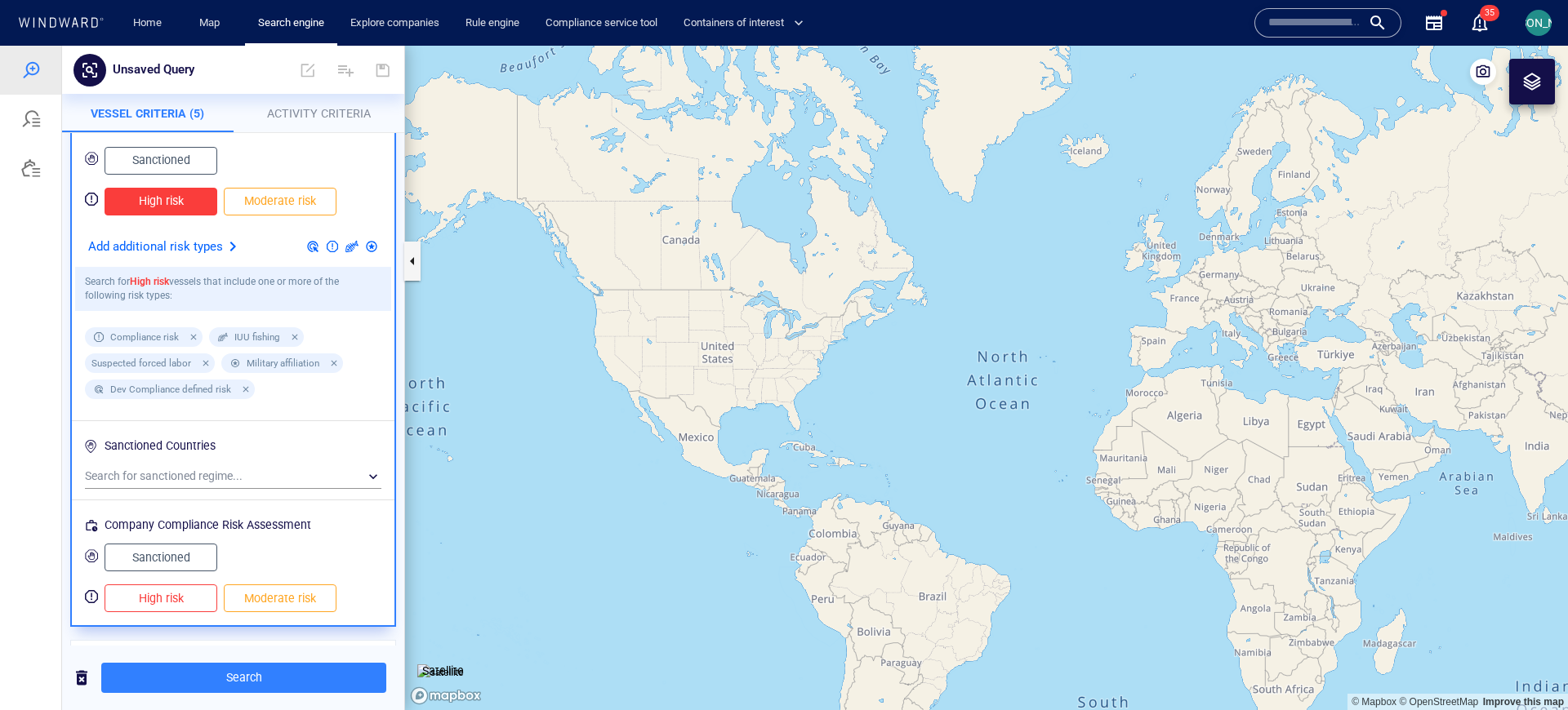
click at [185, 564] on span "Sanctioned" at bounding box center [161, 558] width 78 height 20
click at [183, 603] on span "High risk" at bounding box center [161, 599] width 78 height 20
click at [297, 603] on span "Moderate risk" at bounding box center [280, 599] width 78 height 20
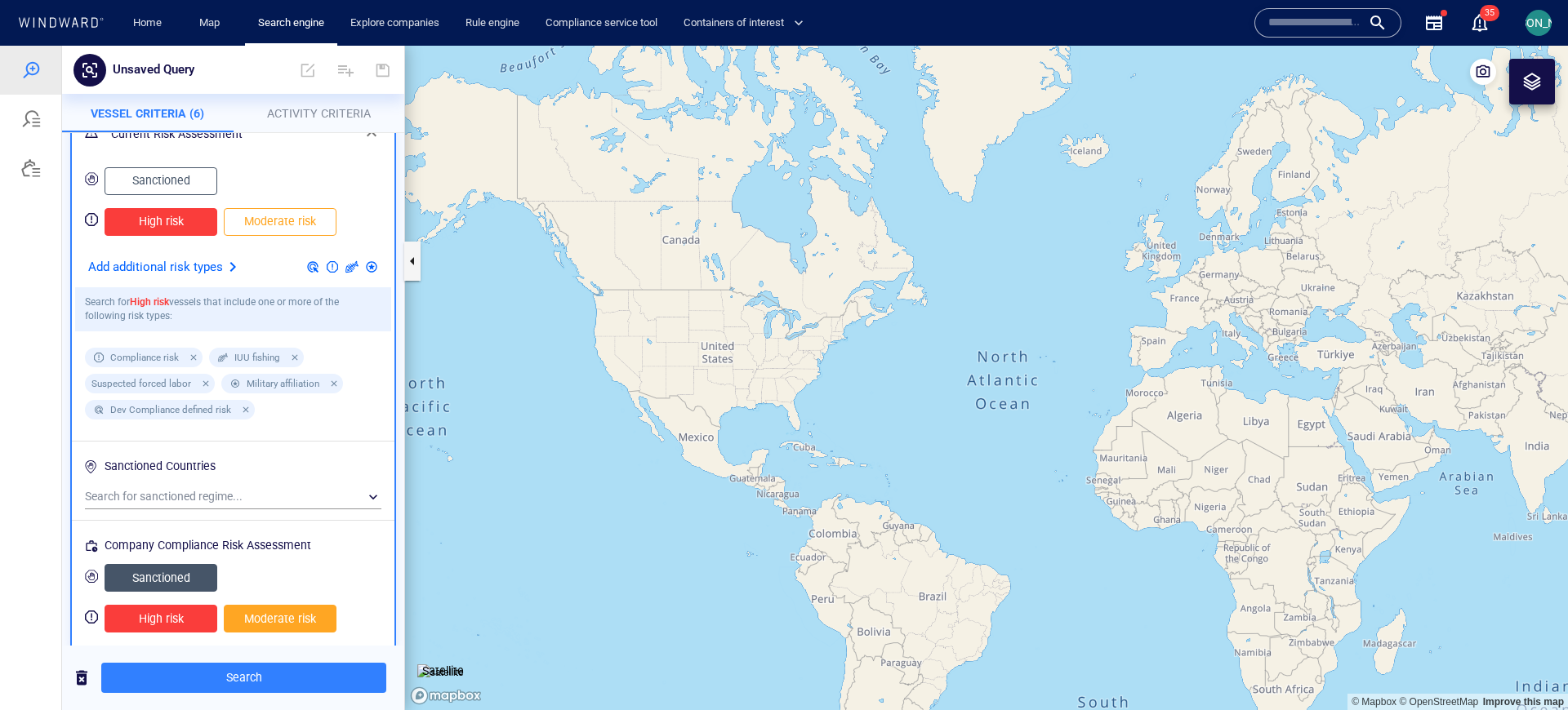
scroll to position [149, 0]
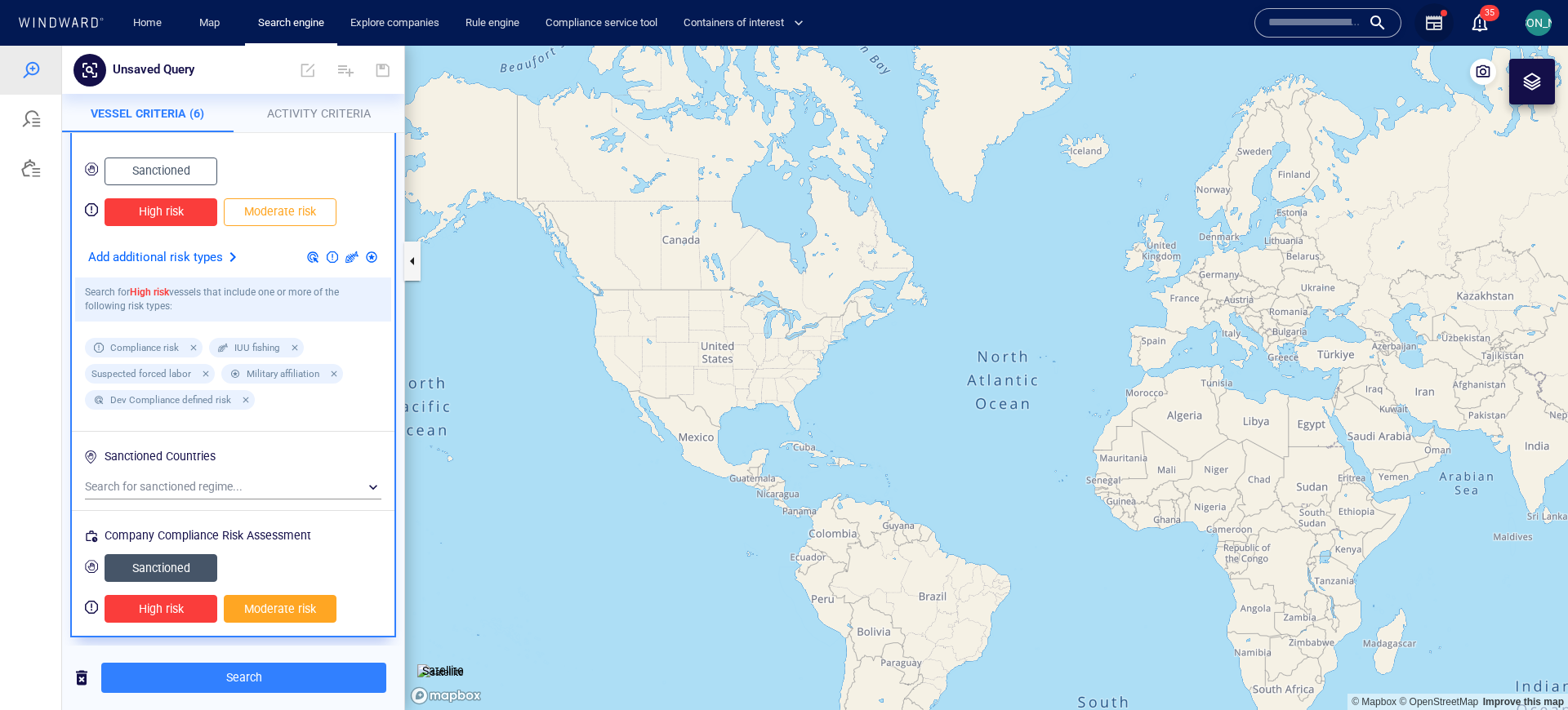
click at [1433, 27] on icon "button" at bounding box center [1434, 23] width 16 height 15
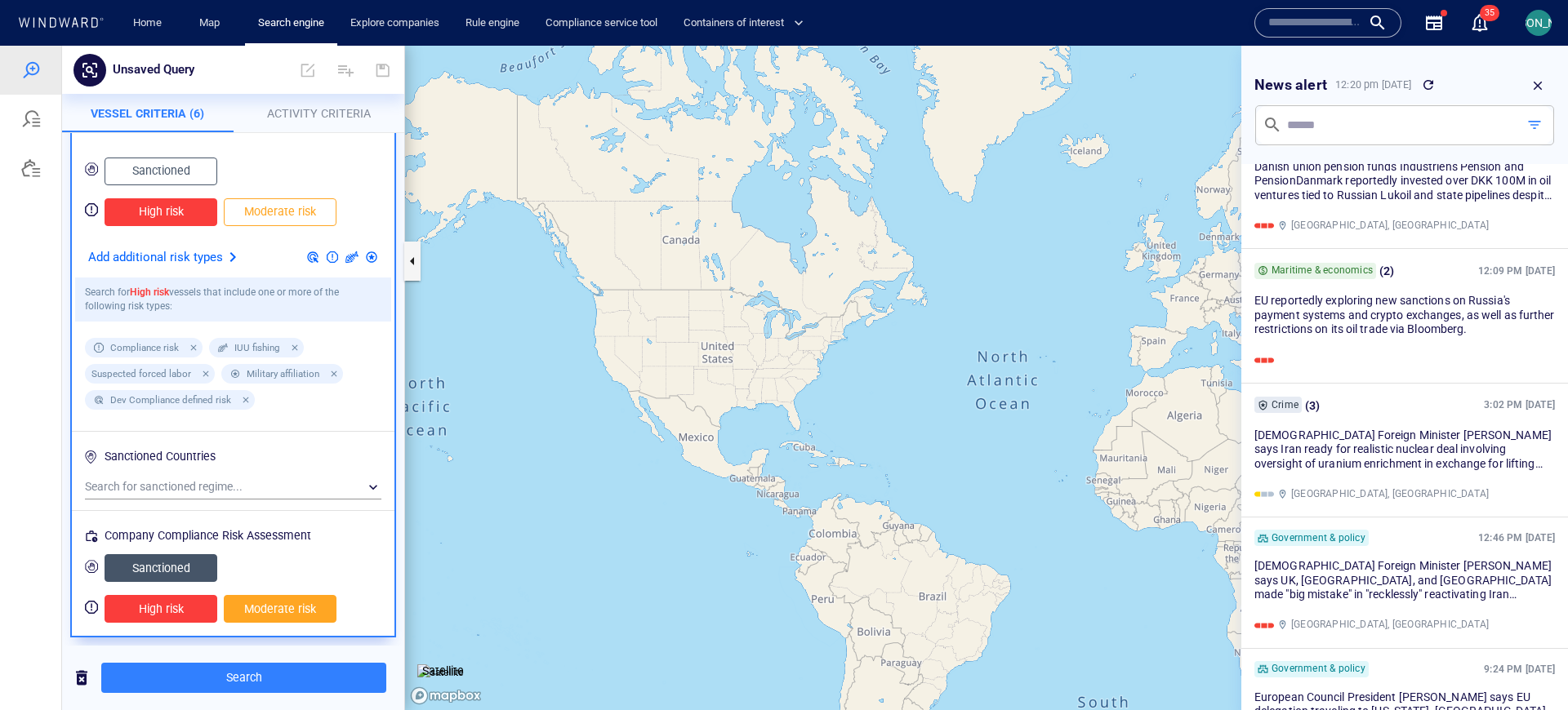
scroll to position [0, 0]
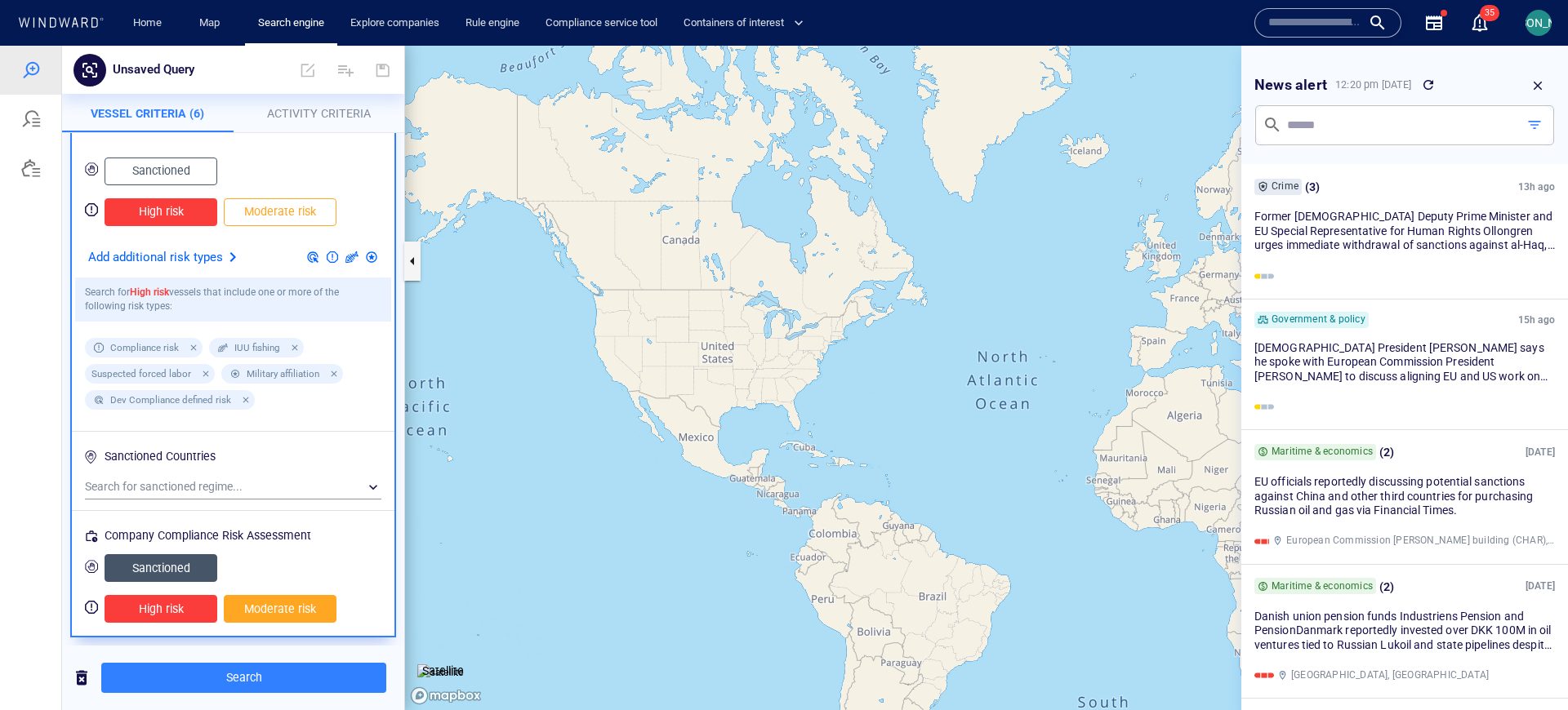
click at [1536, 86] on icon "button" at bounding box center [1538, 86] width 15 height 15
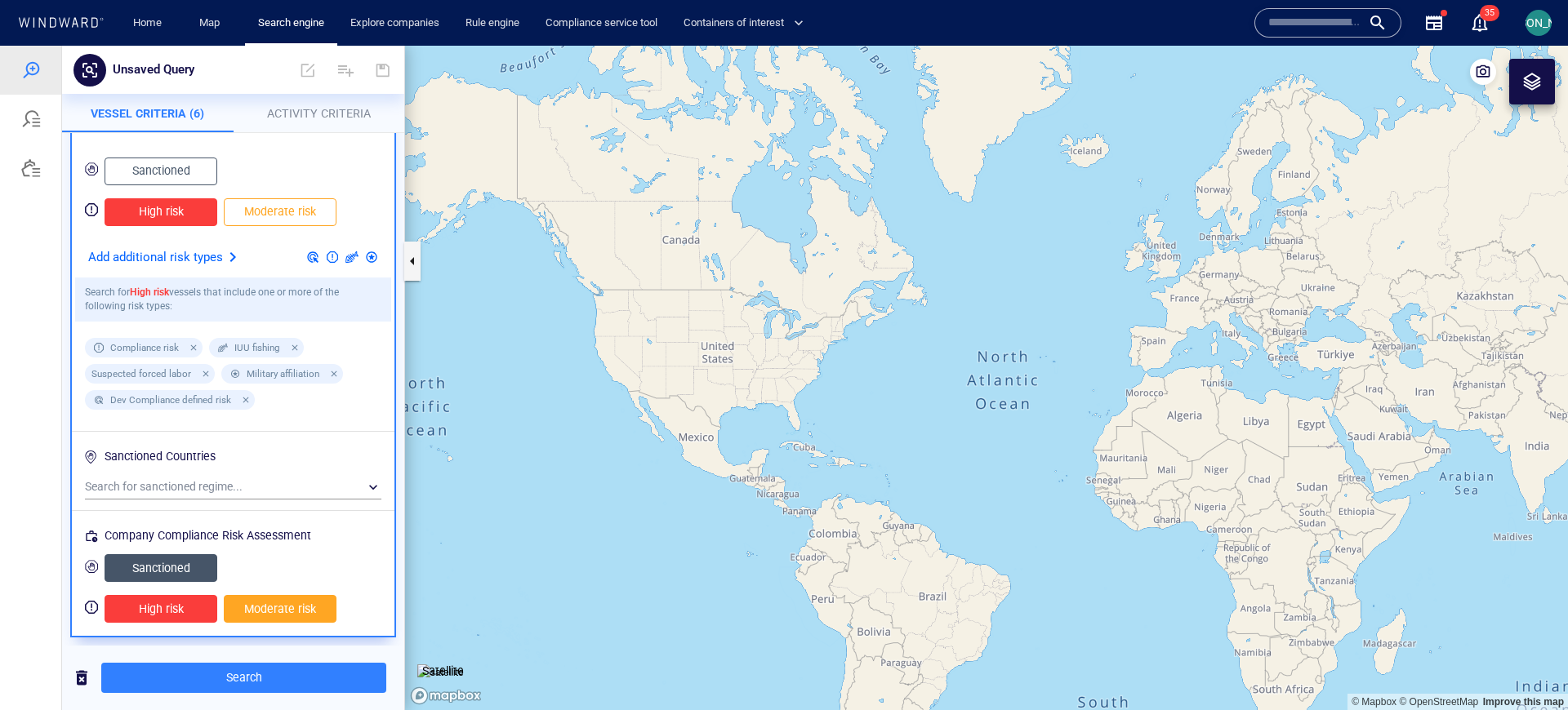
click at [1440, 23] on icon "button" at bounding box center [1434, 23] width 16 height 15
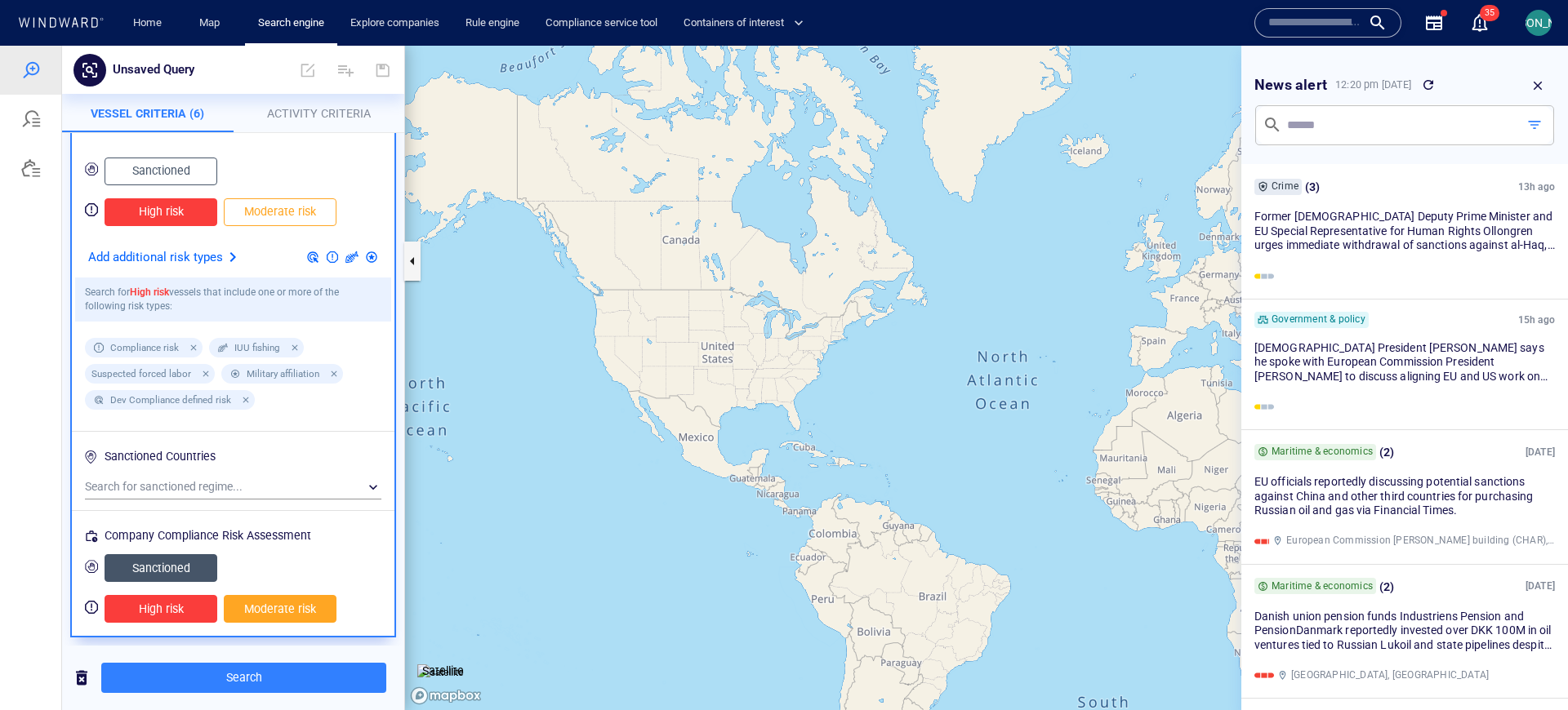
click at [1540, 81] on icon "button" at bounding box center [1538, 86] width 15 height 15
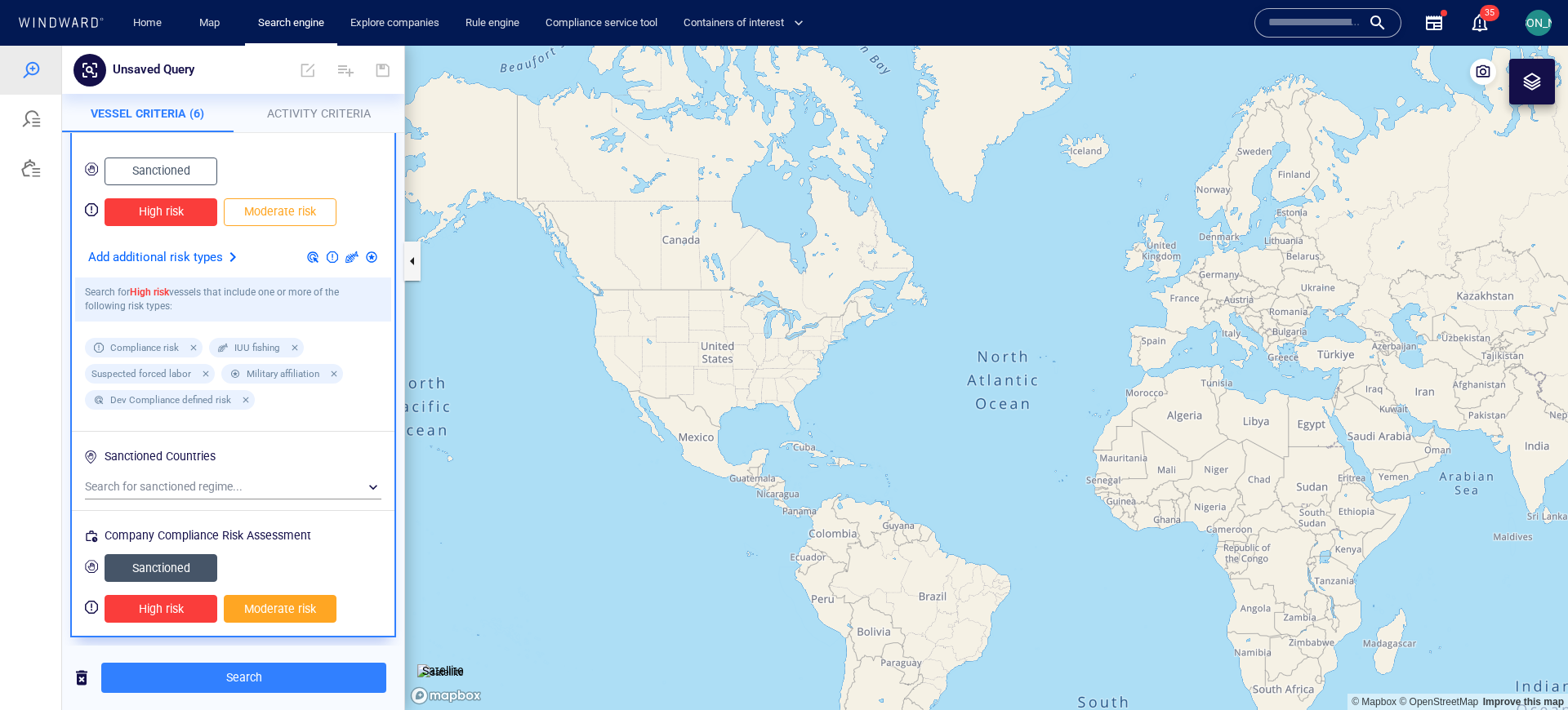
click at [1214, 14] on div "Home Map Search engine Explore companies Rule engine Compliance service tool Co…" at bounding box center [679, 24] width 1144 height 40
click at [158, 19] on link "Home" at bounding box center [148, 23] width 42 height 28
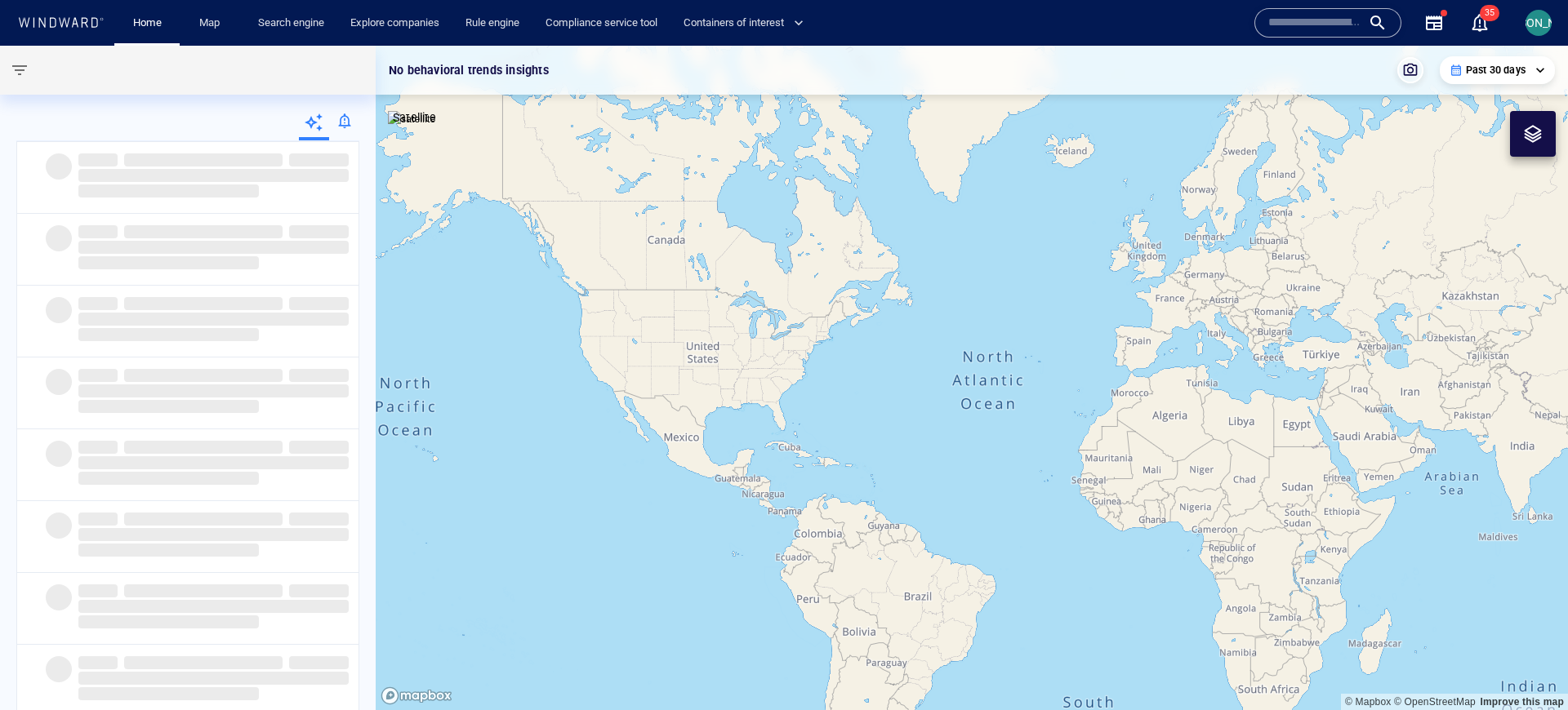
click at [339, 115] on div at bounding box center [343, 124] width 30 height 33
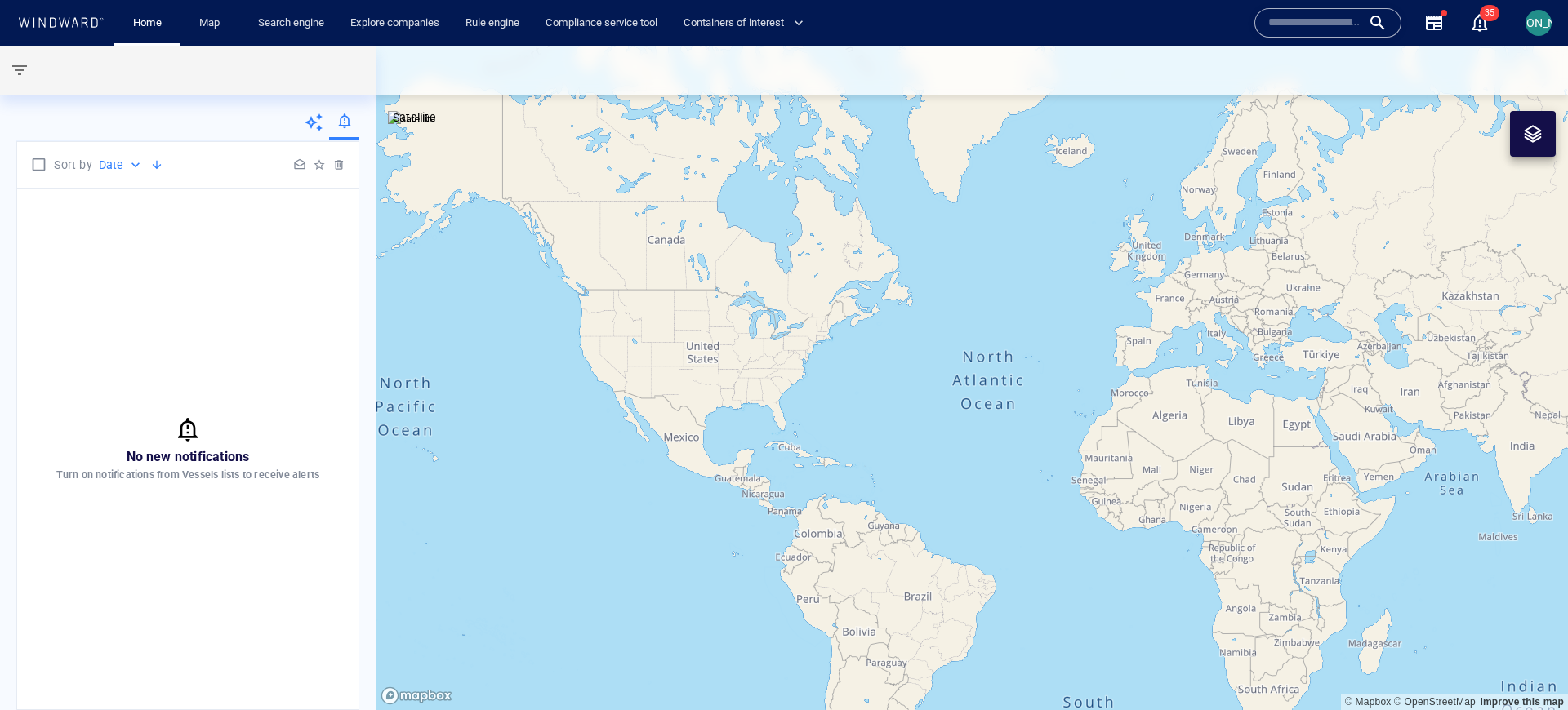
click at [326, 133] on div at bounding box center [313, 124] width 30 height 33
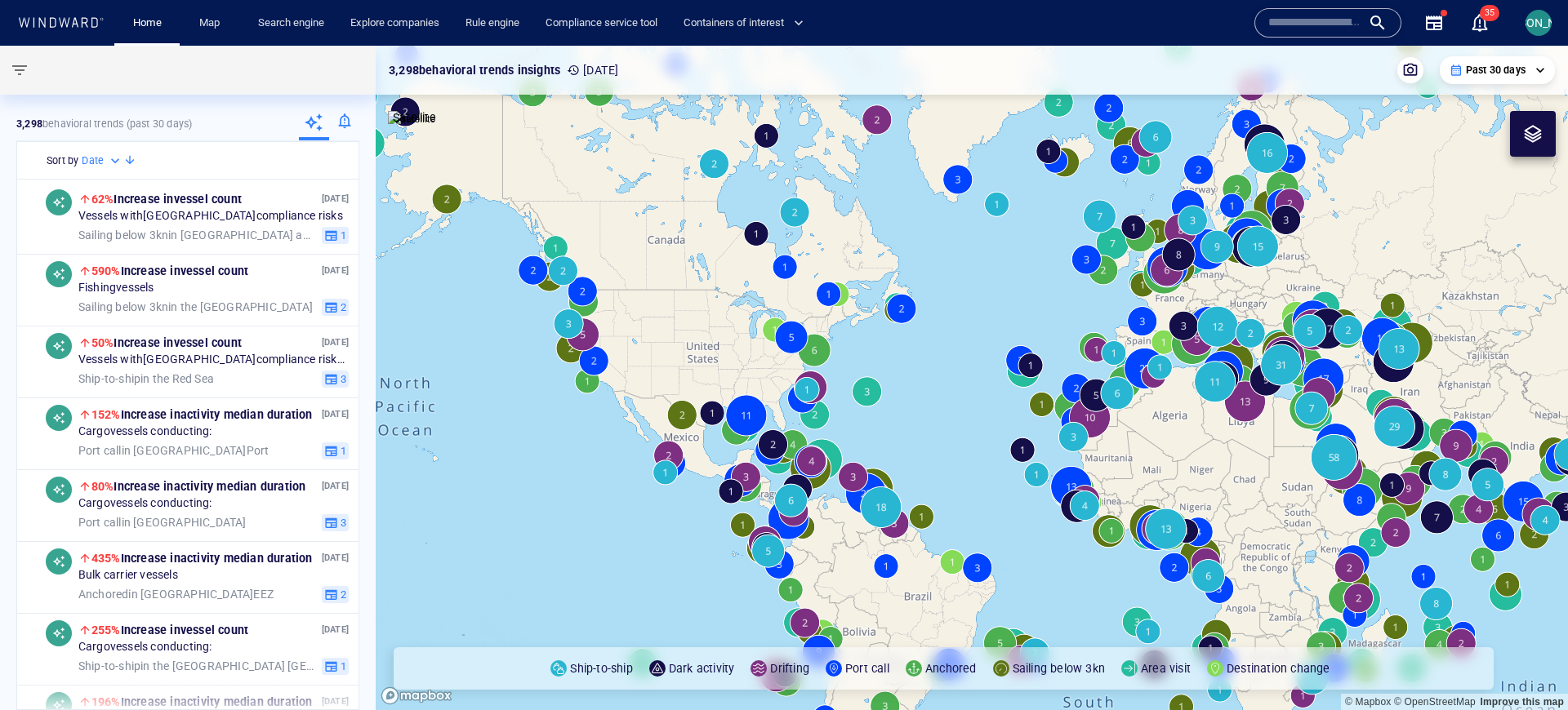
click at [341, 127] on div at bounding box center [343, 124] width 30 height 33
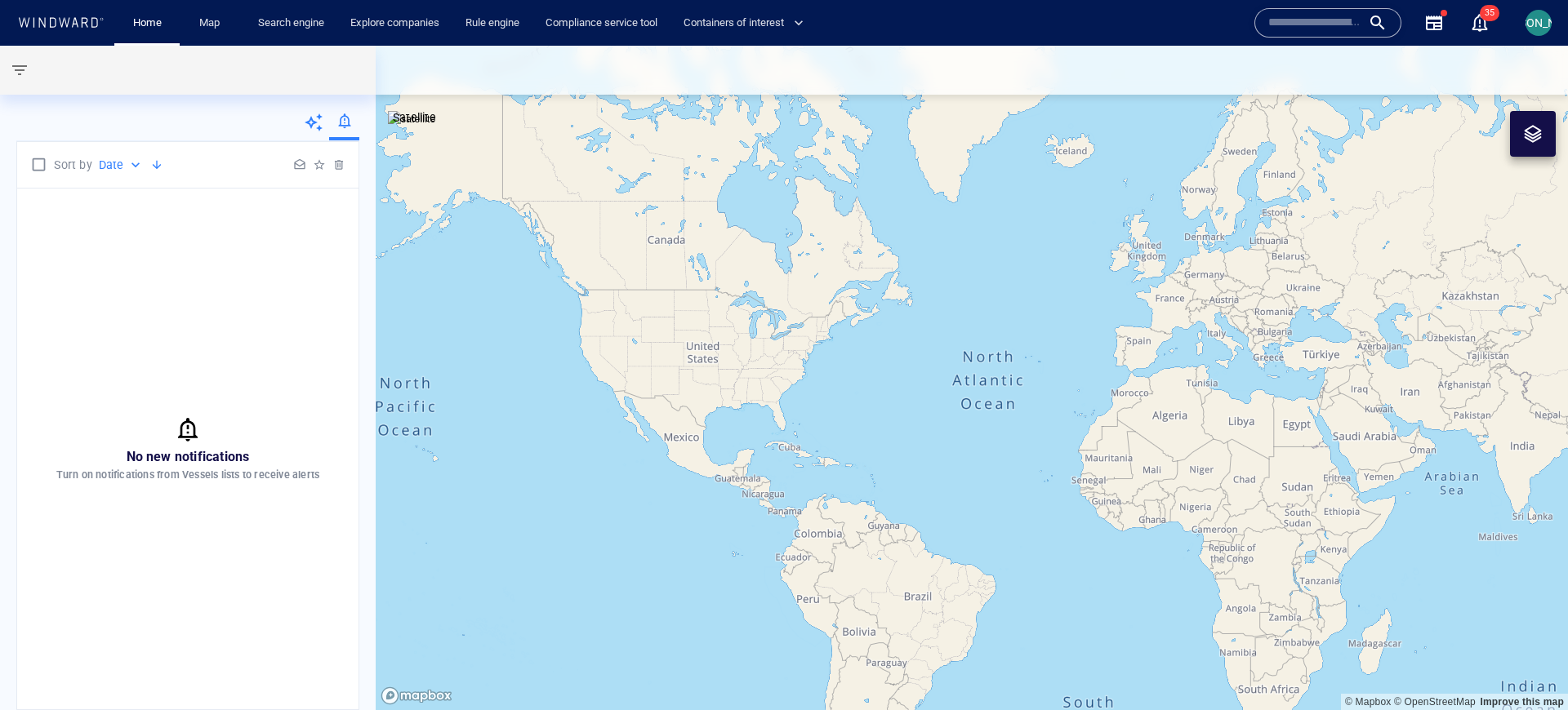
click at [318, 175] on div "Sort by Date ****" at bounding box center [188, 165] width 341 height 46
click at [316, 163] on div at bounding box center [320, 165] width 20 height 20
click at [260, 30] on link "Search engine" at bounding box center [290, 23] width 79 height 28
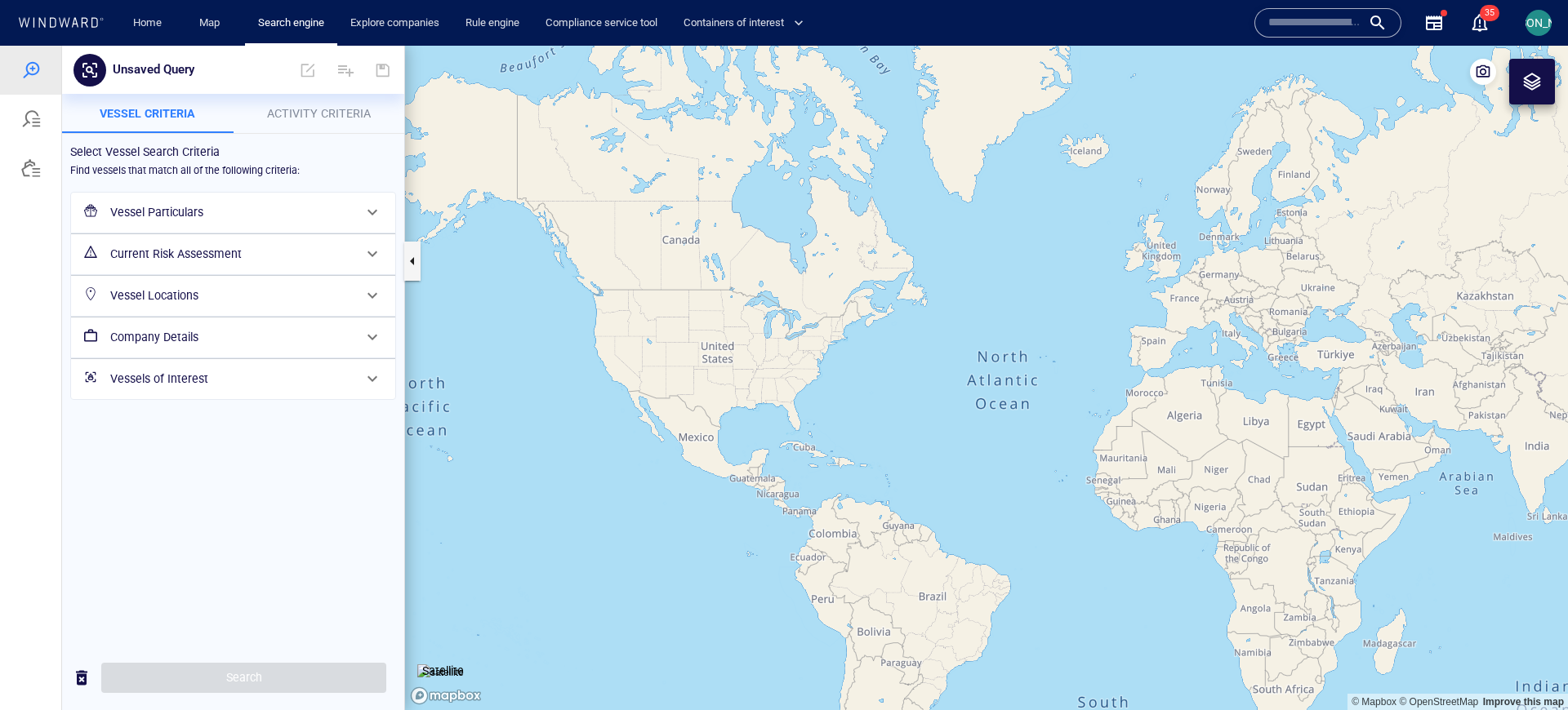
click at [314, 99] on button "Activity Criteria" at bounding box center [320, 113] width 171 height 39
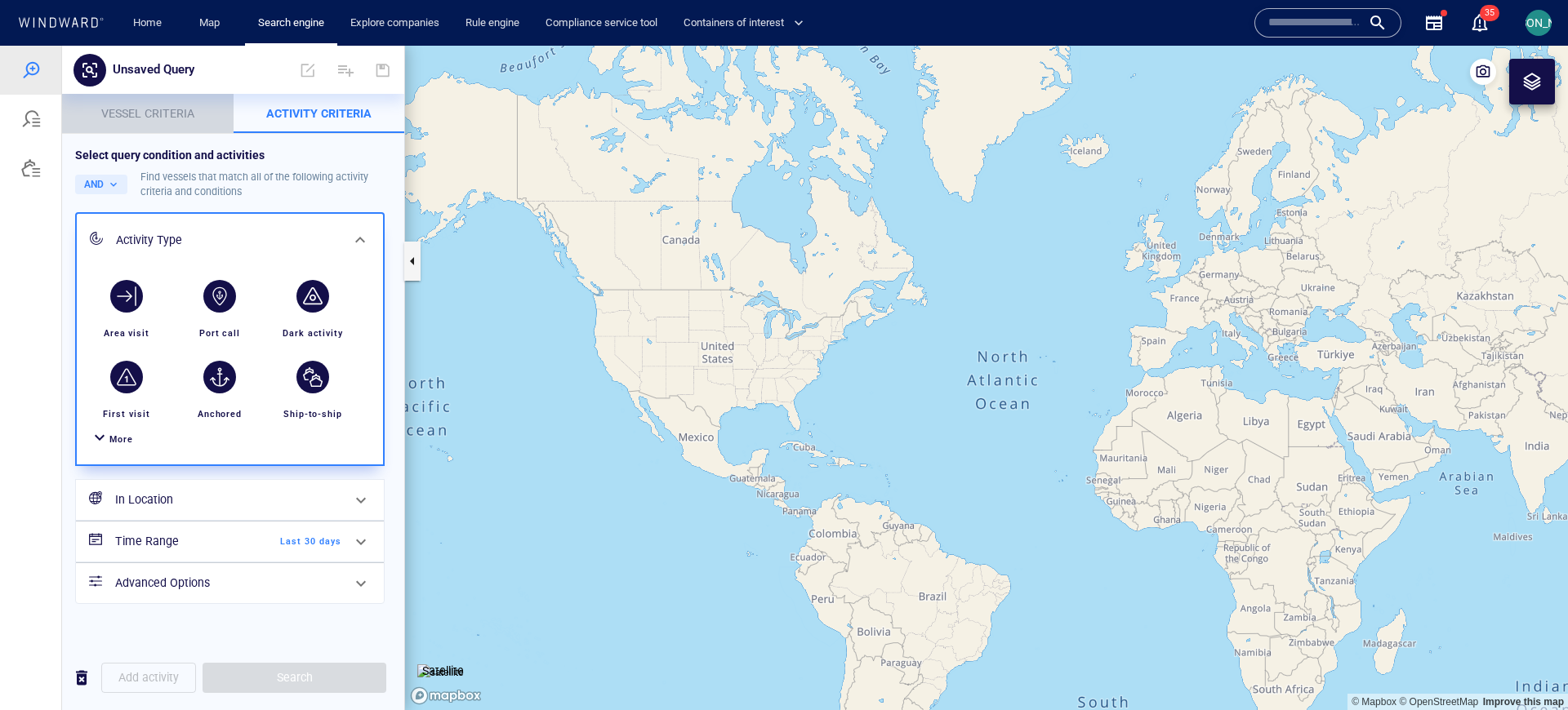
click at [180, 108] on span "Vessel criteria" at bounding box center [148, 114] width 93 height 13
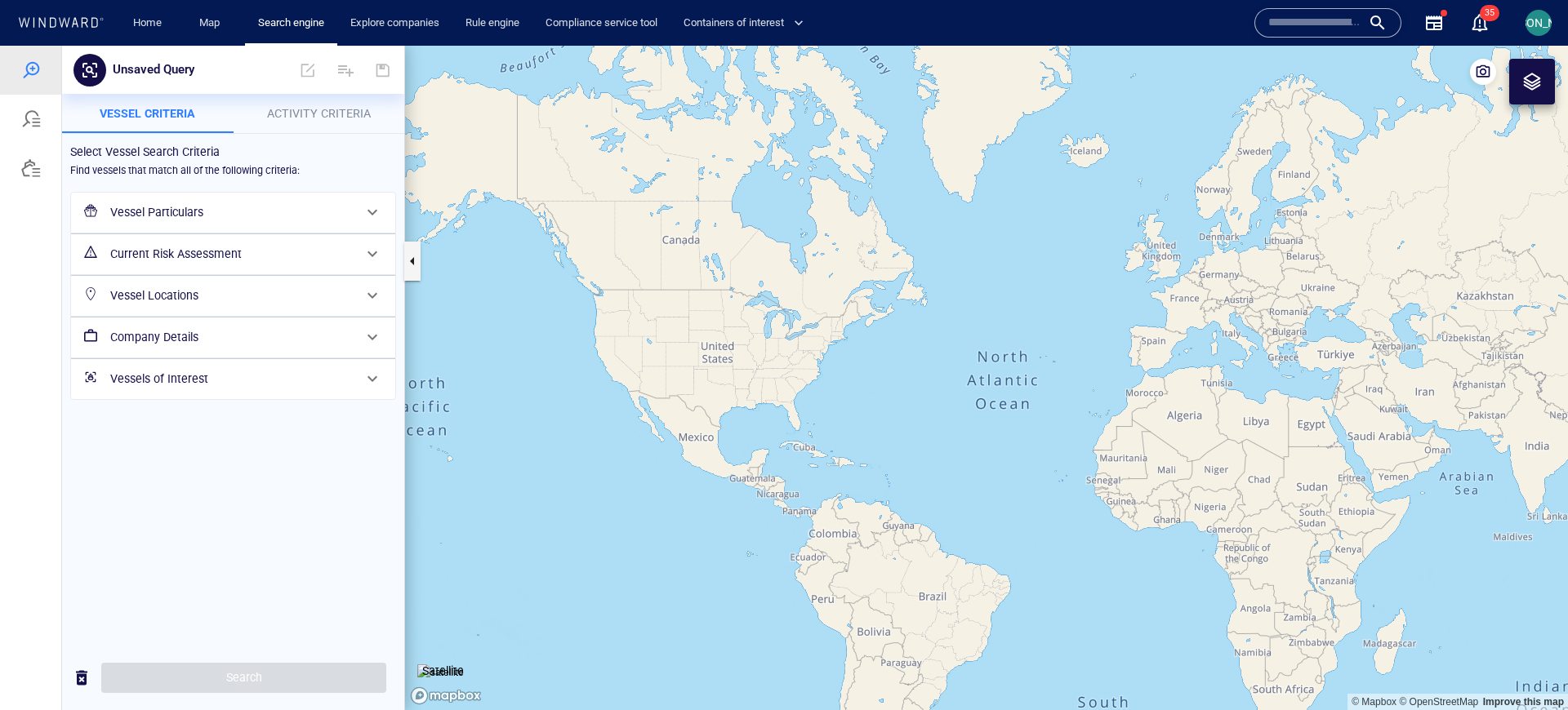
click at [176, 258] on h6 "Current Risk Assessment" at bounding box center [231, 254] width 242 height 20
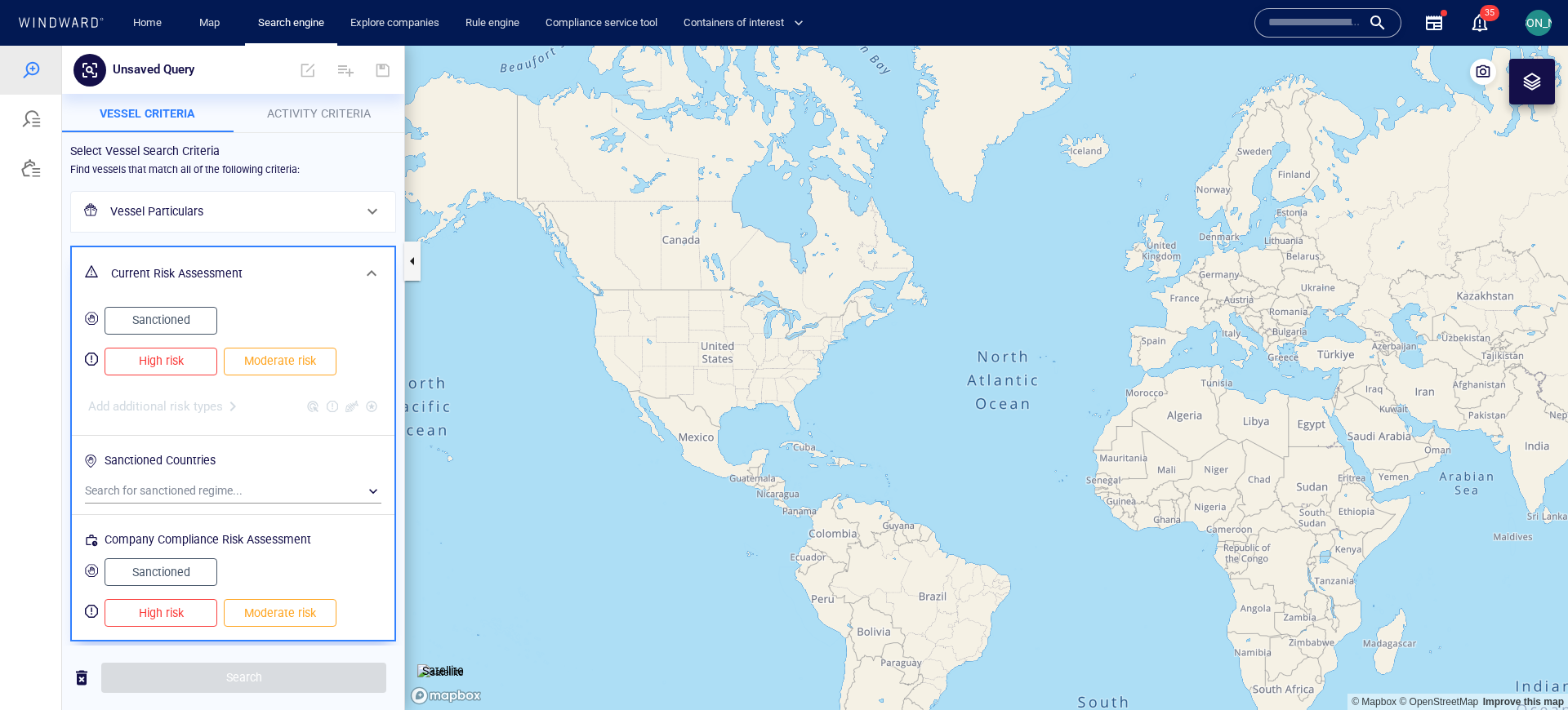
scroll to position [76, 0]
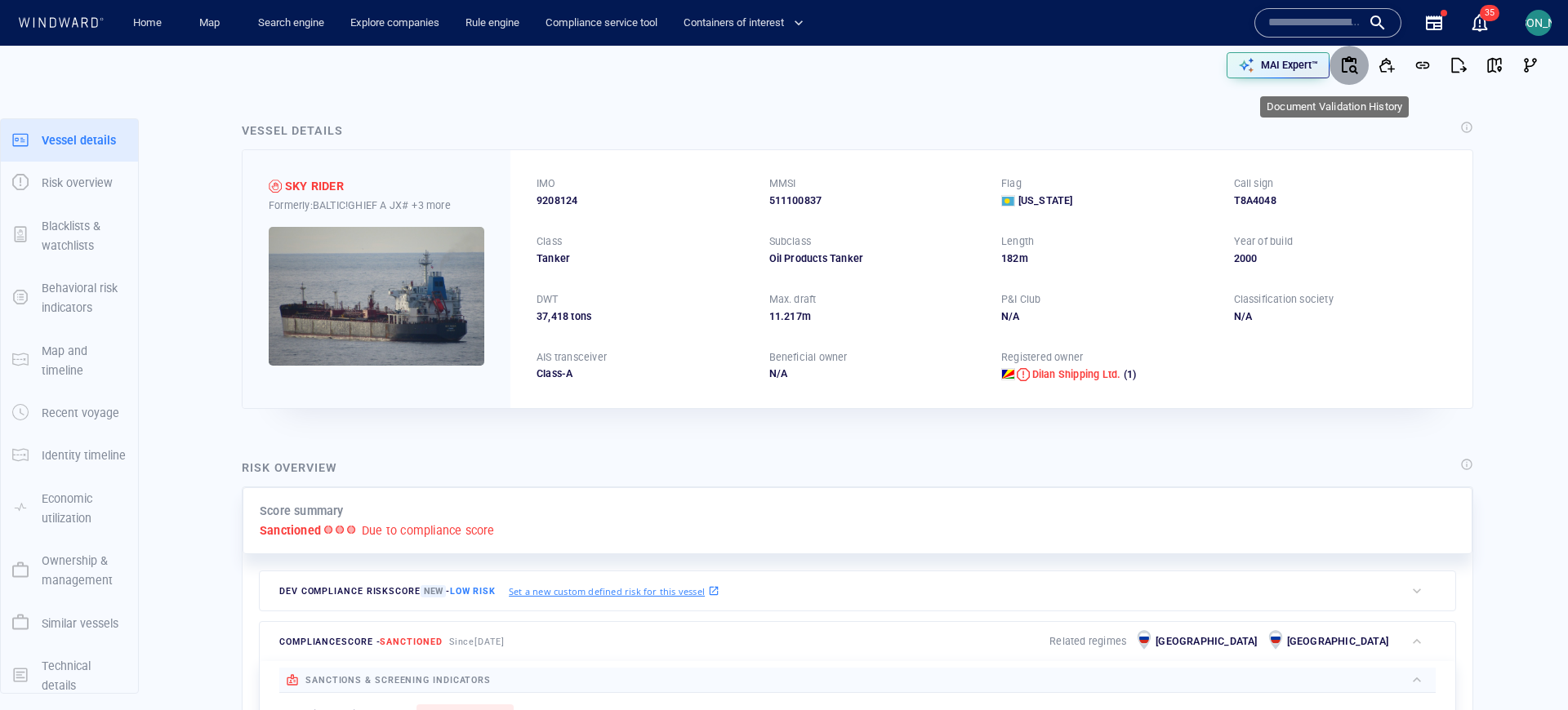
click at [1339, 62] on icon "button" at bounding box center [1349, 66] width 20 height 20
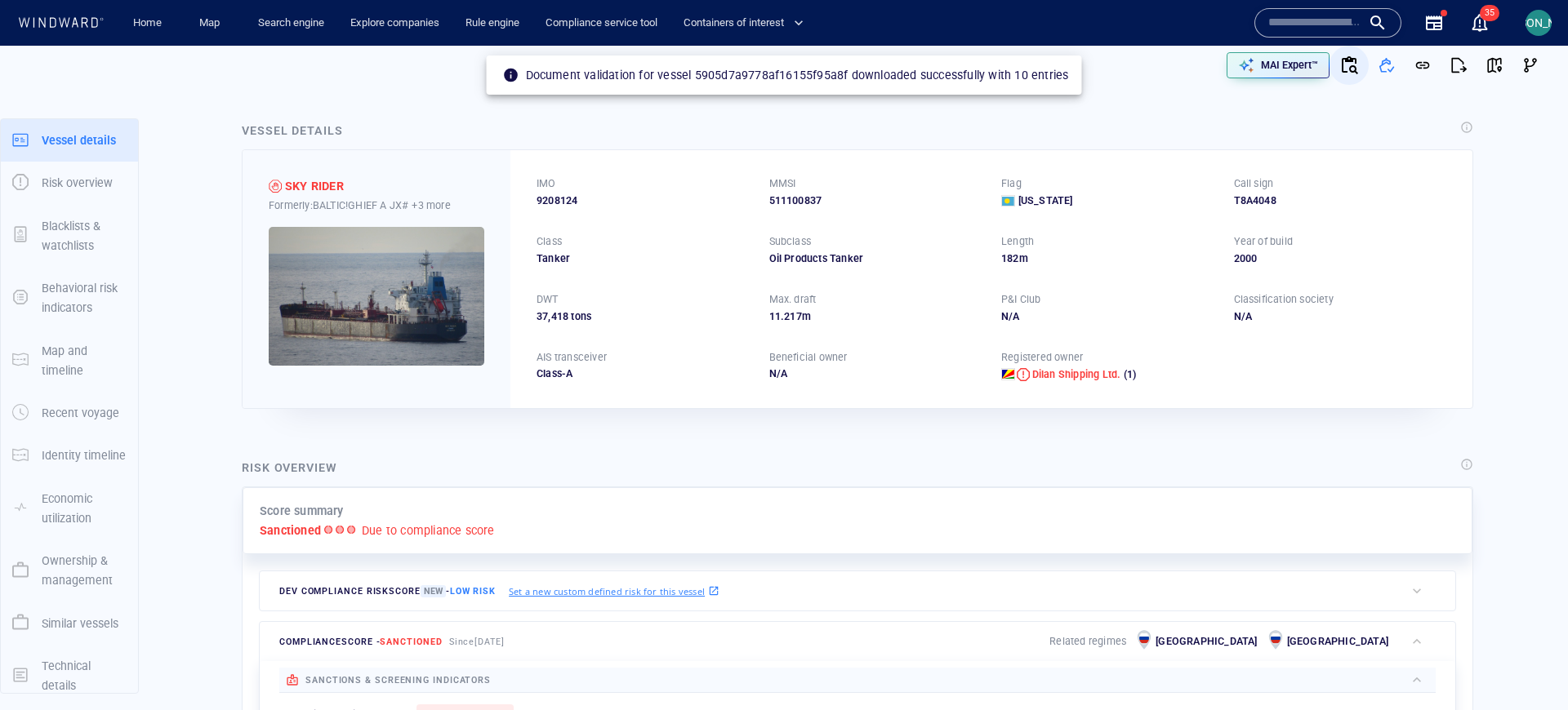
click at [1349, 67] on icon "button" at bounding box center [1354, 70] width 9 height 9
click at [1145, 68] on div "MAI Expert™" at bounding box center [1165, 65] width 768 height 39
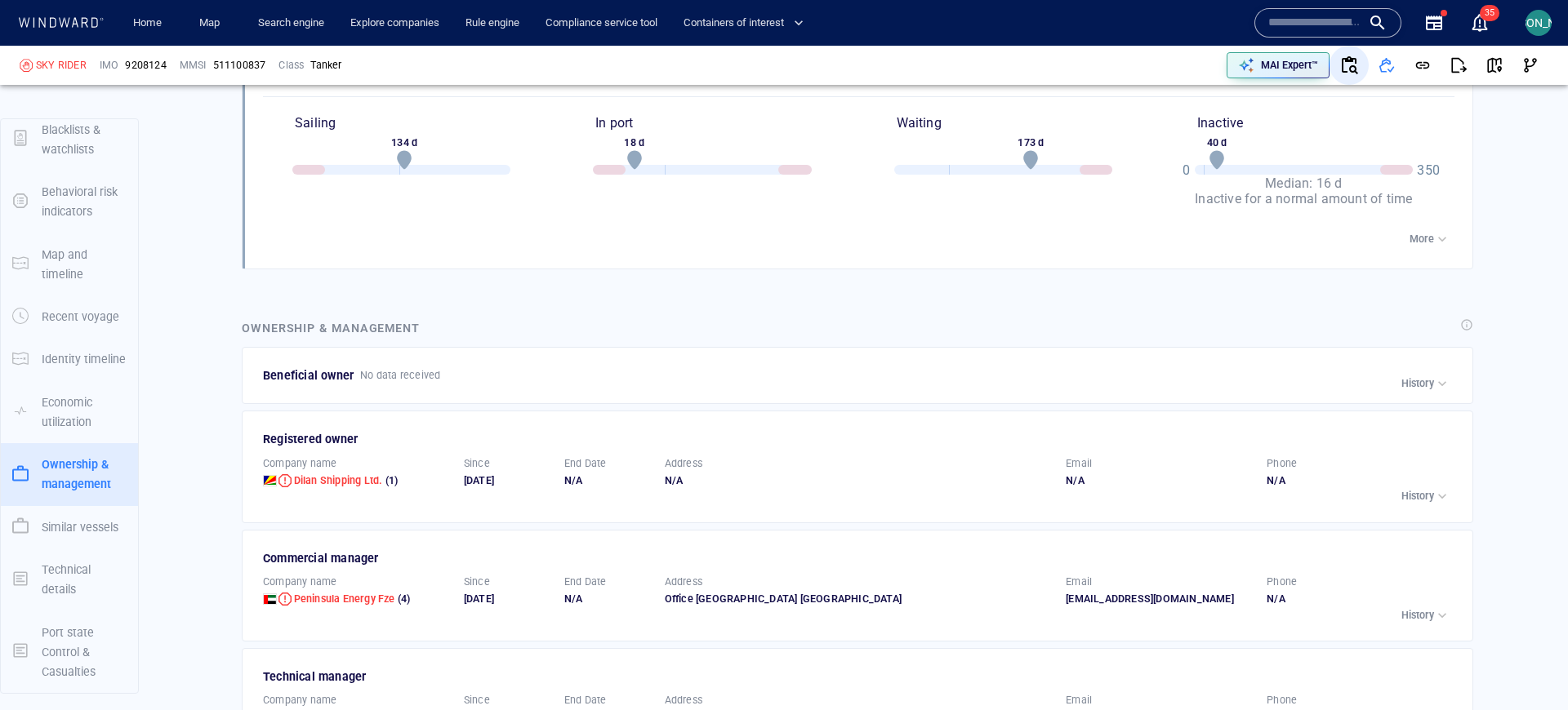
scroll to position [3709, 0]
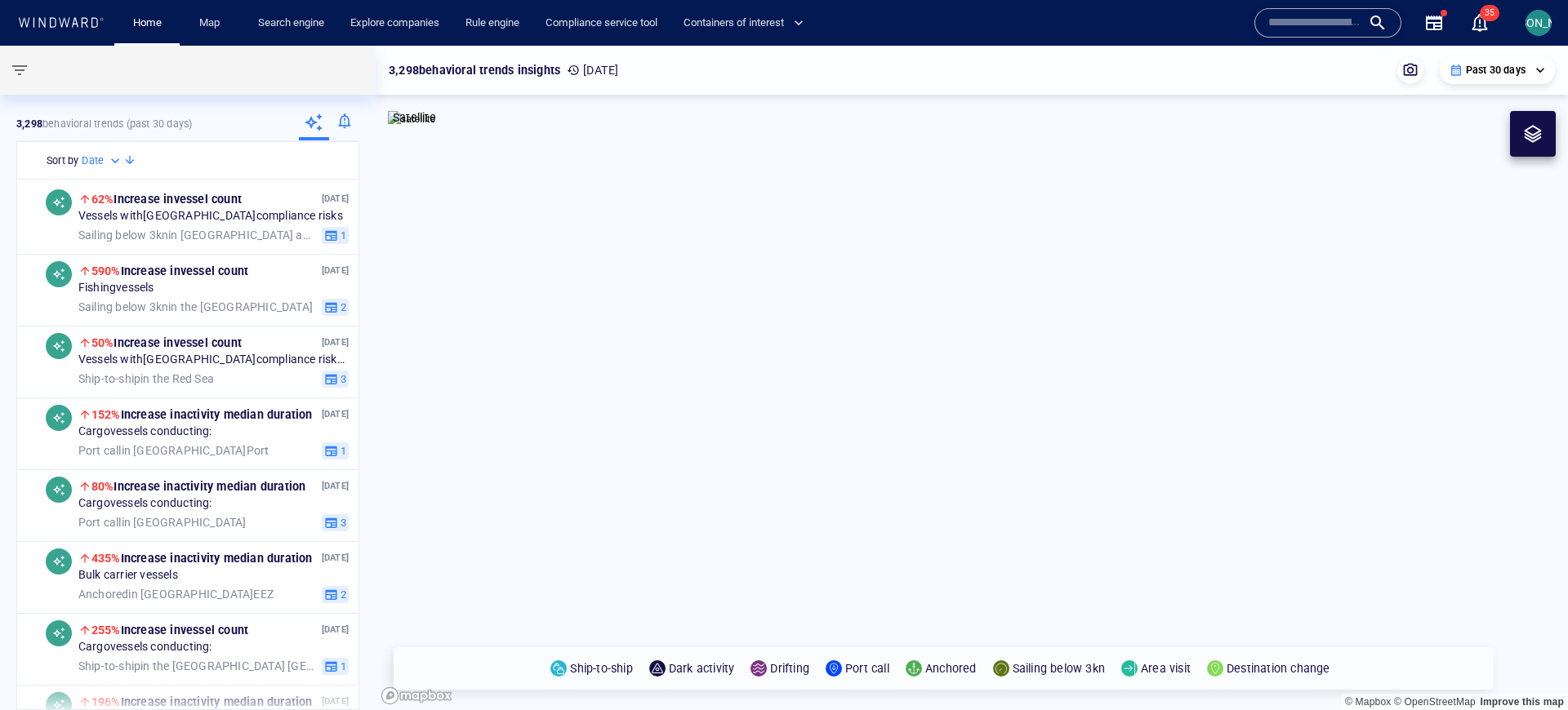
click at [815, 86] on div "**********" at bounding box center [972, 70] width 1193 height 49
click at [338, 123] on div at bounding box center [343, 124] width 30 height 33
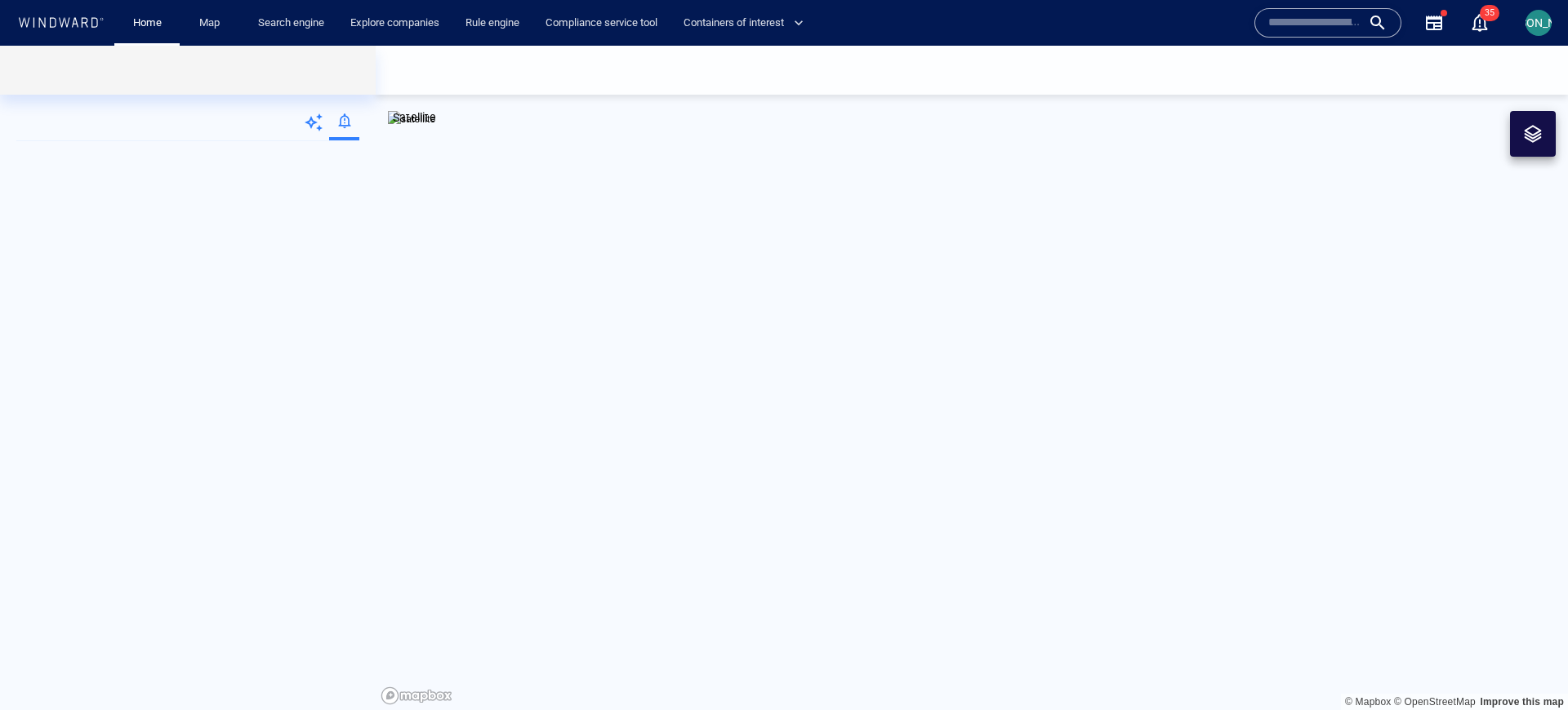
click at [338, 123] on div at bounding box center [343, 124] width 30 height 33
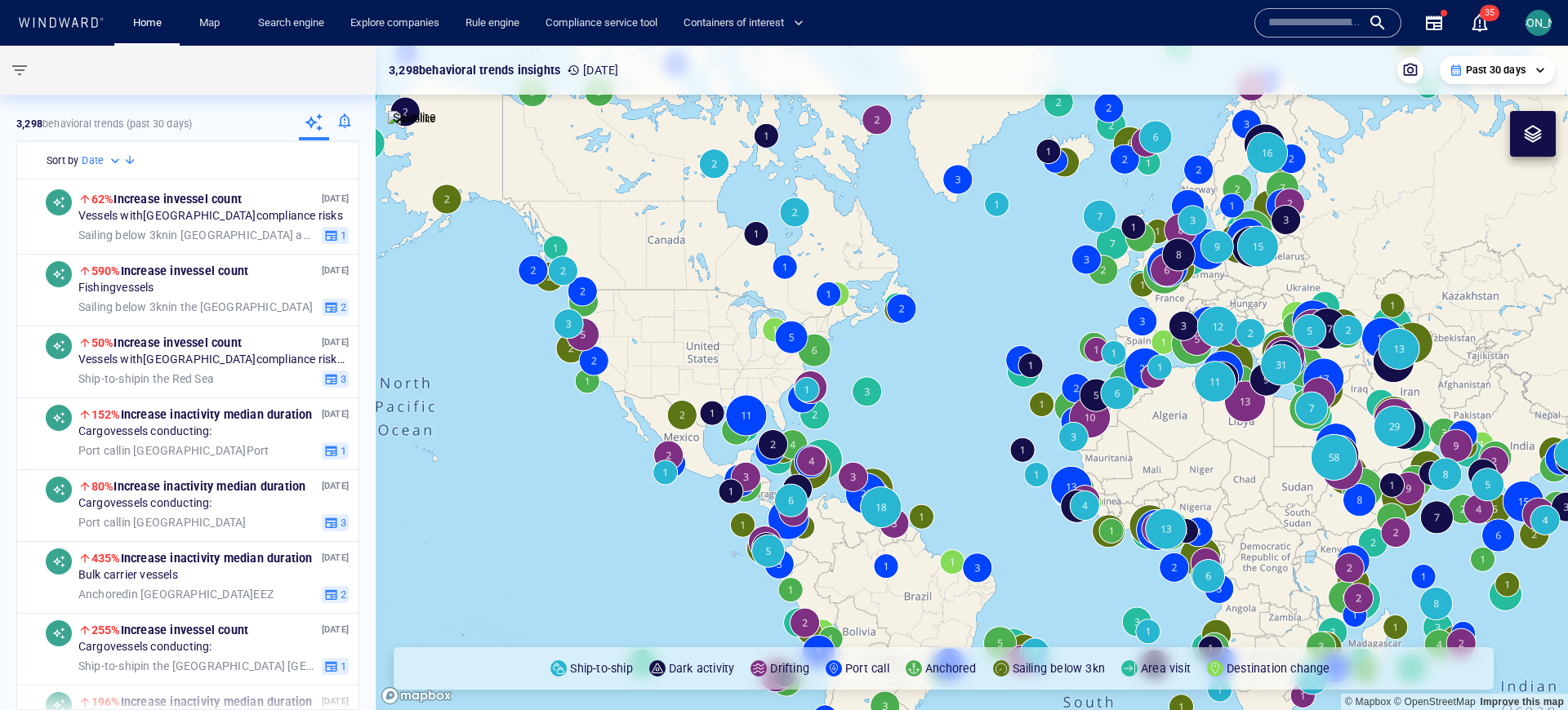
click at [1236, 105] on canvas "Map" at bounding box center [972, 378] width 1193 height 664
click at [343, 115] on div at bounding box center [343, 124] width 30 height 33
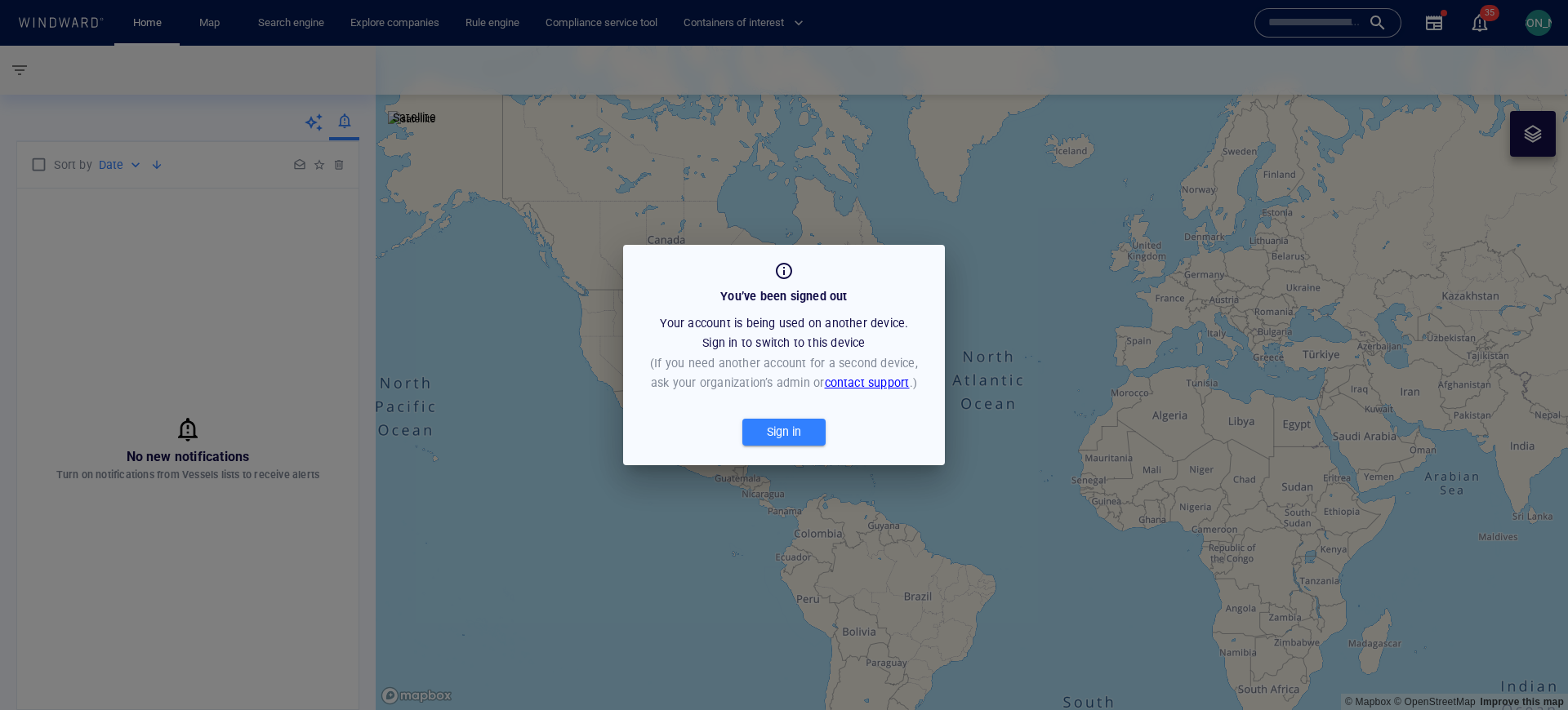
click at [911, 289] on div "You’ve been signed out Your account is being used on another device. Sign in to…" at bounding box center [784, 327] width 282 height 131
click at [956, 272] on div "You’ve been signed out Your account is being used on another device. Sign in to…" at bounding box center [784, 355] width 1568 height 710
click at [903, 301] on div "You’ve been signed out Your account is being used on another device. Sign in to…" at bounding box center [784, 320] width 256 height 74
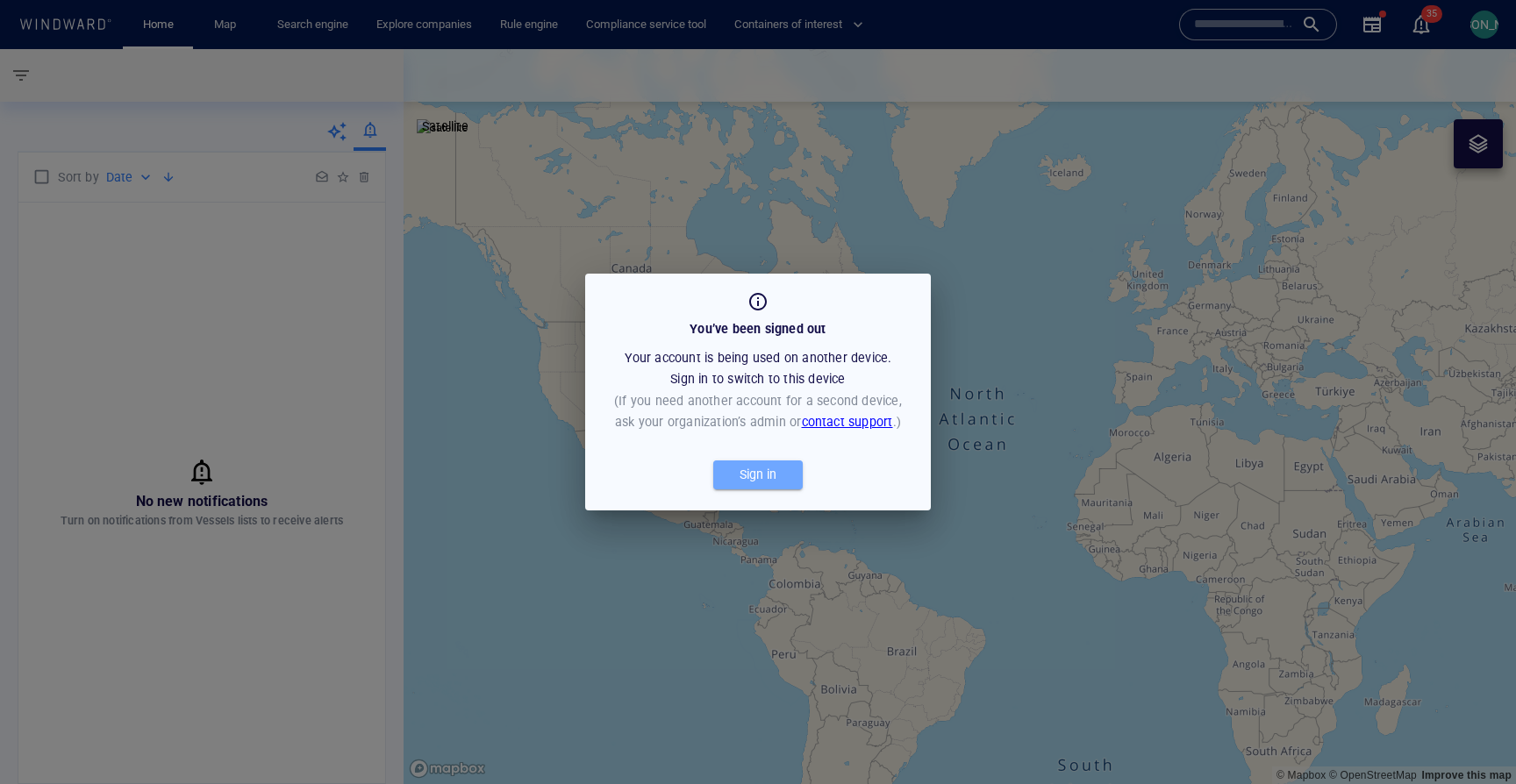
click at [737, 472] on div "Sign in" at bounding box center [758, 475] width 44 height 29
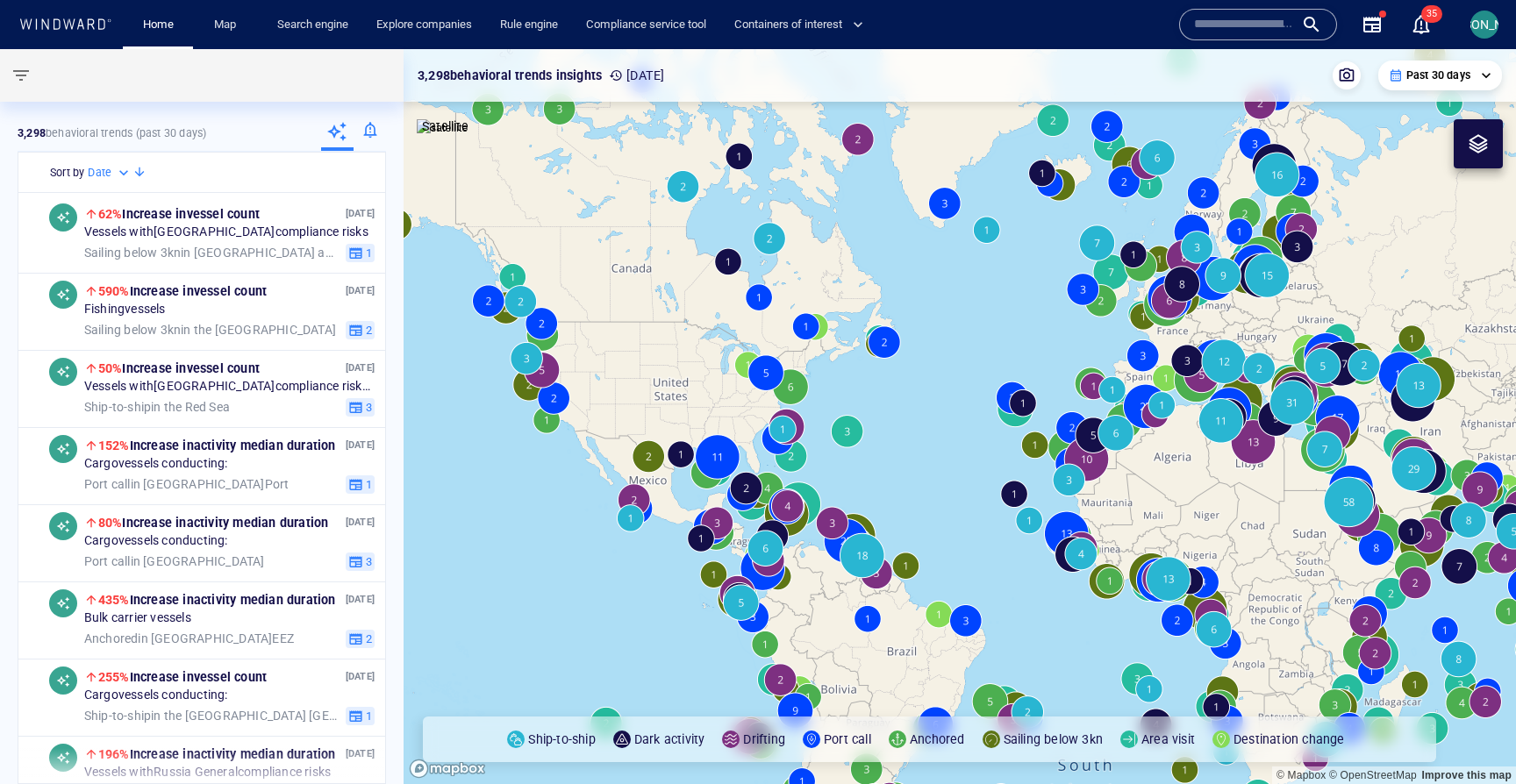
click at [278, 119] on div "3,298 behavioral trends (Past 30 days)" at bounding box center [201, 133] width 369 height 36
click at [359, 141] on div at bounding box center [369, 133] width 32 height 35
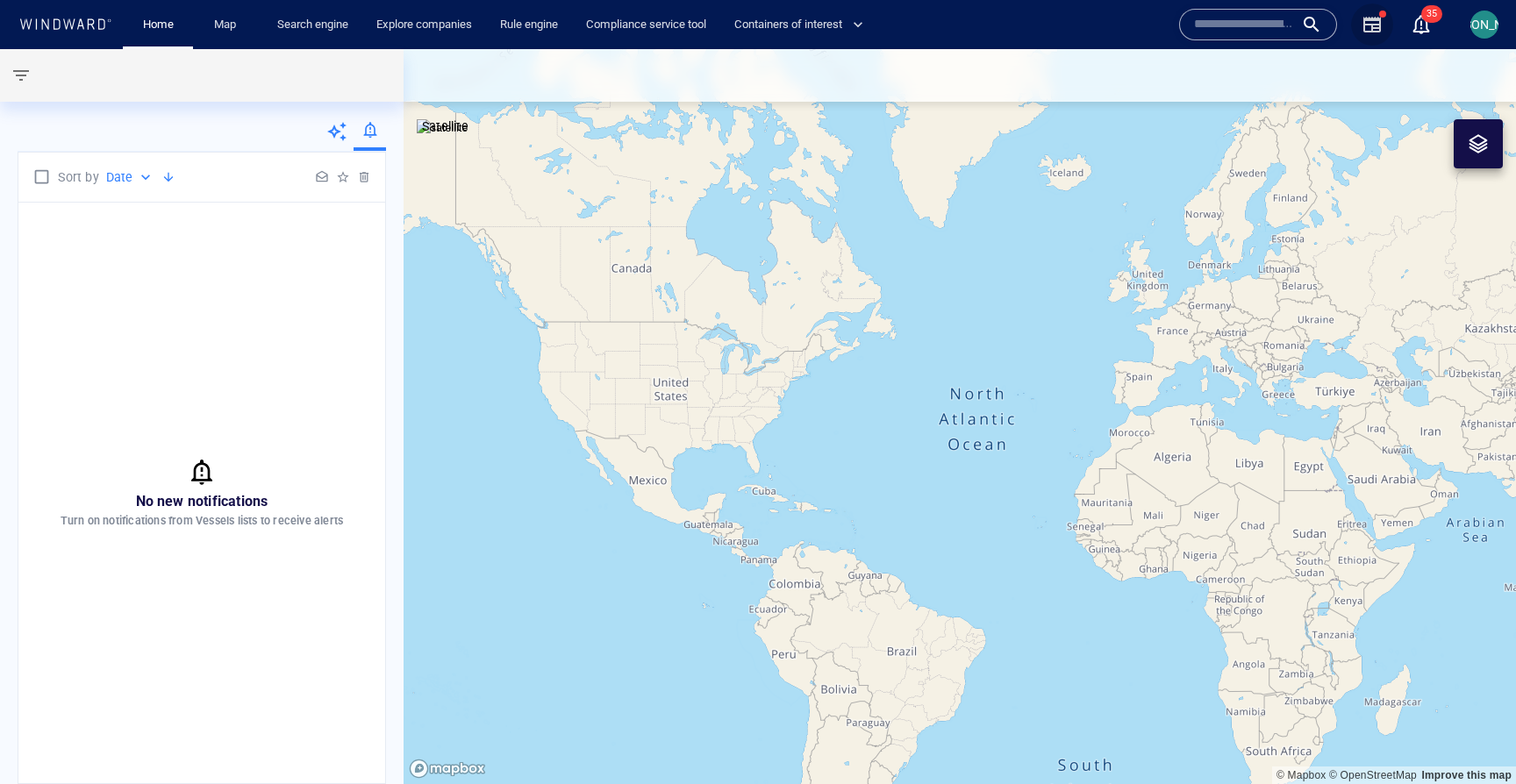
click at [1378, 34] on button "button" at bounding box center [1371, 24] width 42 height 42
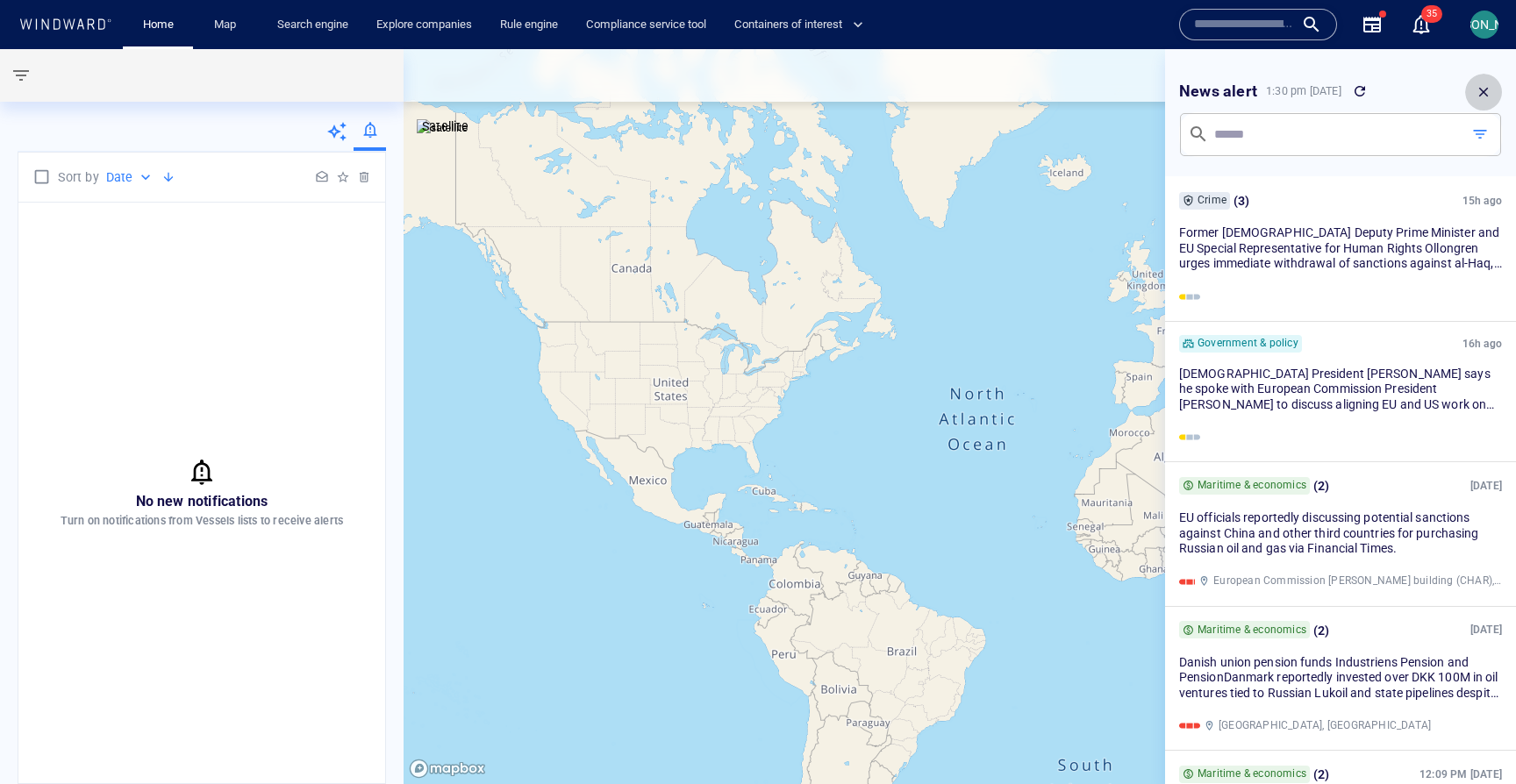
click at [1472, 92] on button "button" at bounding box center [1484, 92] width 37 height 37
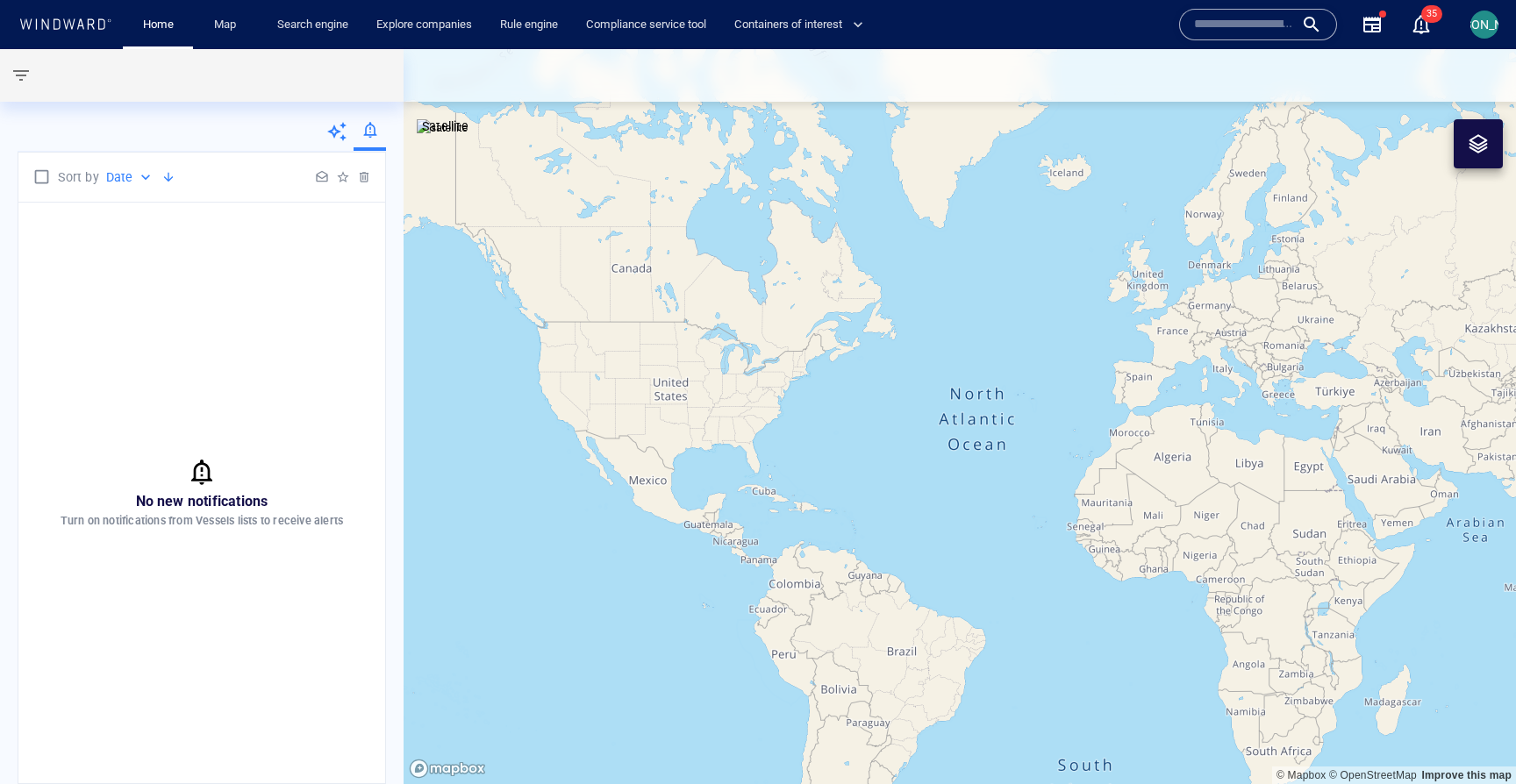
click at [1375, 22] on icon "button" at bounding box center [1372, 24] width 22 height 22
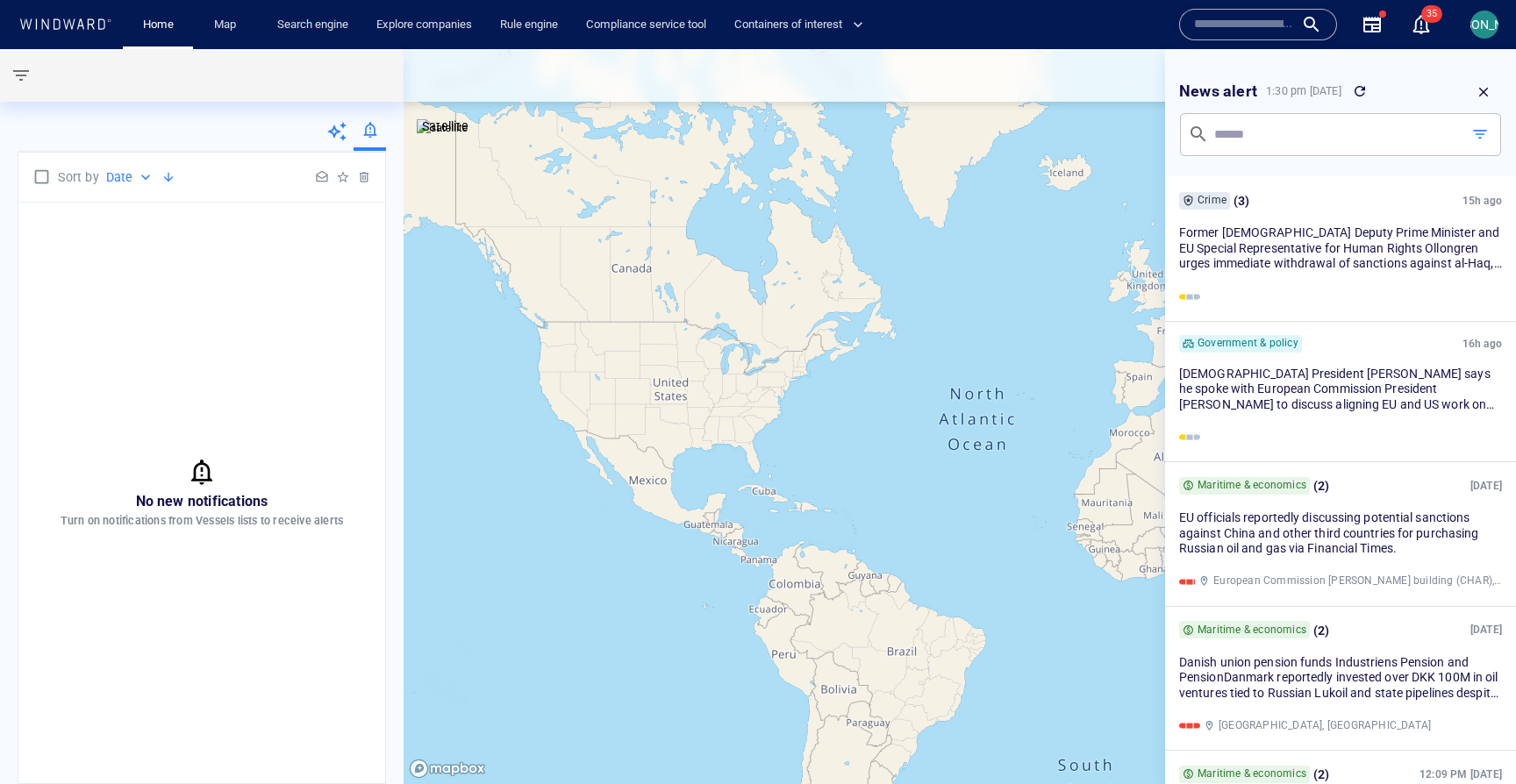
drag, startPoint x: 1478, startPoint y: 81, endPoint x: 993, endPoint y: 77, distance: 485.0
click at [1478, 81] on button "button" at bounding box center [1484, 92] width 37 height 37
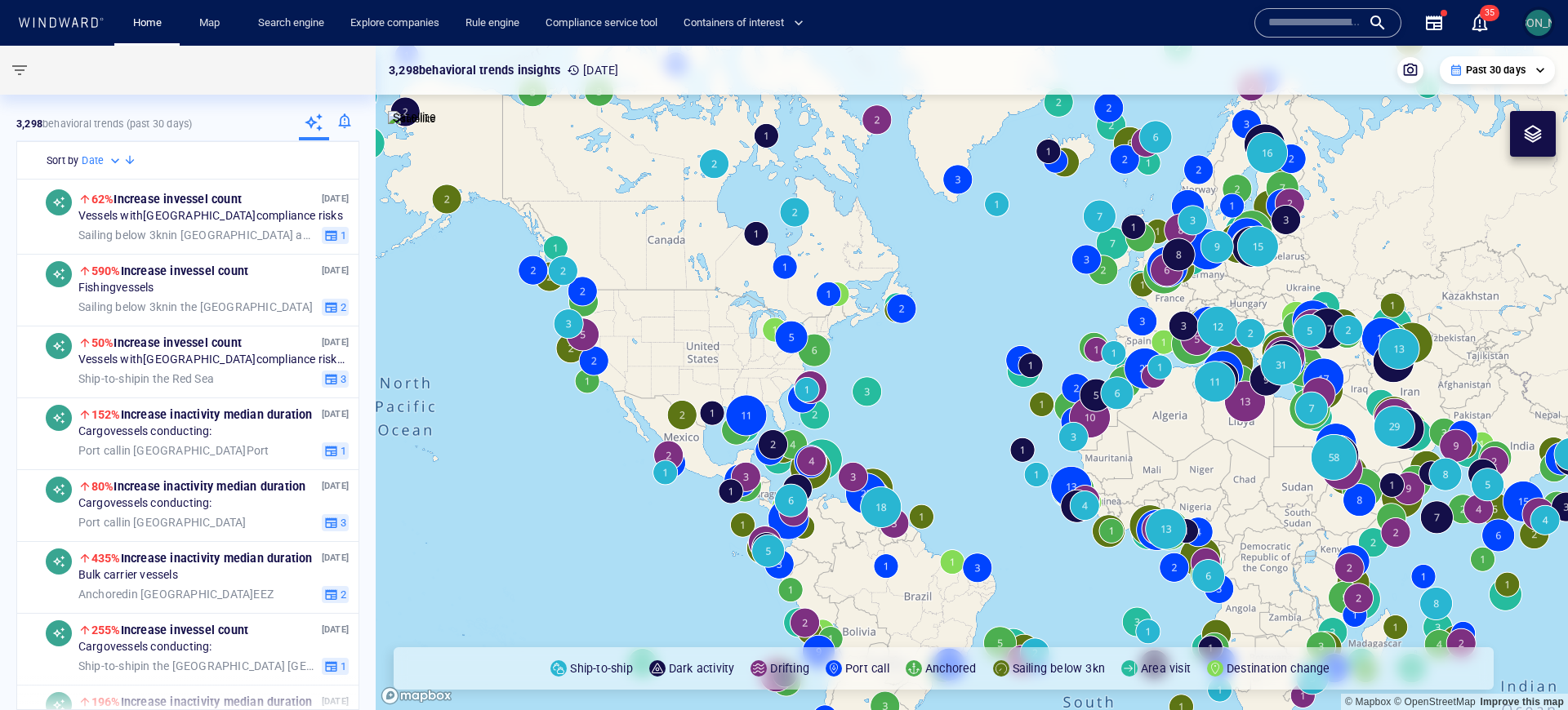
click at [1548, 32] on div "[PERSON_NAME]" at bounding box center [1539, 23] width 26 height 26
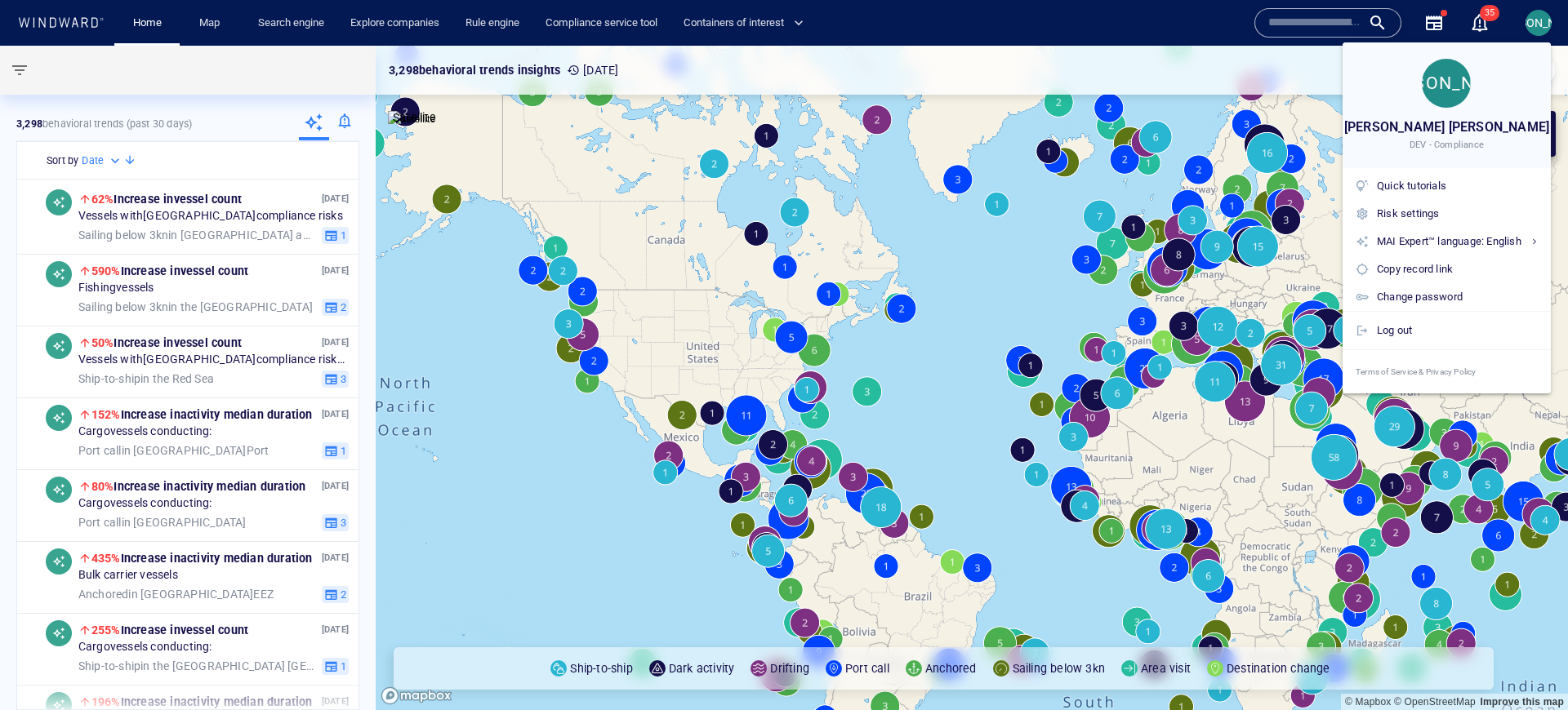
click at [337, 138] on div at bounding box center [784, 355] width 1568 height 710
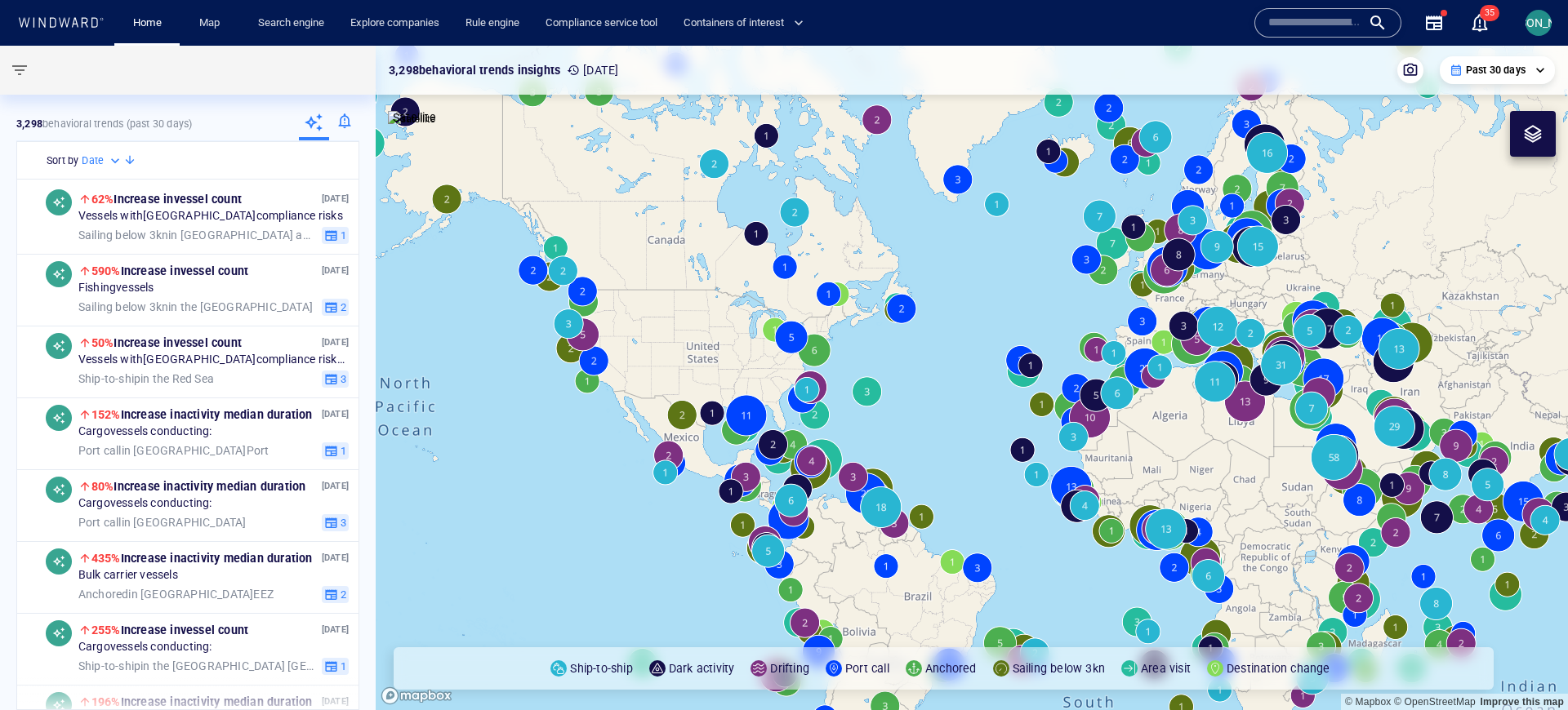
click at [338, 130] on div "JA [PERSON_NAME] [PERSON_NAME] DEV - Compliance Quick tutorials Risk settings M…" at bounding box center [784, 355] width 1568 height 710
click at [341, 127] on div at bounding box center [343, 124] width 30 height 33
